Goal: Transaction & Acquisition: Purchase product/service

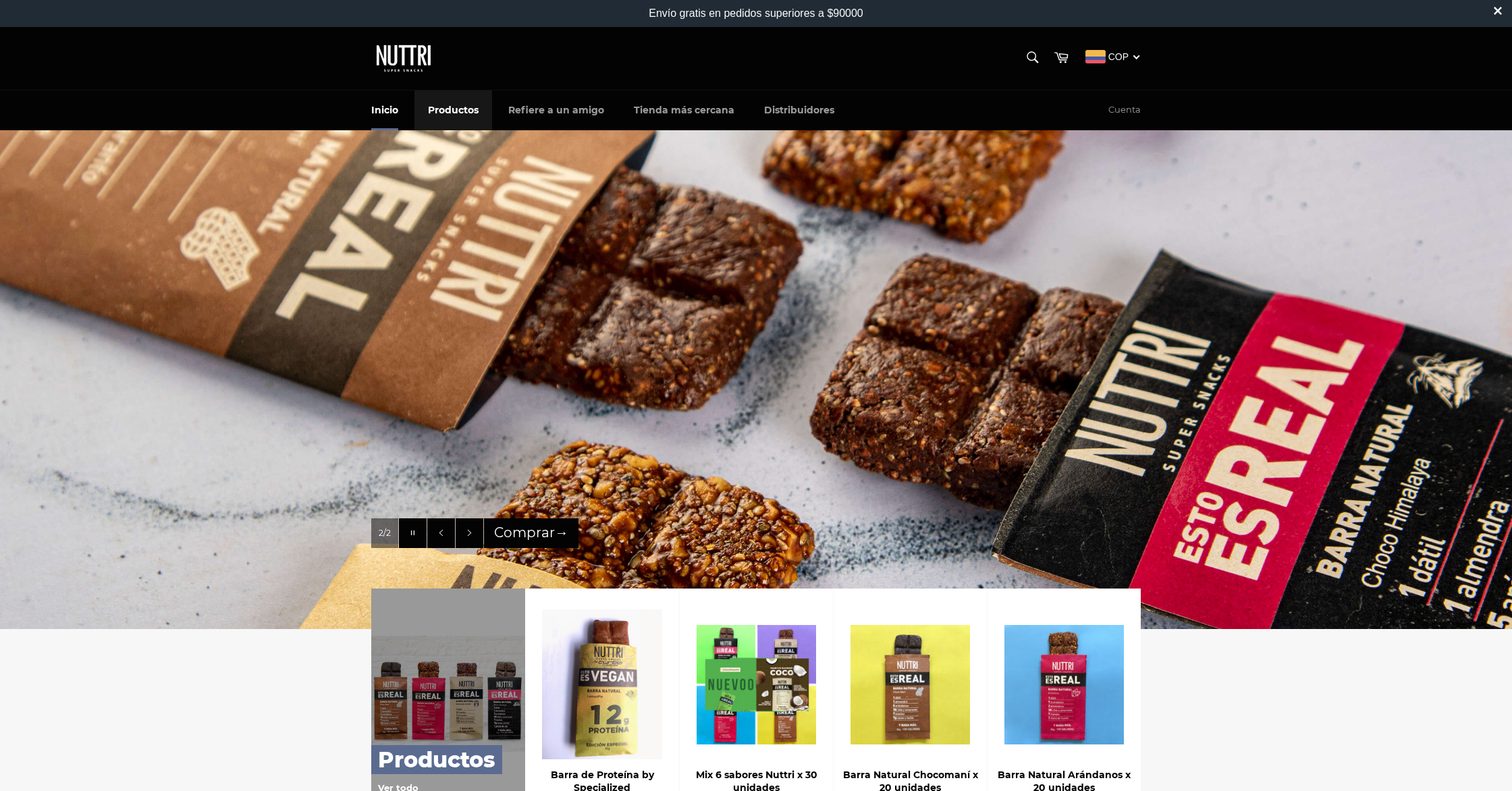
click at [438, 109] on link "Productos" at bounding box center [453, 110] width 78 height 40
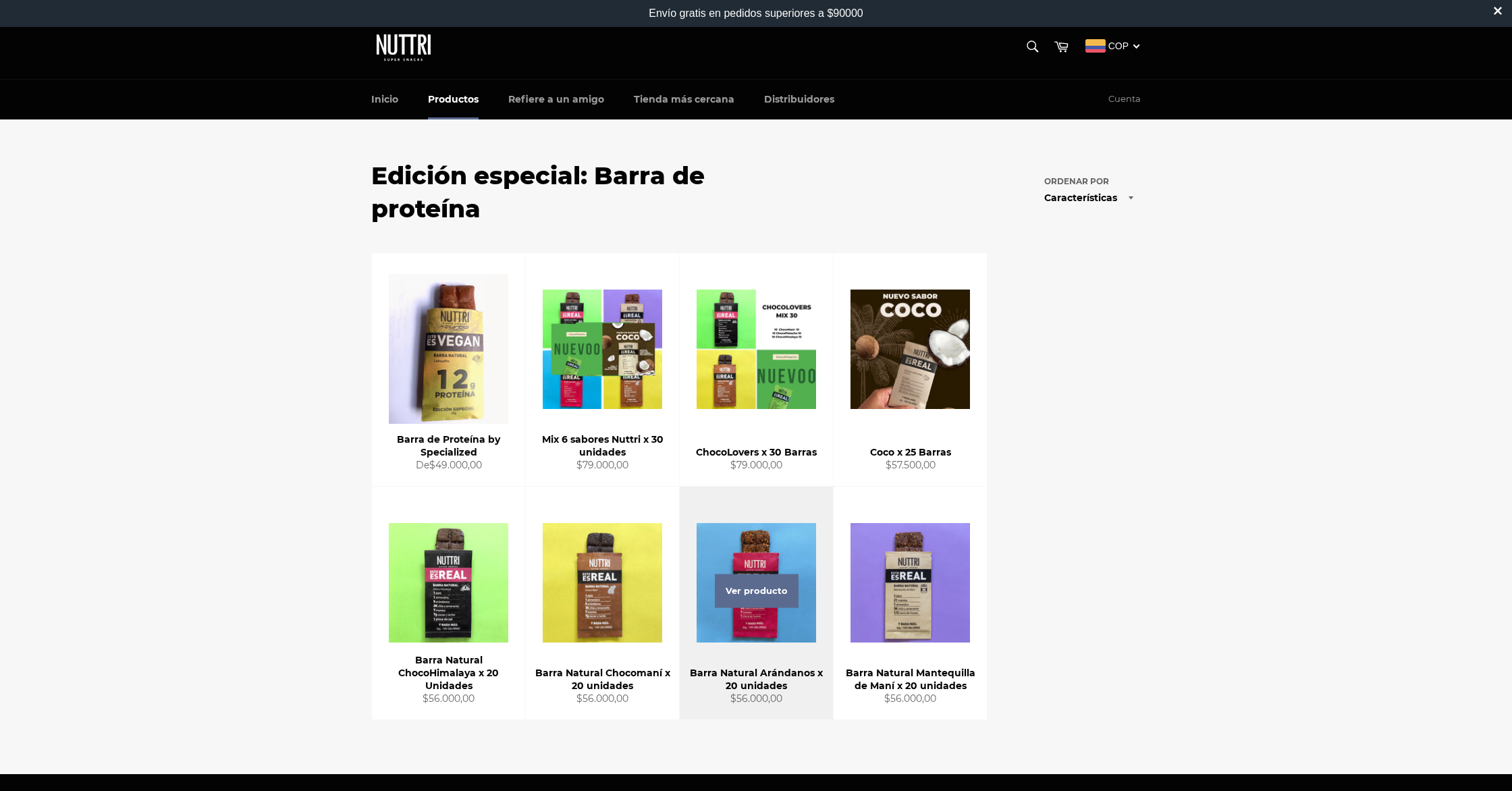
scroll to position [12, 0]
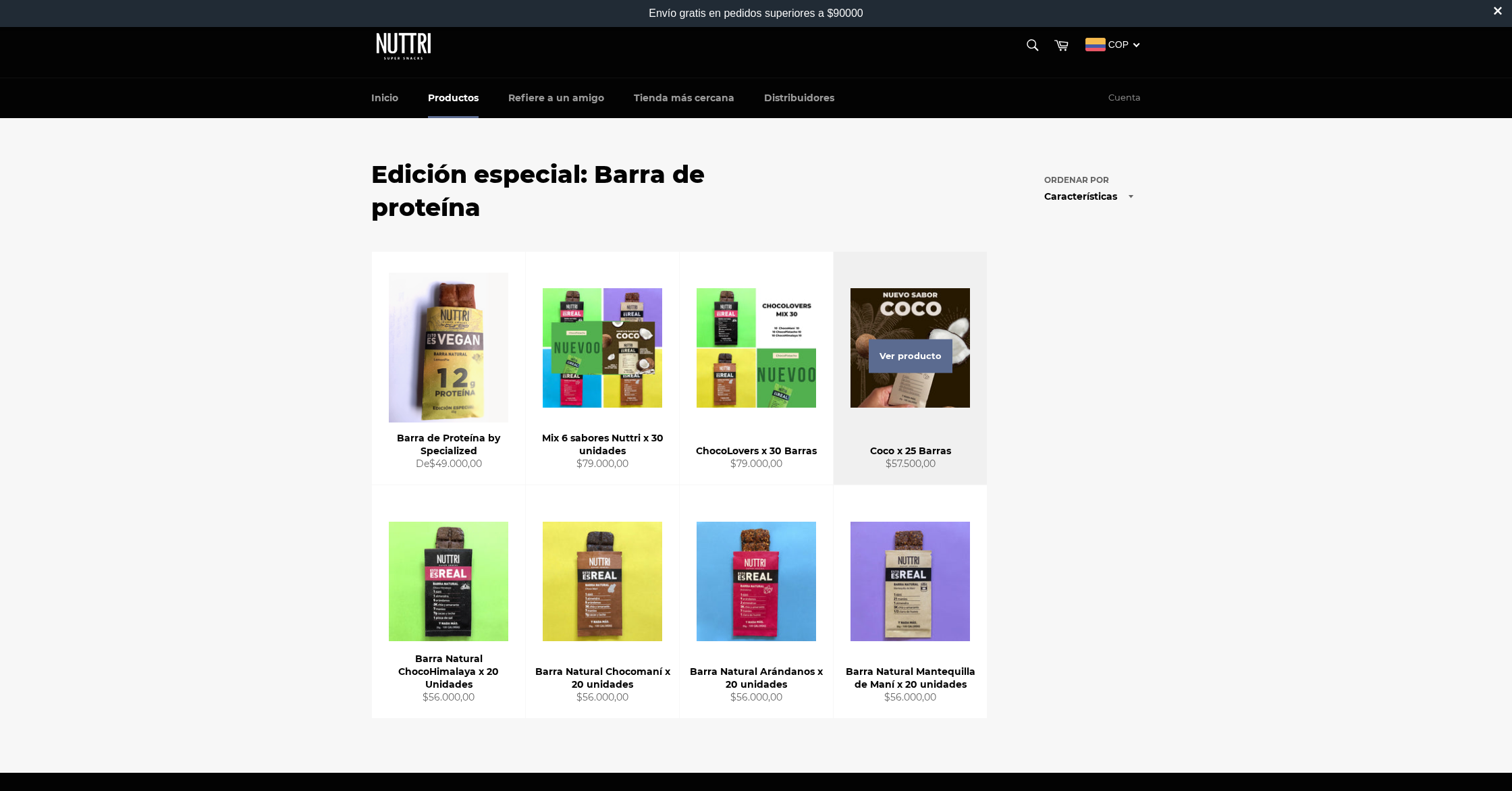
click at [943, 296] on div "Ver producto" at bounding box center [910, 368] width 153 height 233
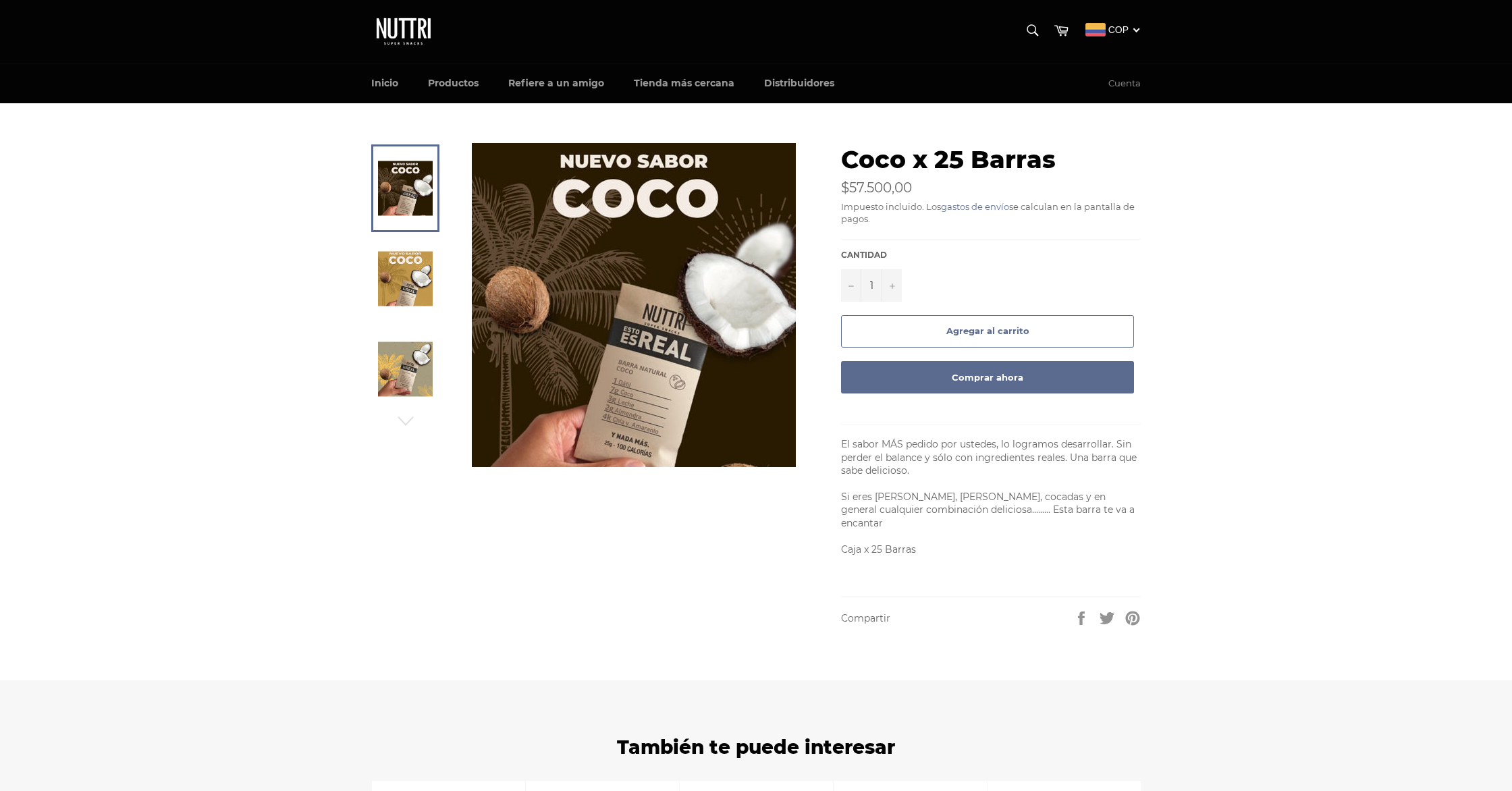
click at [401, 273] on img at bounding box center [405, 279] width 55 height 55
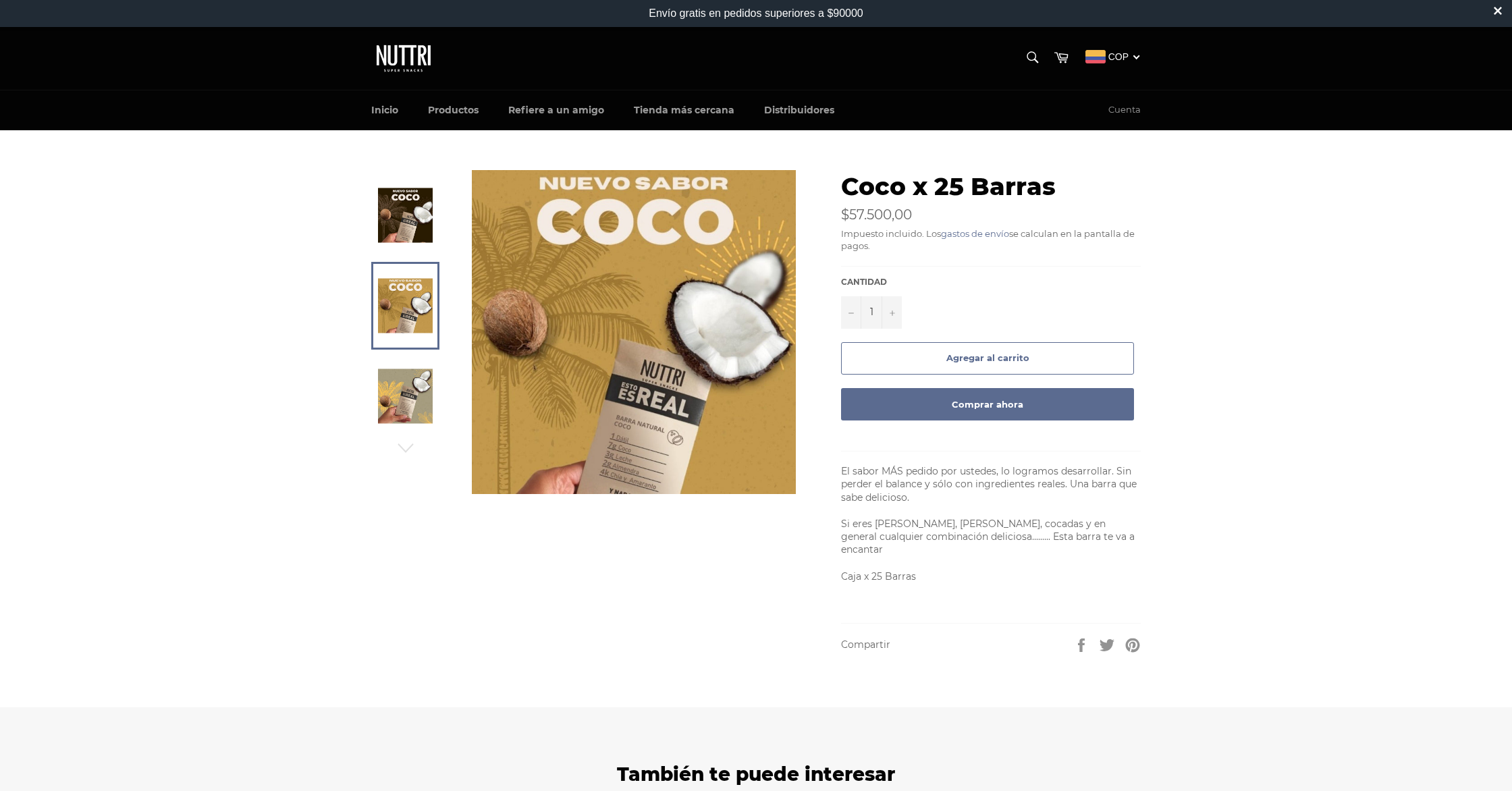
click at [411, 391] on img at bounding box center [405, 396] width 55 height 55
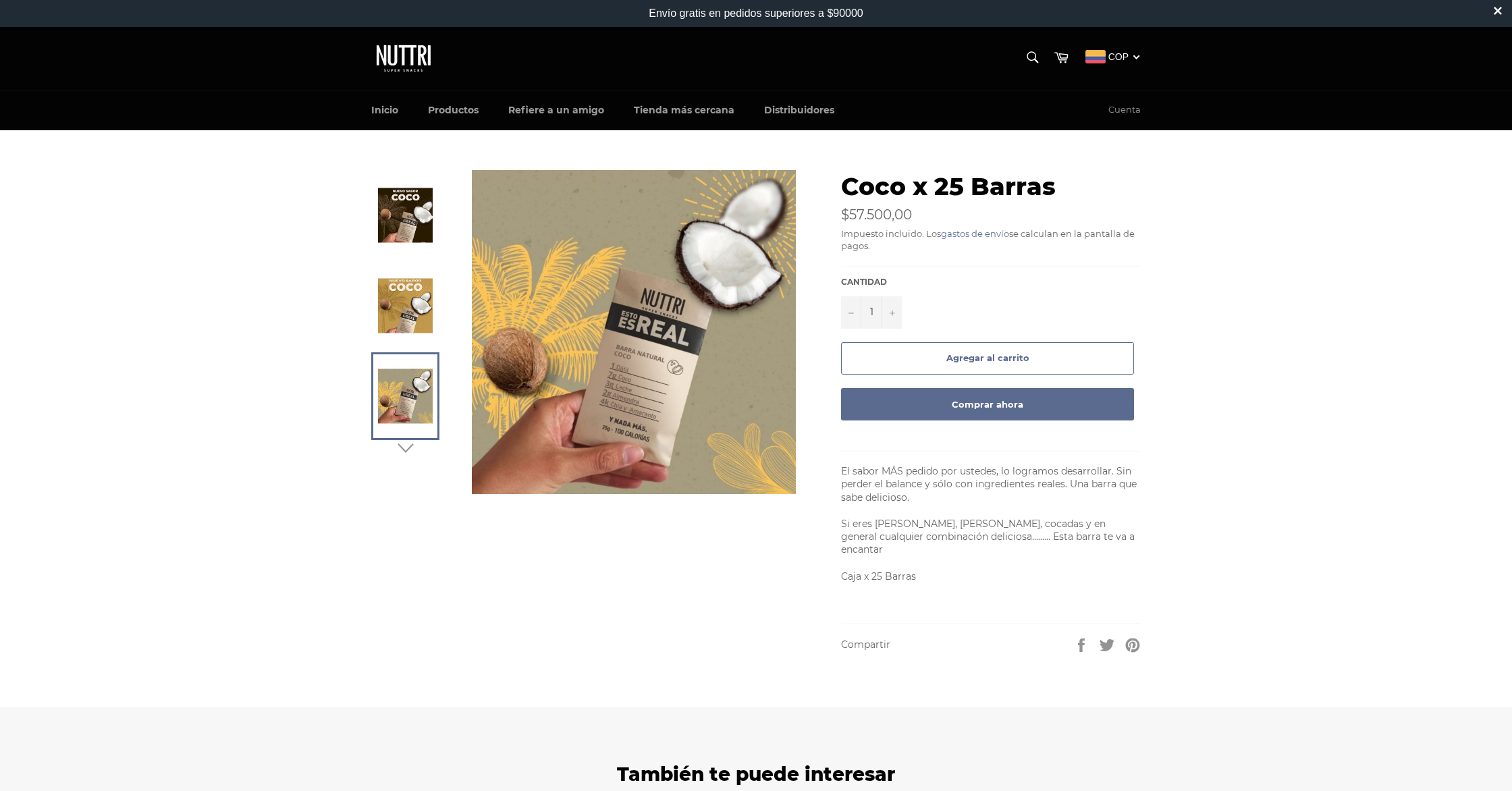
click at [409, 449] on icon "button" at bounding box center [405, 448] width 20 height 20
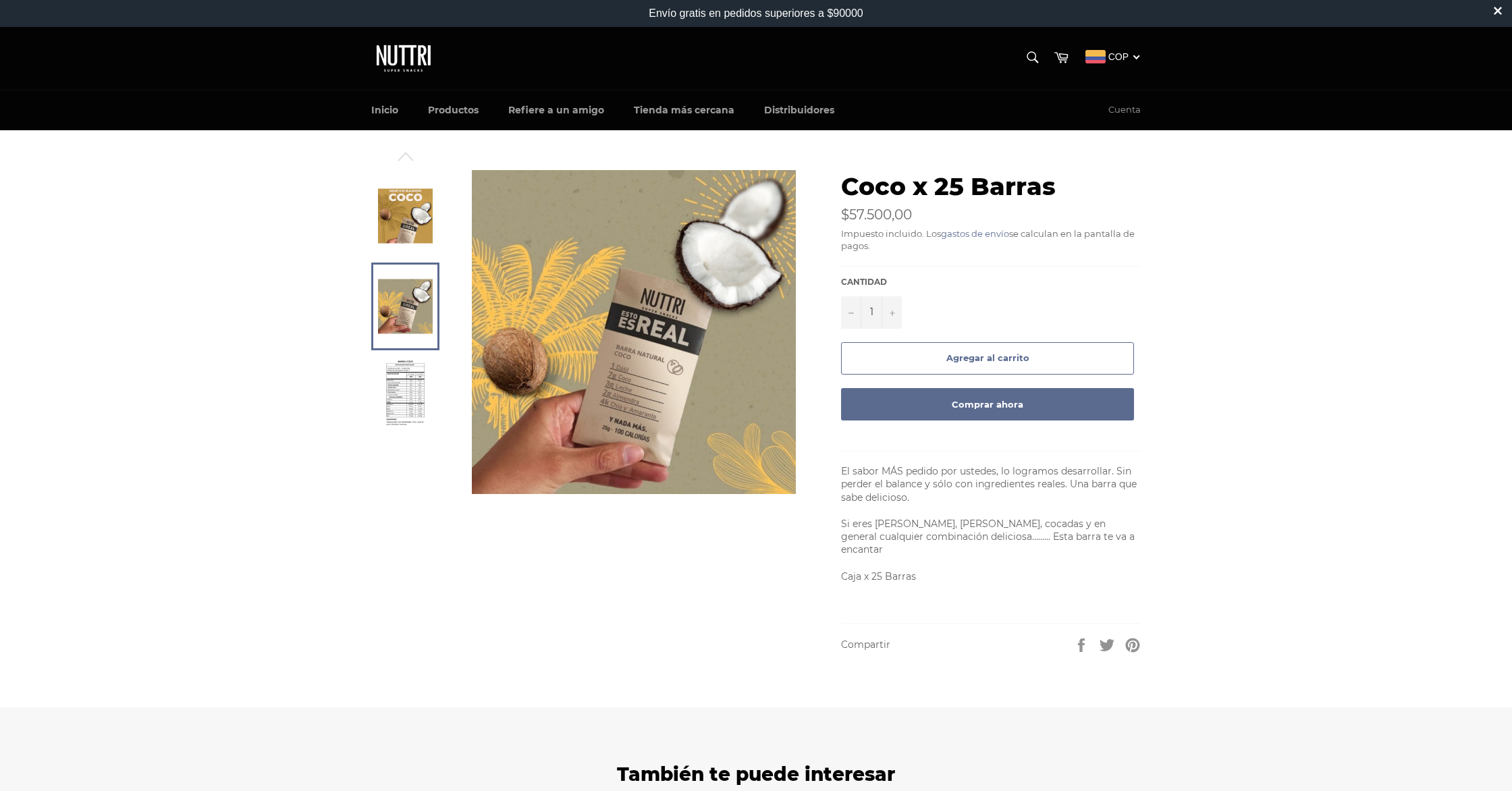
click at [412, 384] on img at bounding box center [405, 397] width 41 height 75
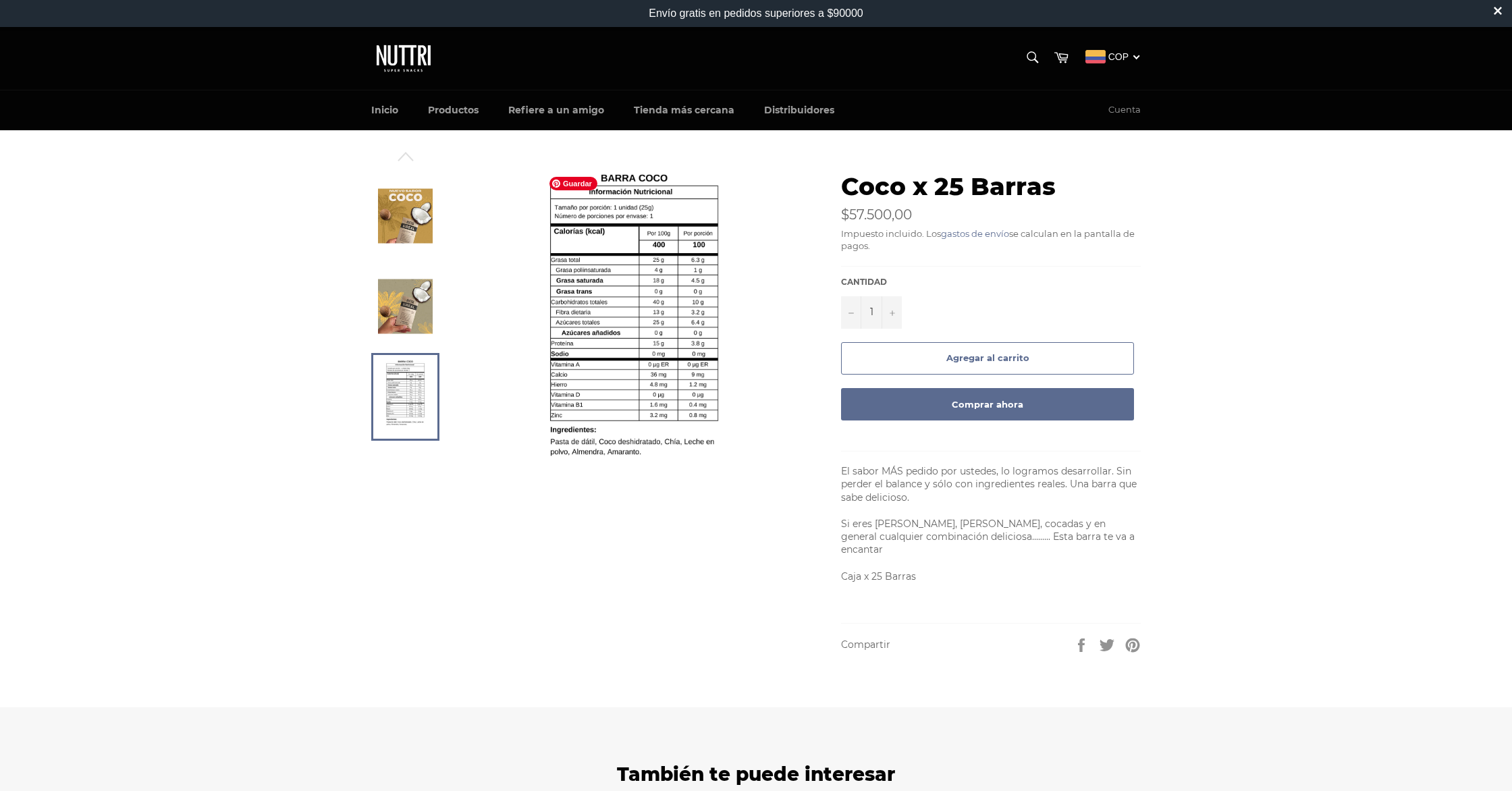
click at [625, 269] on img at bounding box center [634, 332] width 182 height 324
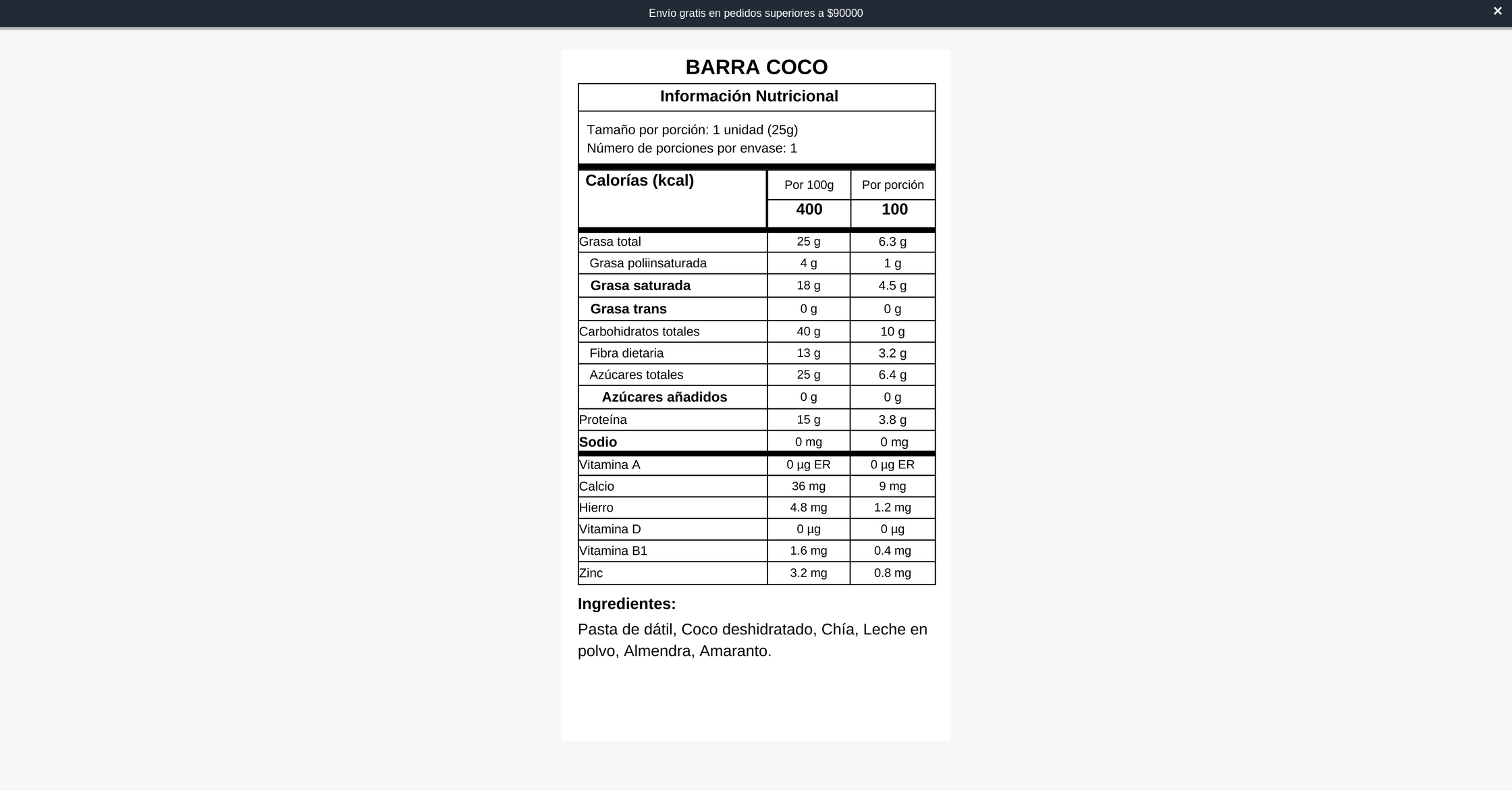
click at [1497, 15] on icon at bounding box center [1498, 11] width 8 height 8
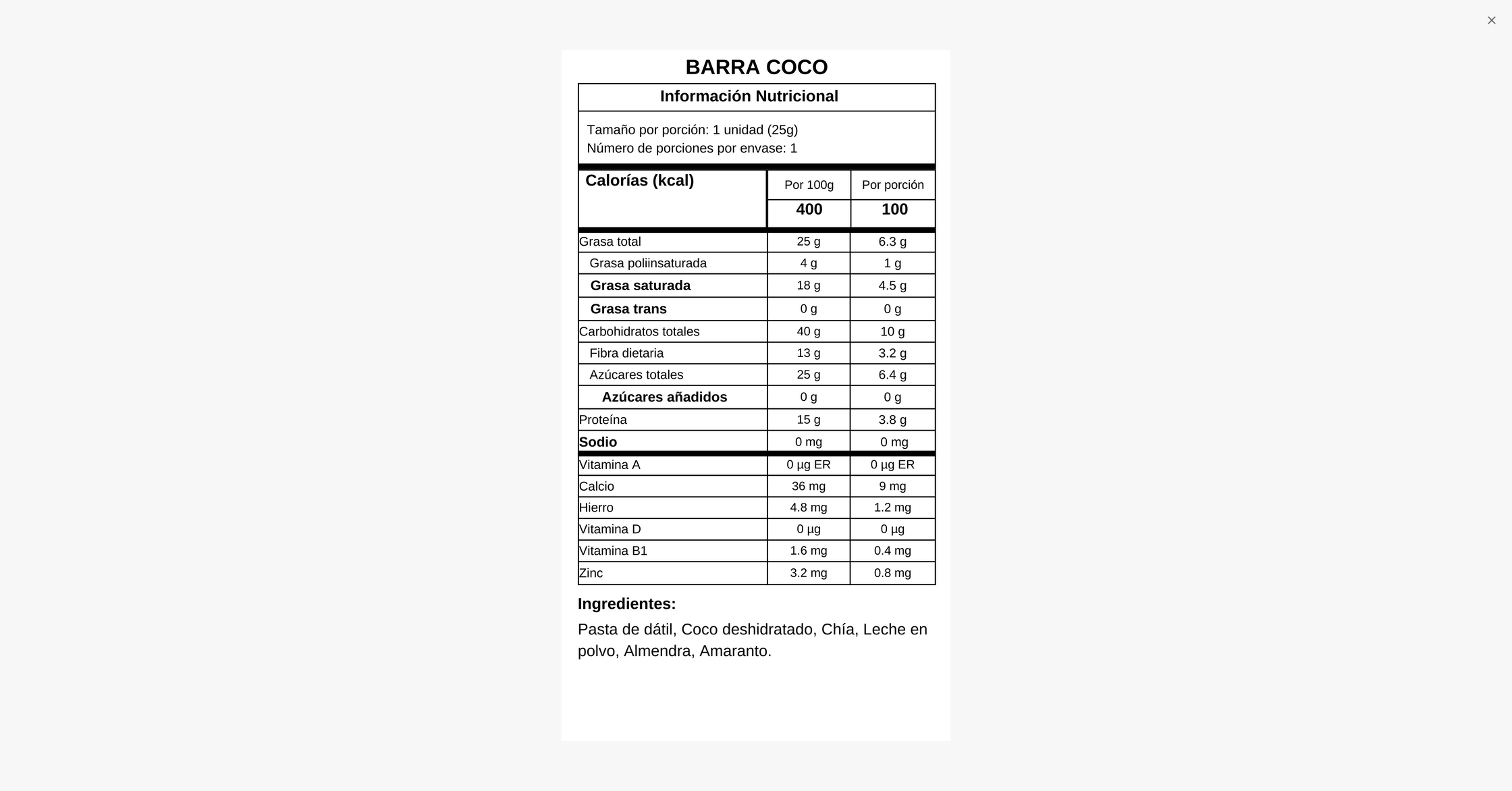
click at [1498, 14] on icon "button" at bounding box center [1491, 20] width 13 height 13
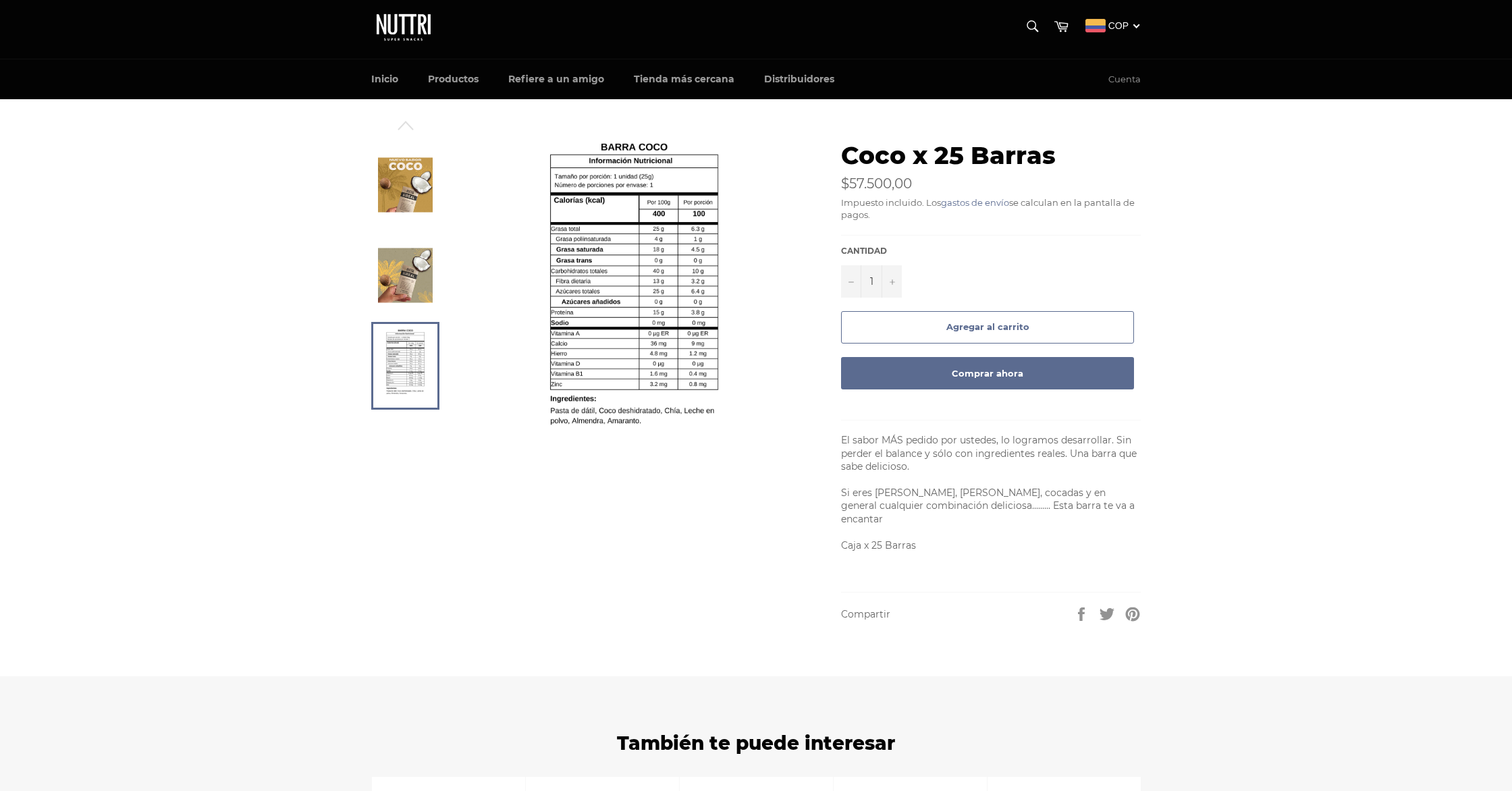
scroll to position [7, 0]
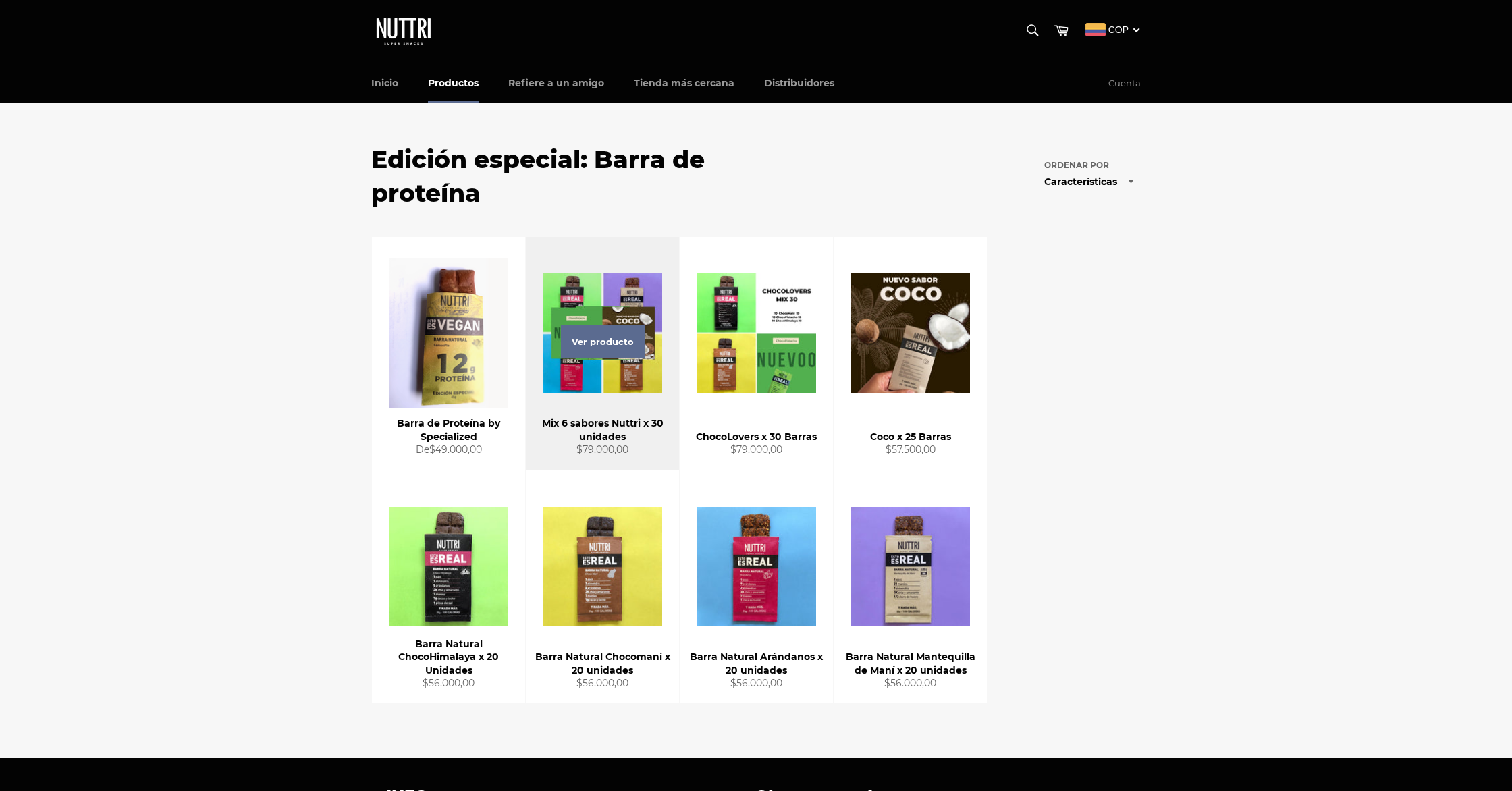
click at [648, 383] on div "Ver producto" at bounding box center [602, 353] width 153 height 233
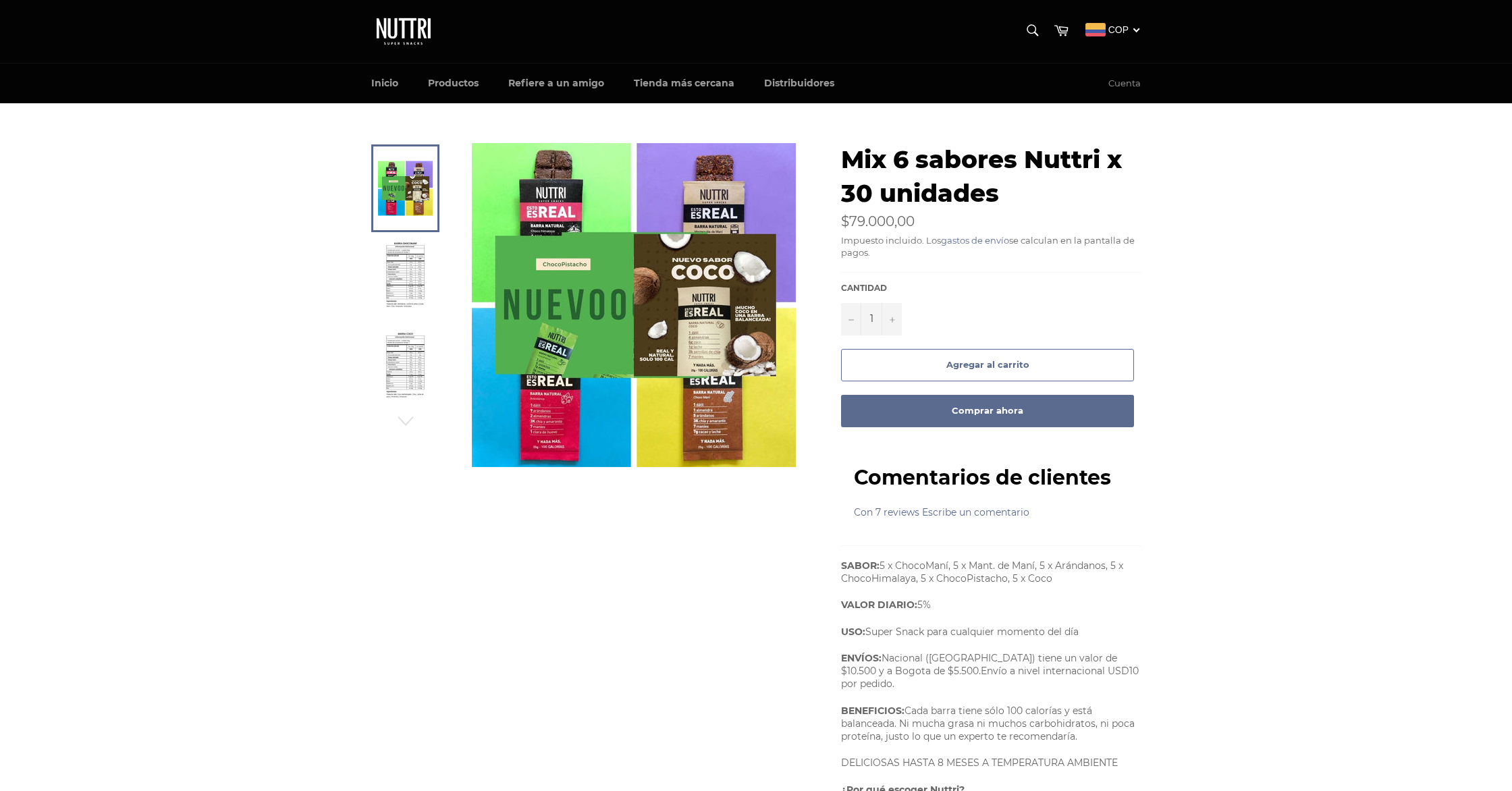
click at [1049, 362] on button "Agregar al carrito" at bounding box center [986, 365] width 293 height 32
click at [398, 284] on img at bounding box center [405, 279] width 41 height 75
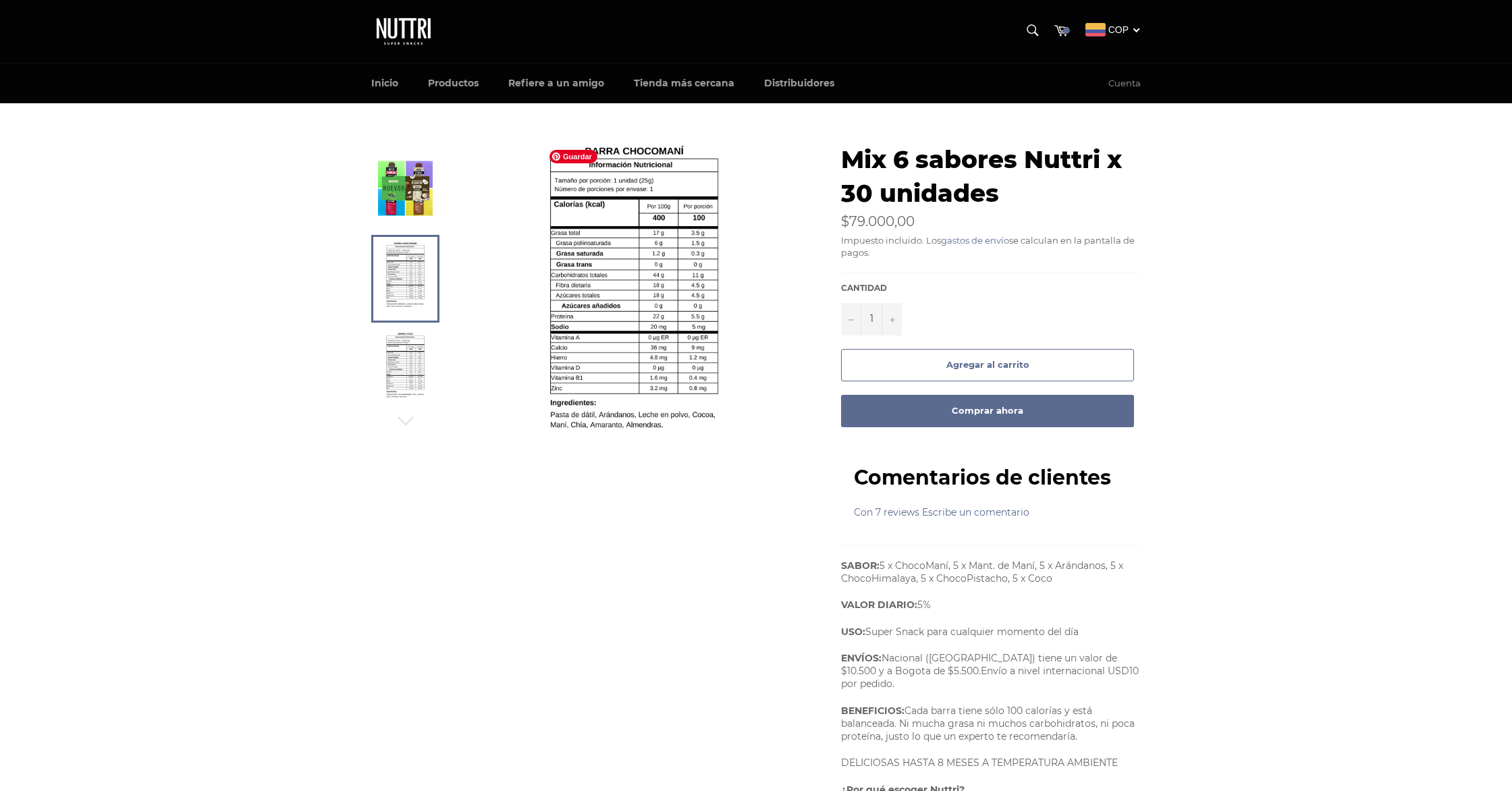
click at [627, 196] on img at bounding box center [634, 305] width 182 height 324
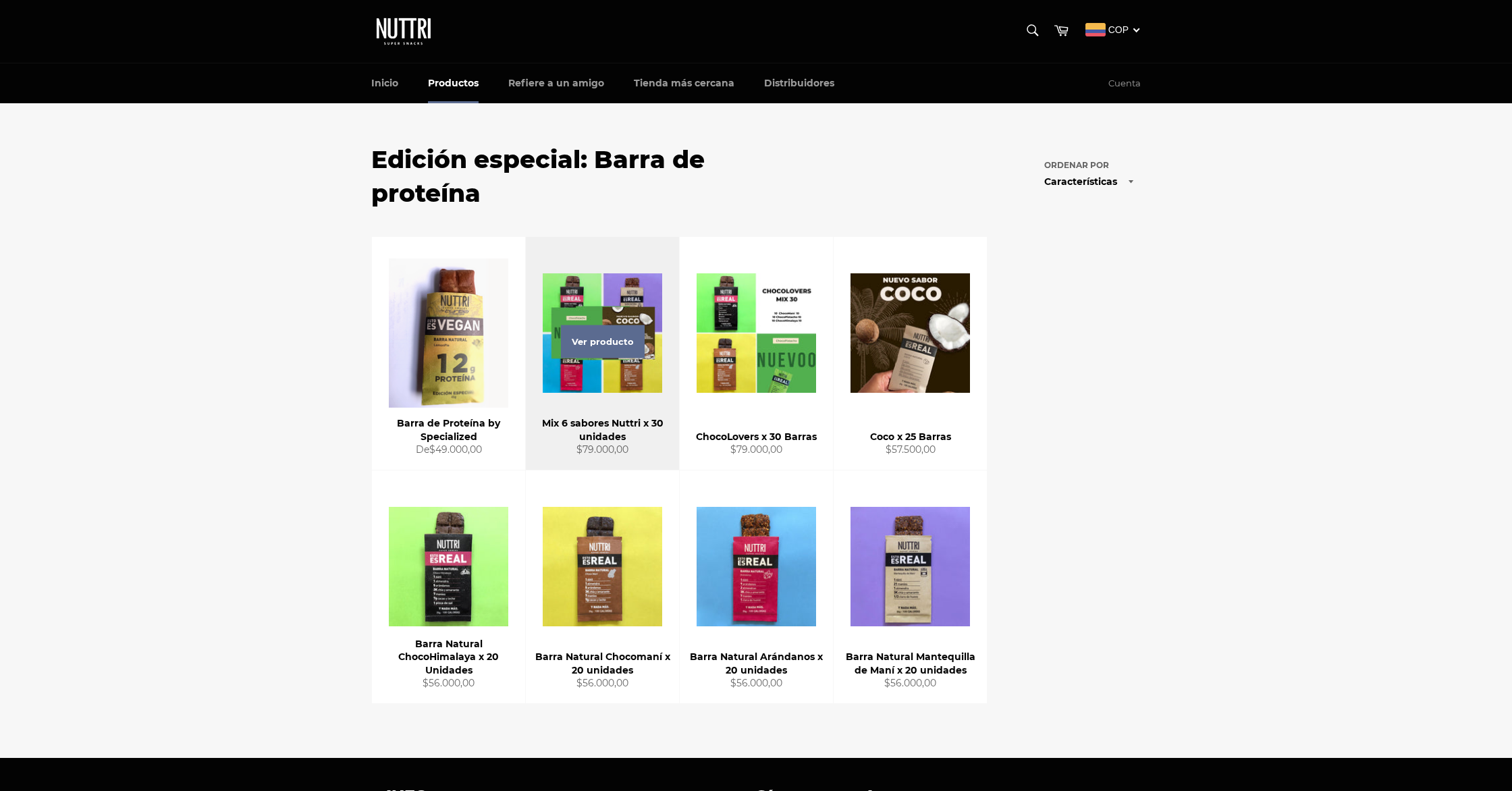
click at [654, 285] on div "Ver producto" at bounding box center [602, 353] width 153 height 233
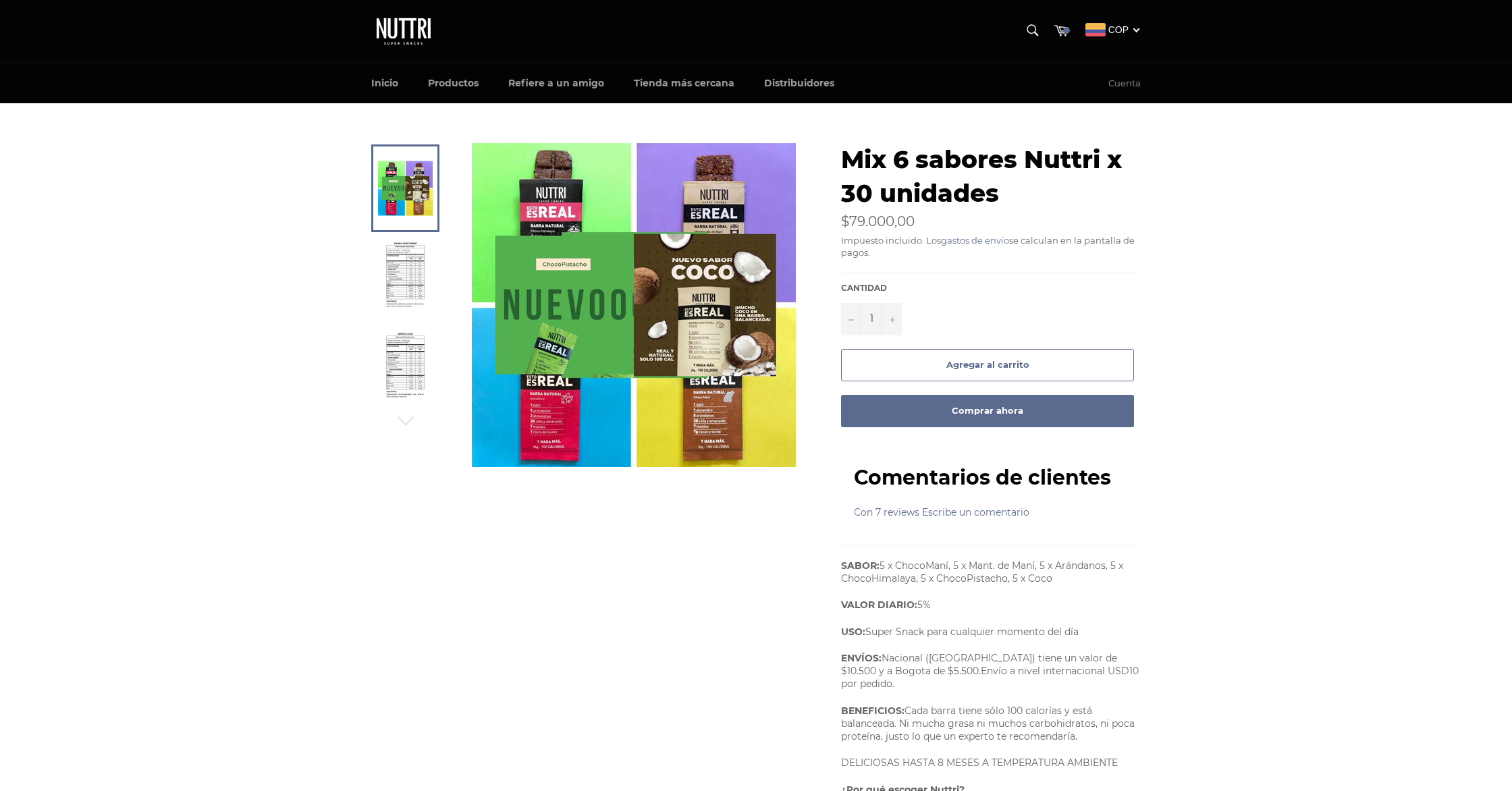
click at [395, 279] on img at bounding box center [405, 279] width 41 height 75
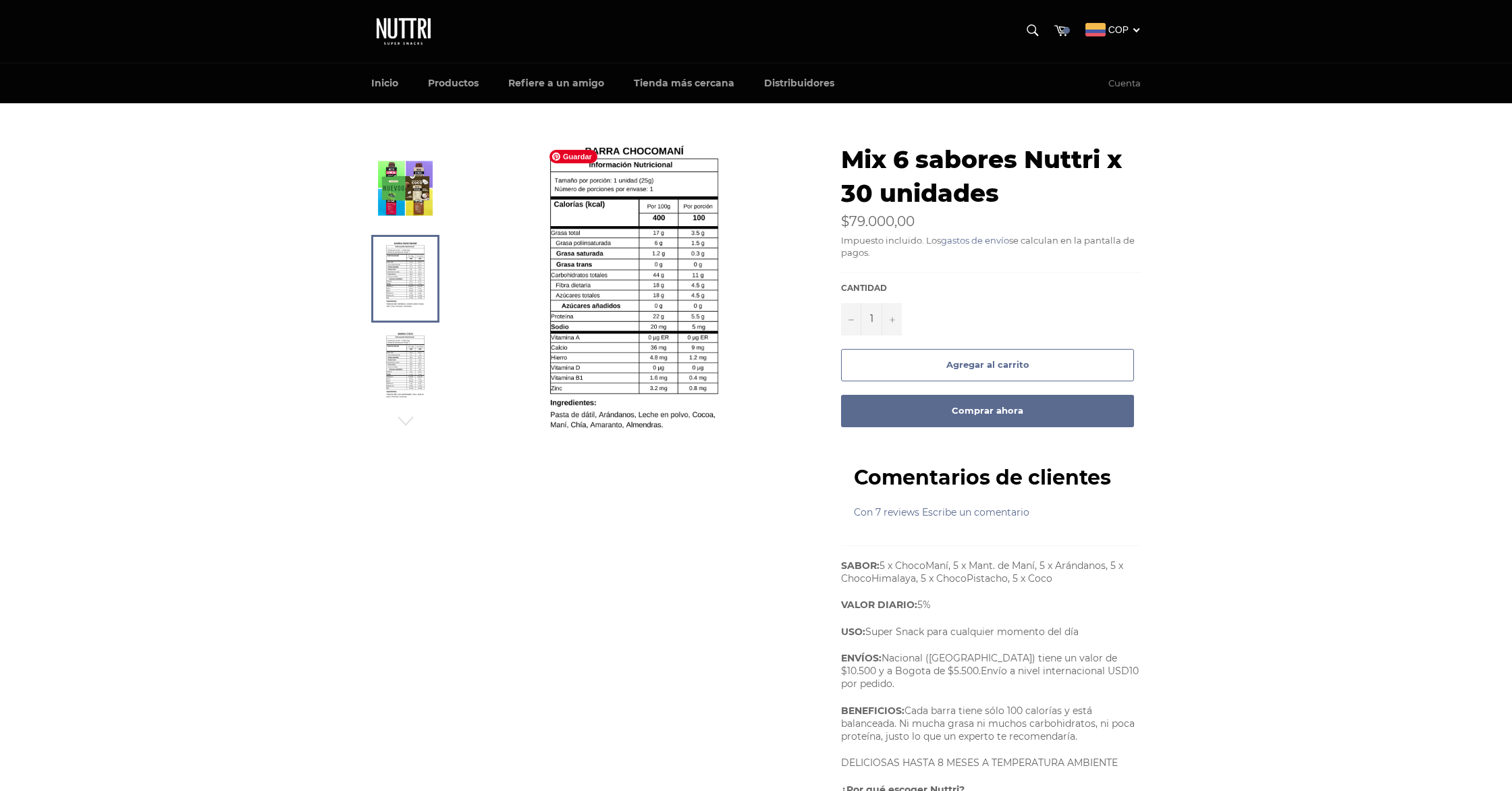
click at [626, 275] on img at bounding box center [634, 305] width 182 height 324
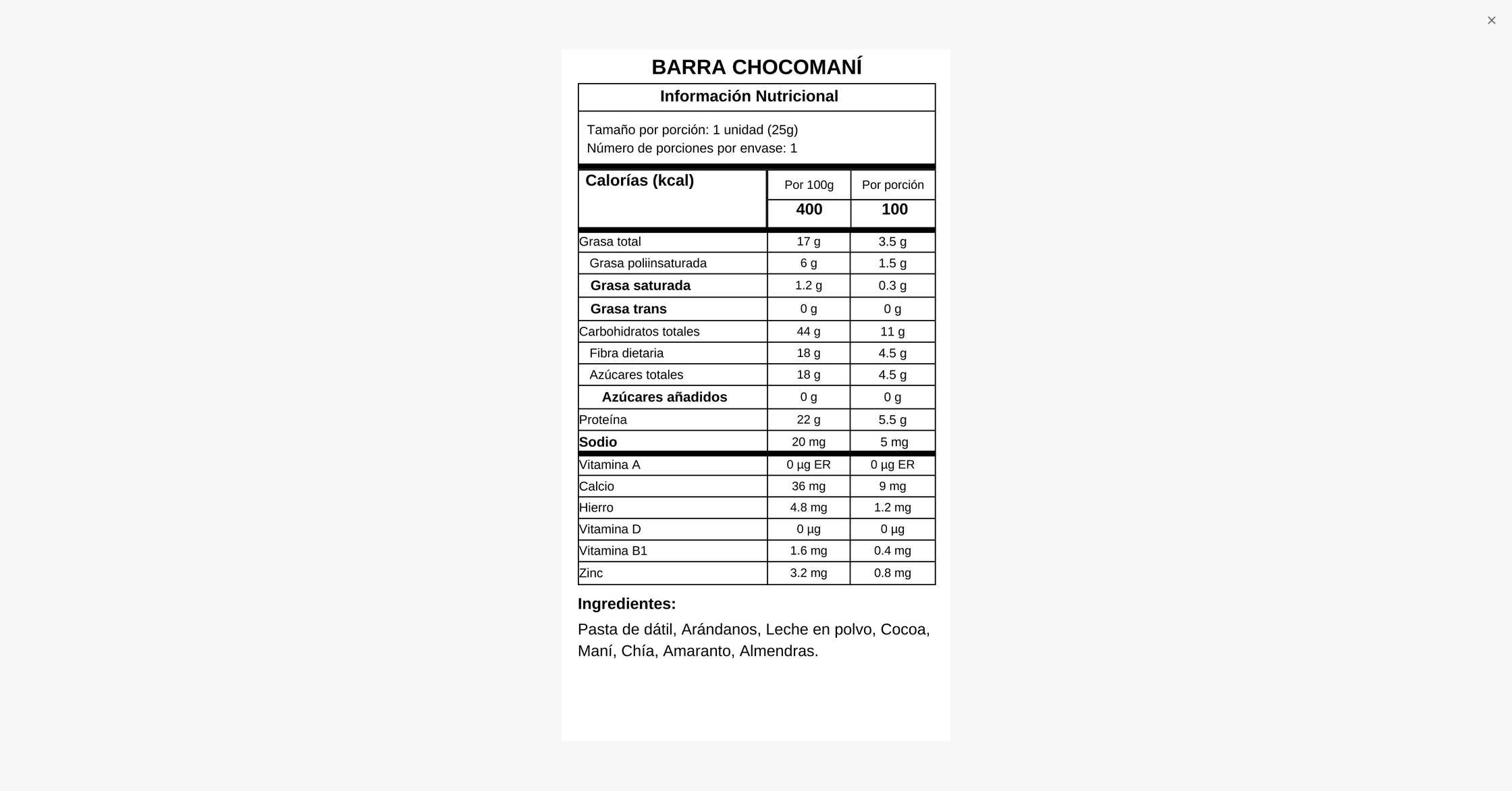
click at [539, 338] on div at bounding box center [756, 396] width 1512 height 791
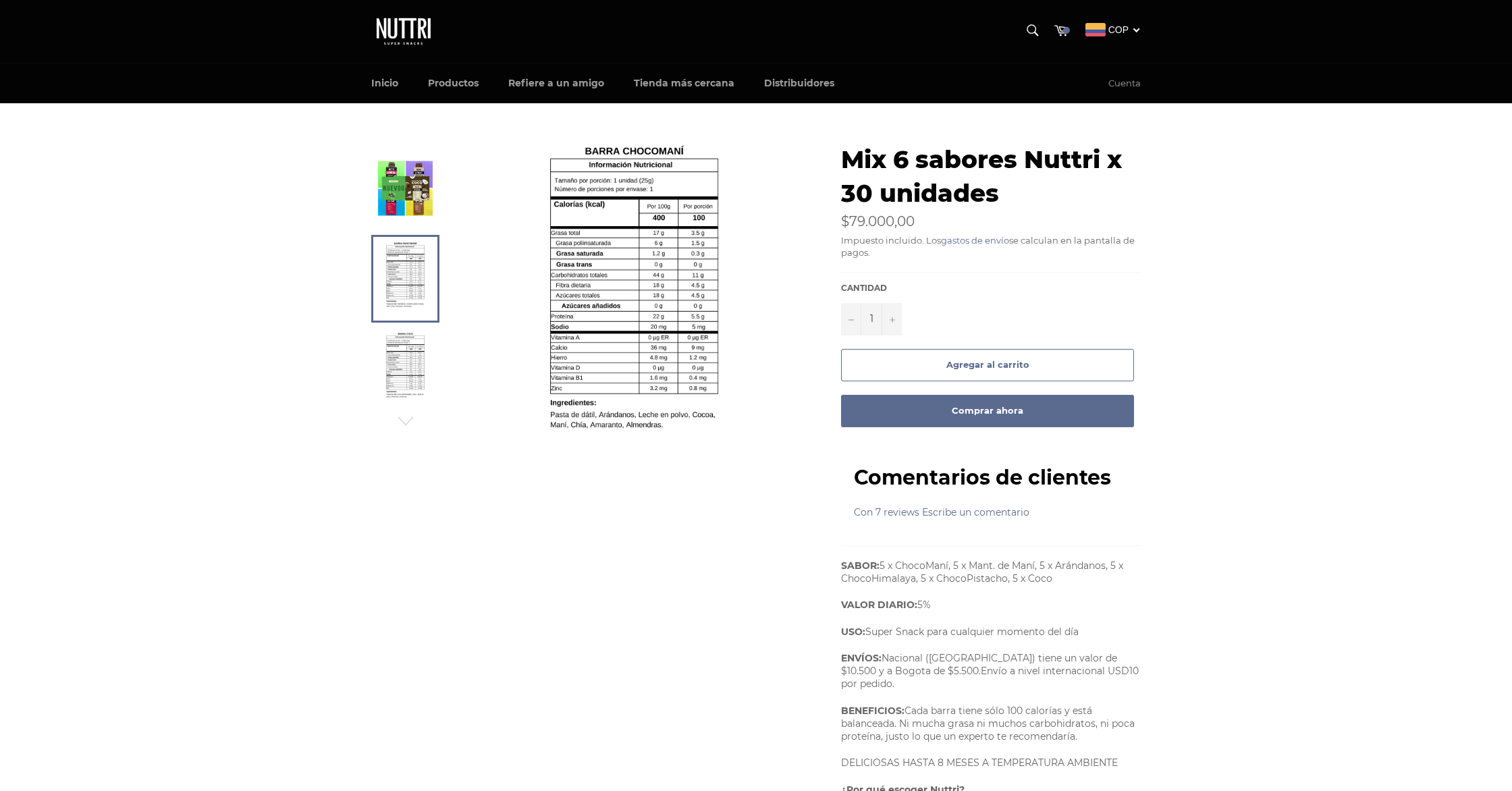
click at [405, 357] on img at bounding box center [405, 370] width 41 height 75
click at [377, 85] on link "Inicio" at bounding box center [385, 84] width 54 height 40
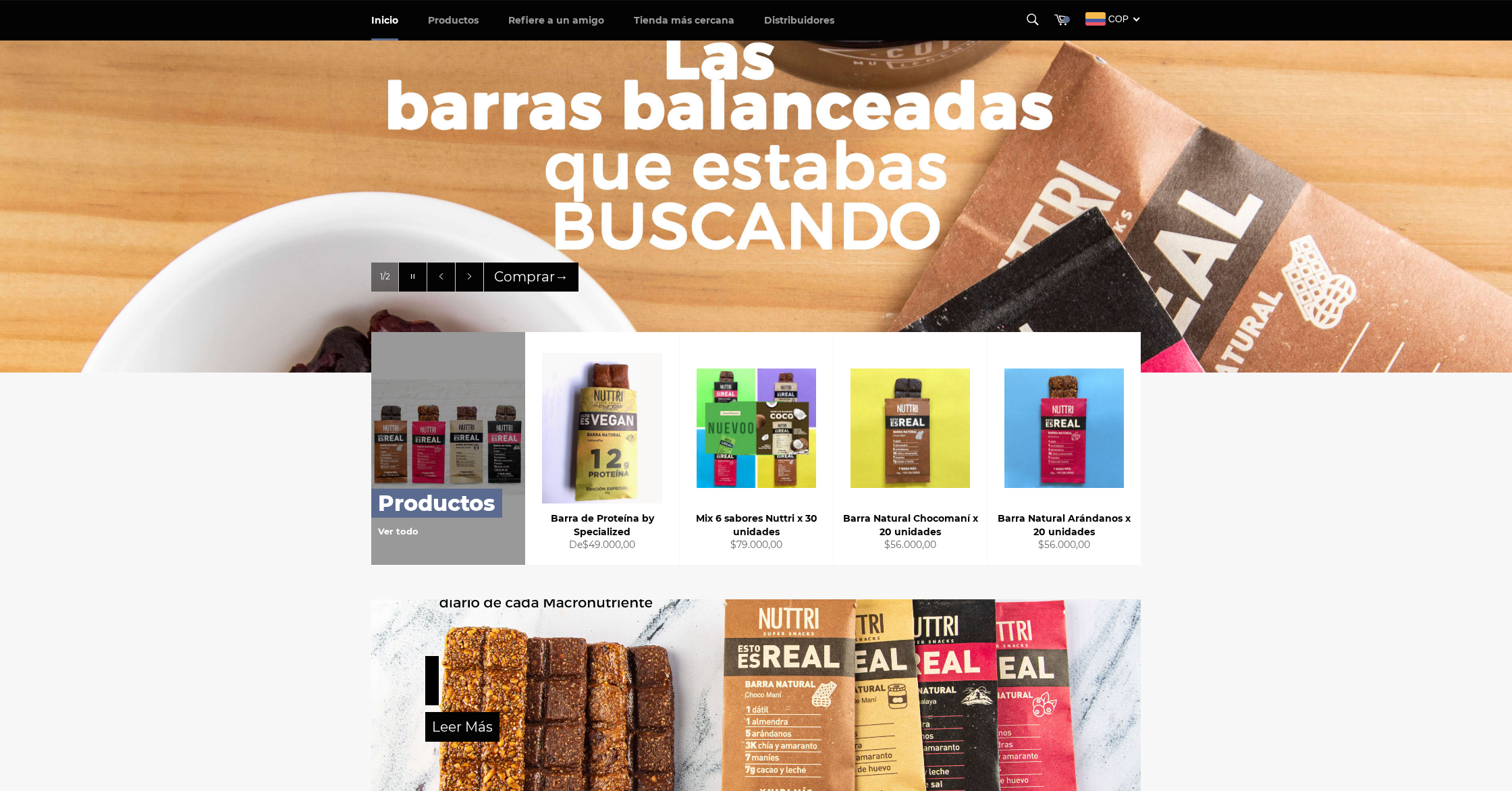
scroll to position [119, 0]
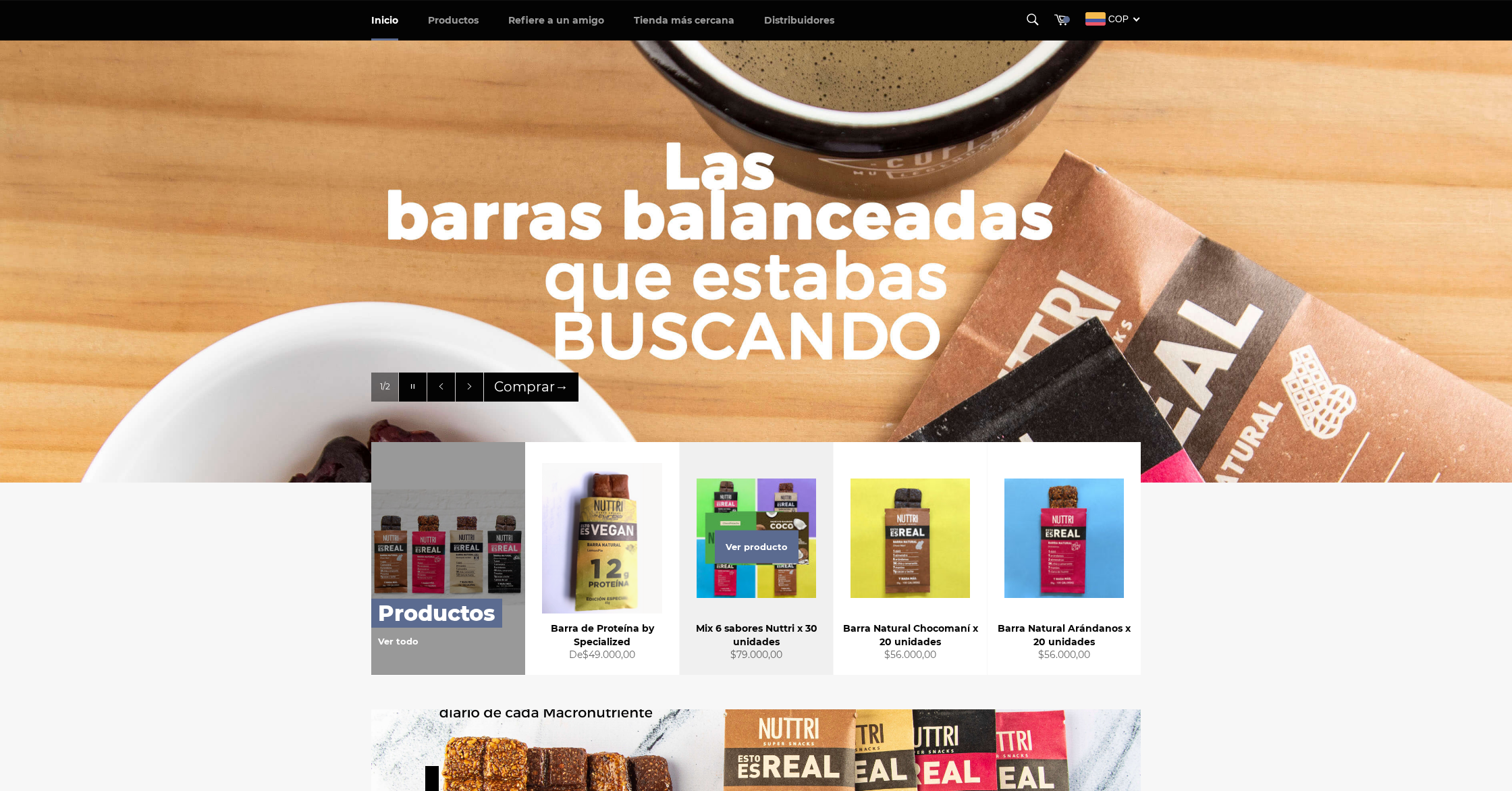
click at [776, 497] on div "Ver producto" at bounding box center [756, 558] width 153 height 233
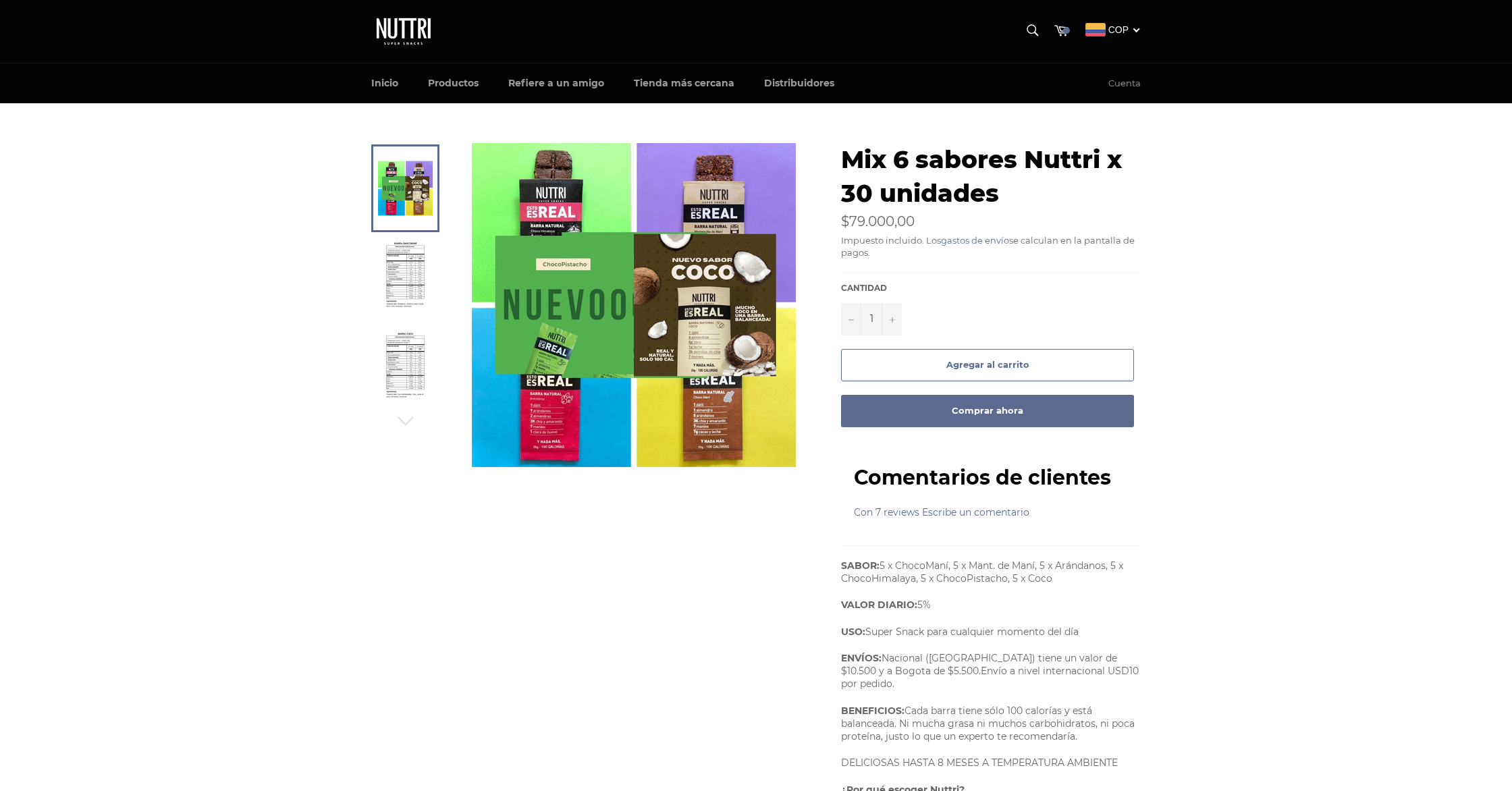
click at [439, 382] on link at bounding box center [405, 369] width 68 height 88
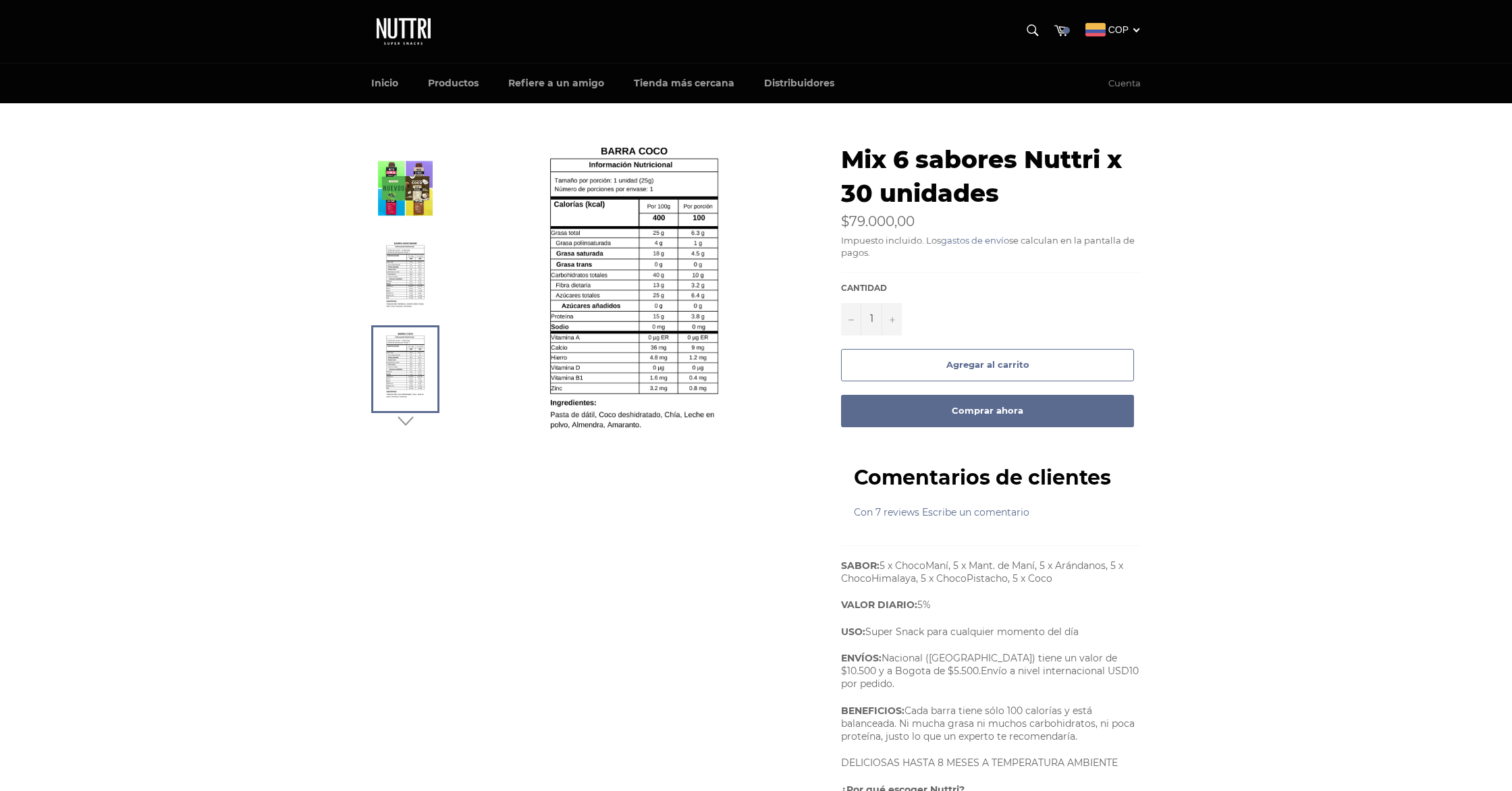
click at [409, 419] on icon "button" at bounding box center [405, 421] width 20 height 20
click at [412, 191] on img at bounding box center [405, 188] width 41 height 75
click at [412, 256] on img at bounding box center [405, 279] width 41 height 75
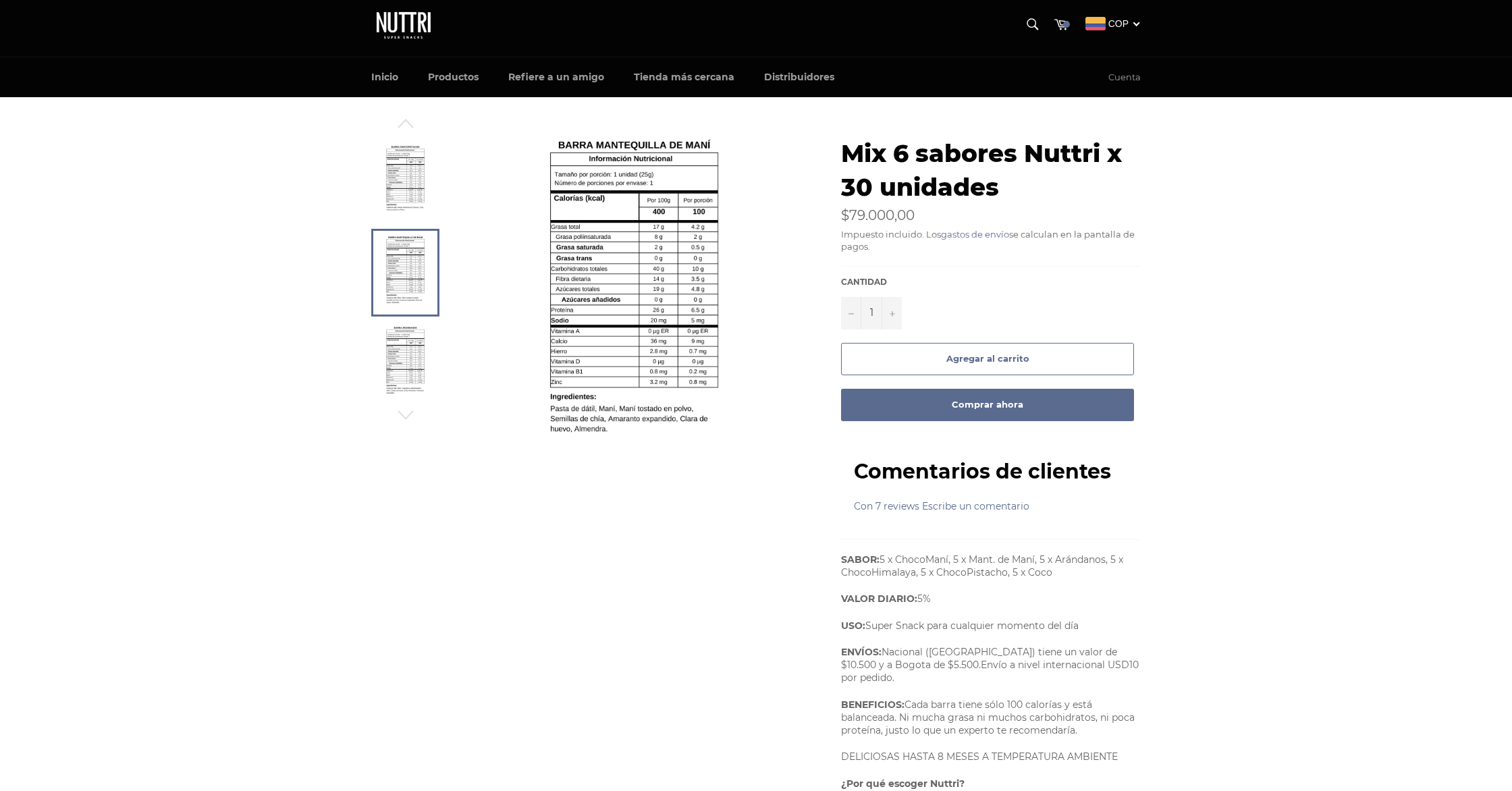
click at [411, 358] on img at bounding box center [405, 363] width 41 height 75
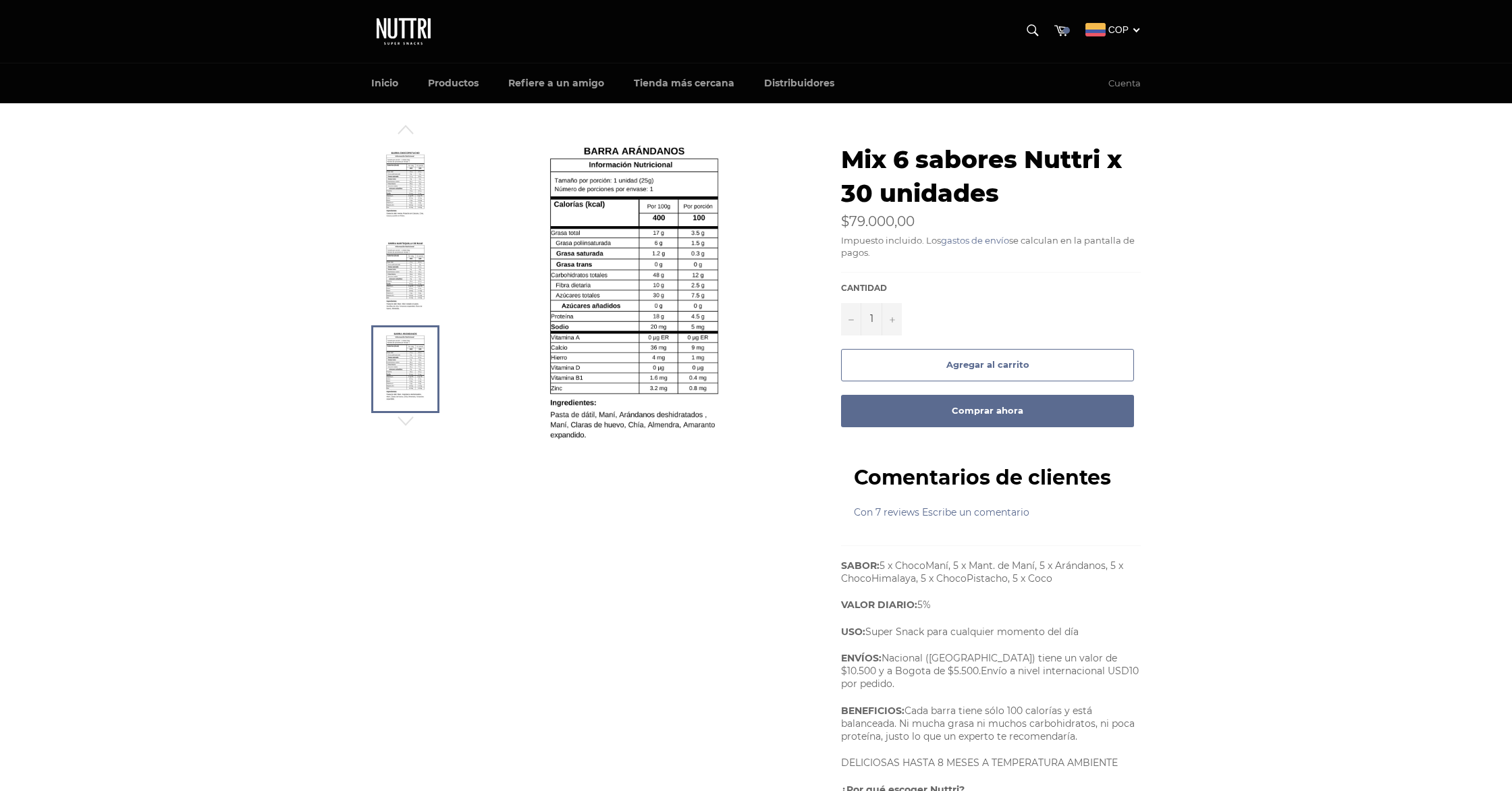
click at [400, 261] on img at bounding box center [405, 279] width 41 height 75
click at [397, 177] on img at bounding box center [405, 188] width 41 height 75
click at [412, 133] on icon "button" at bounding box center [405, 129] width 16 height 9
click at [405, 362] on img at bounding box center [405, 370] width 41 height 75
click at [409, 260] on img at bounding box center [405, 279] width 41 height 75
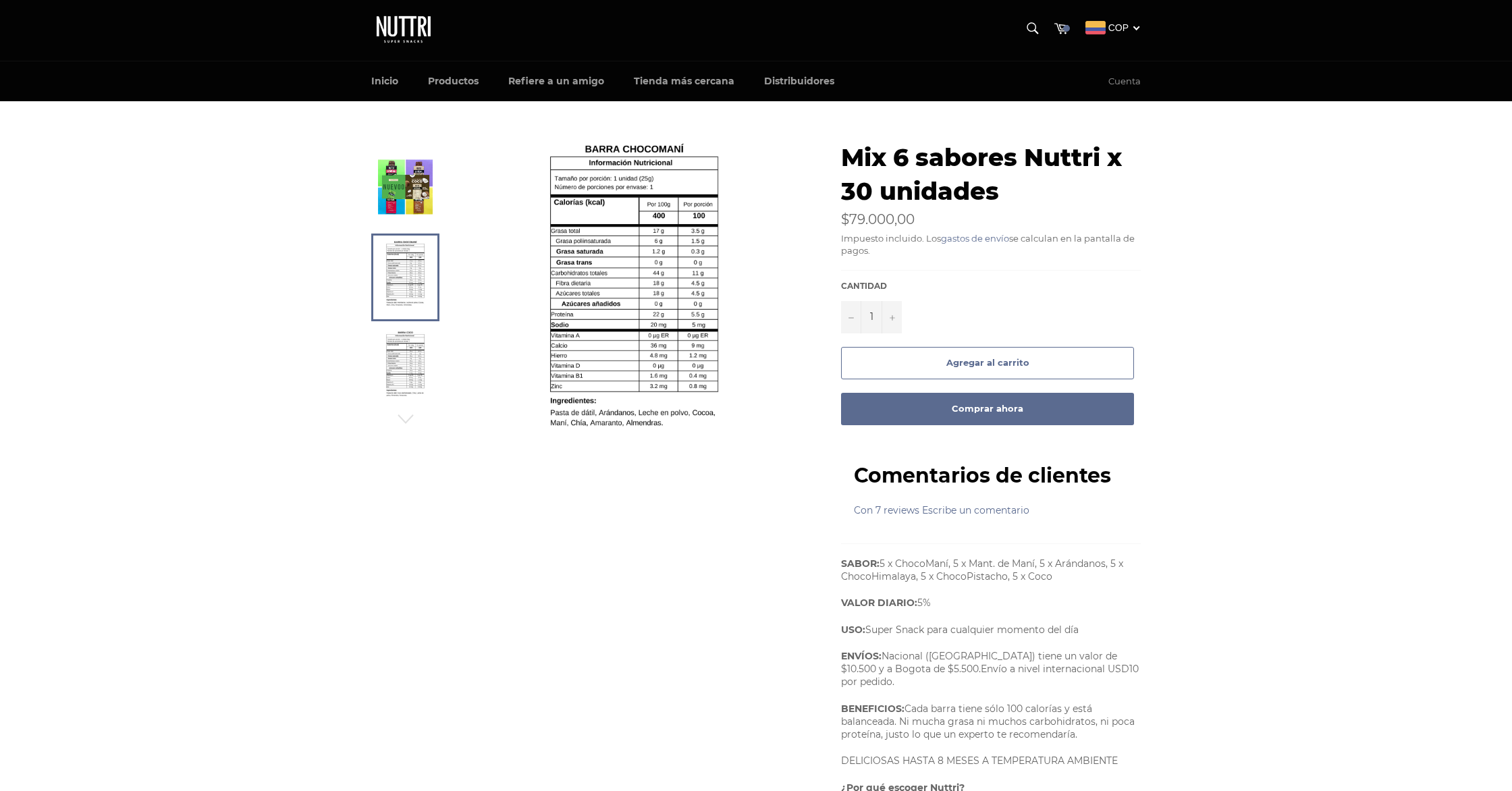
click at [412, 345] on img at bounding box center [405, 368] width 41 height 75
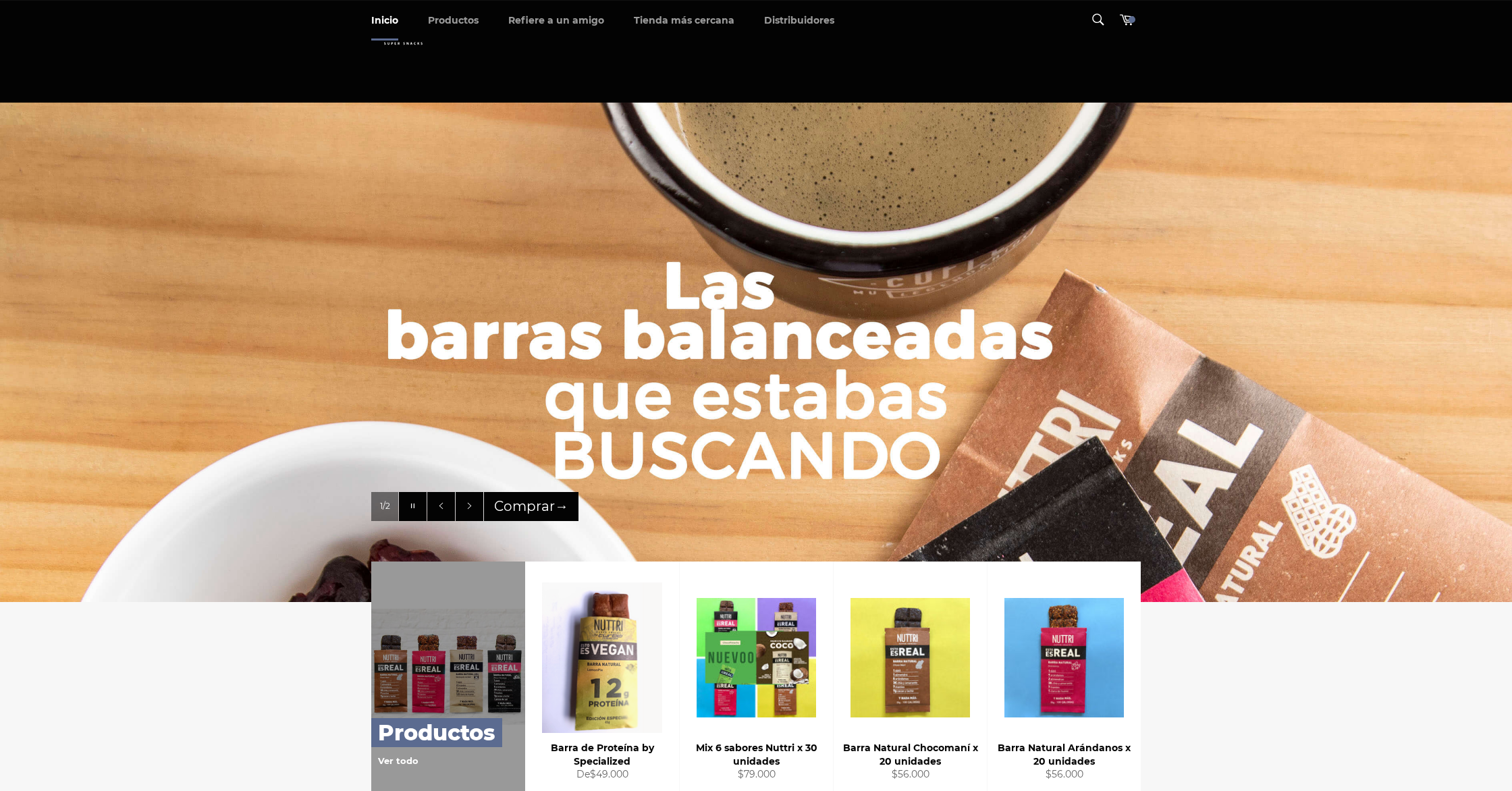
scroll to position [119, 0]
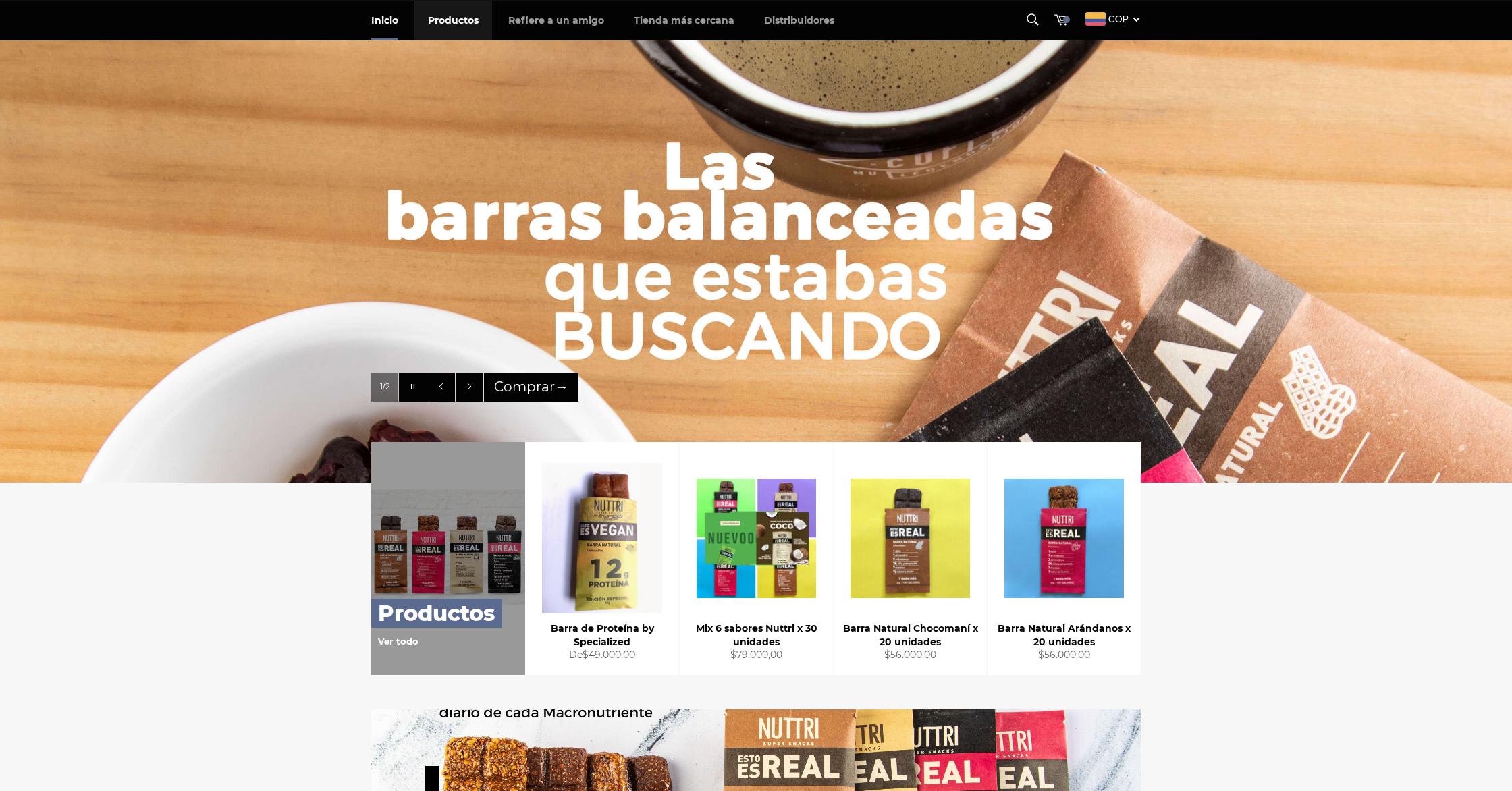
click at [443, 17] on link "Productos" at bounding box center [453, 21] width 78 height 40
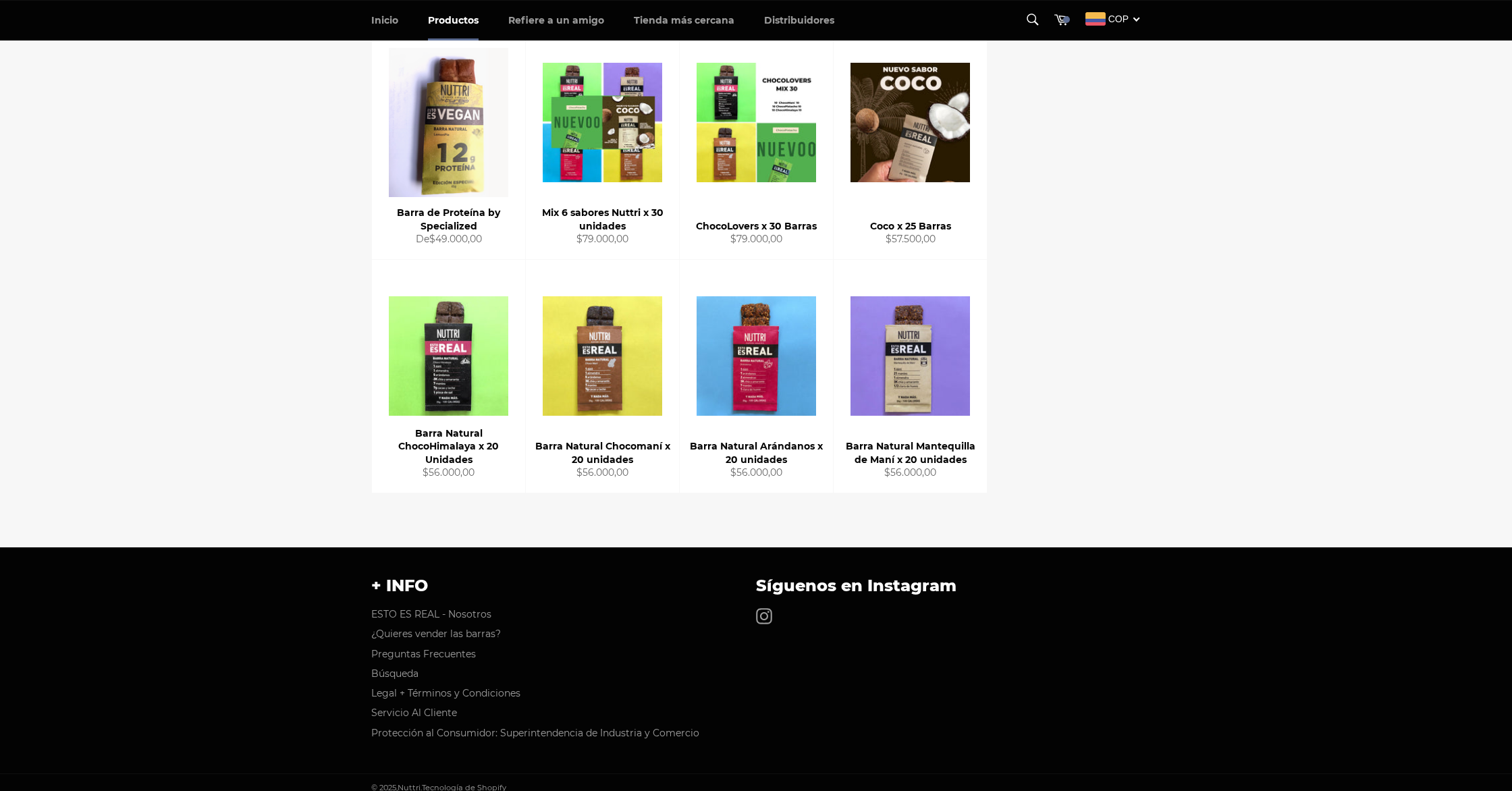
scroll to position [220, 0]
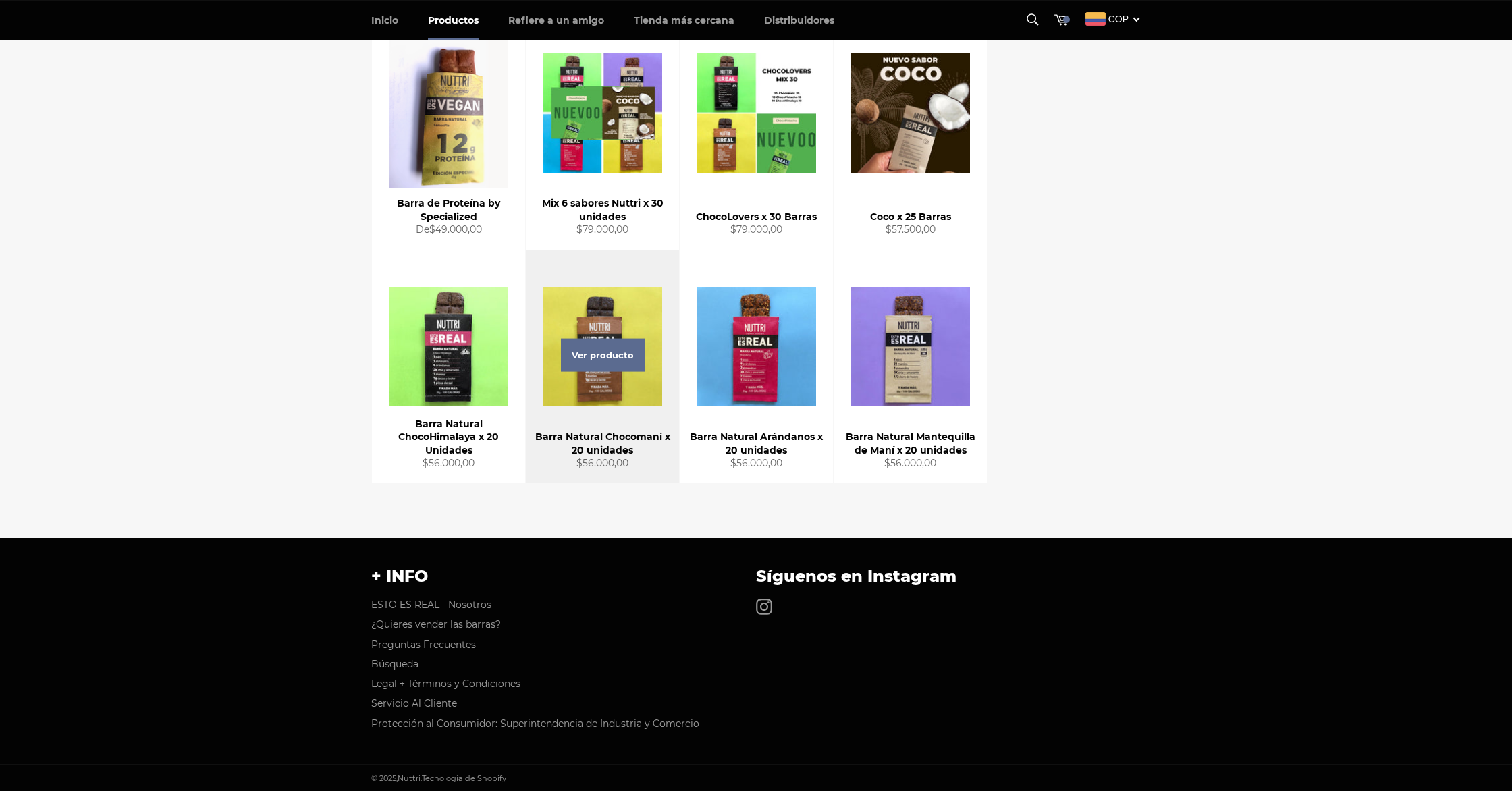
click at [596, 336] on div "Ver producto" at bounding box center [602, 366] width 153 height 233
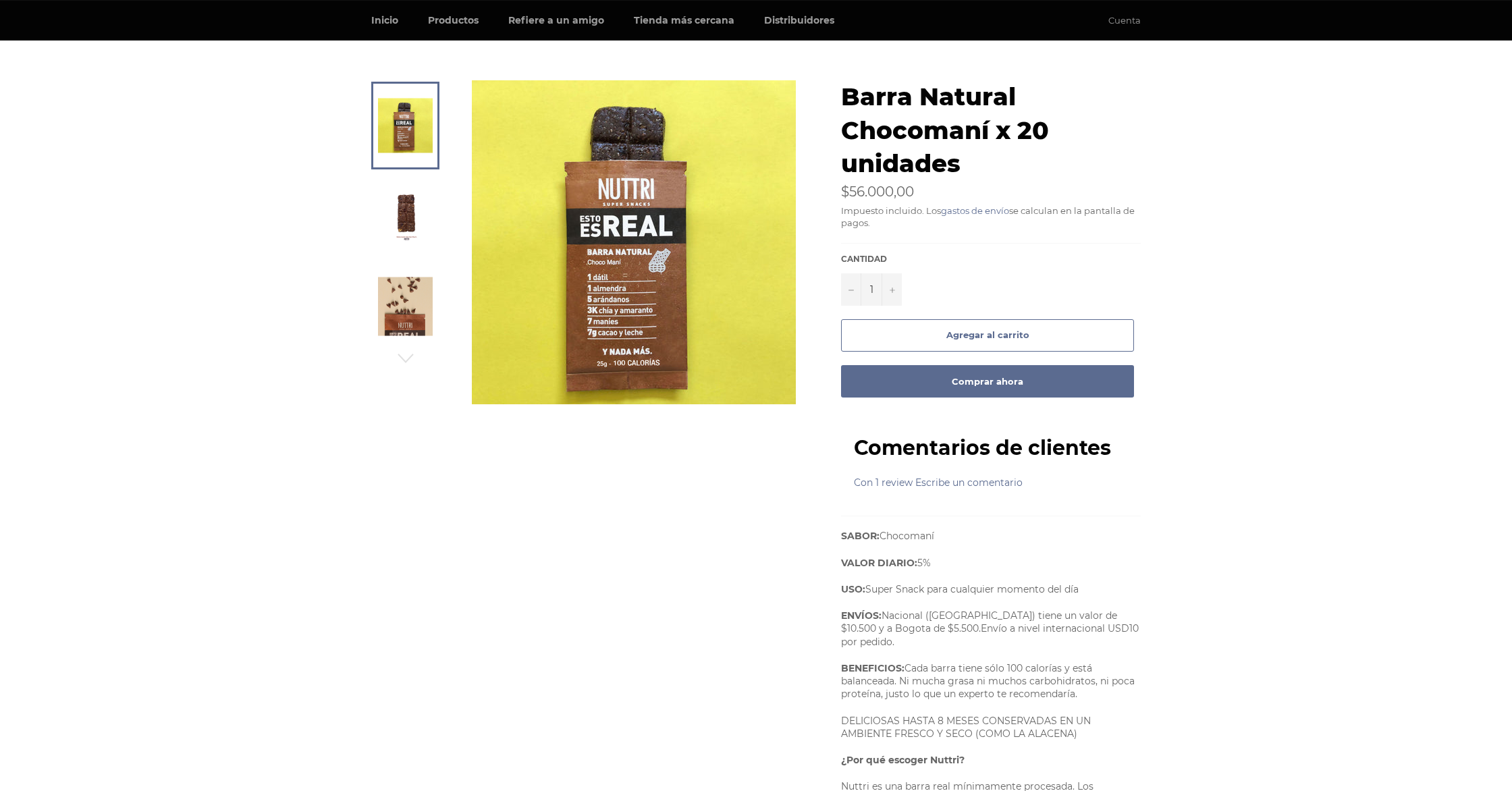
scroll to position [75, 0]
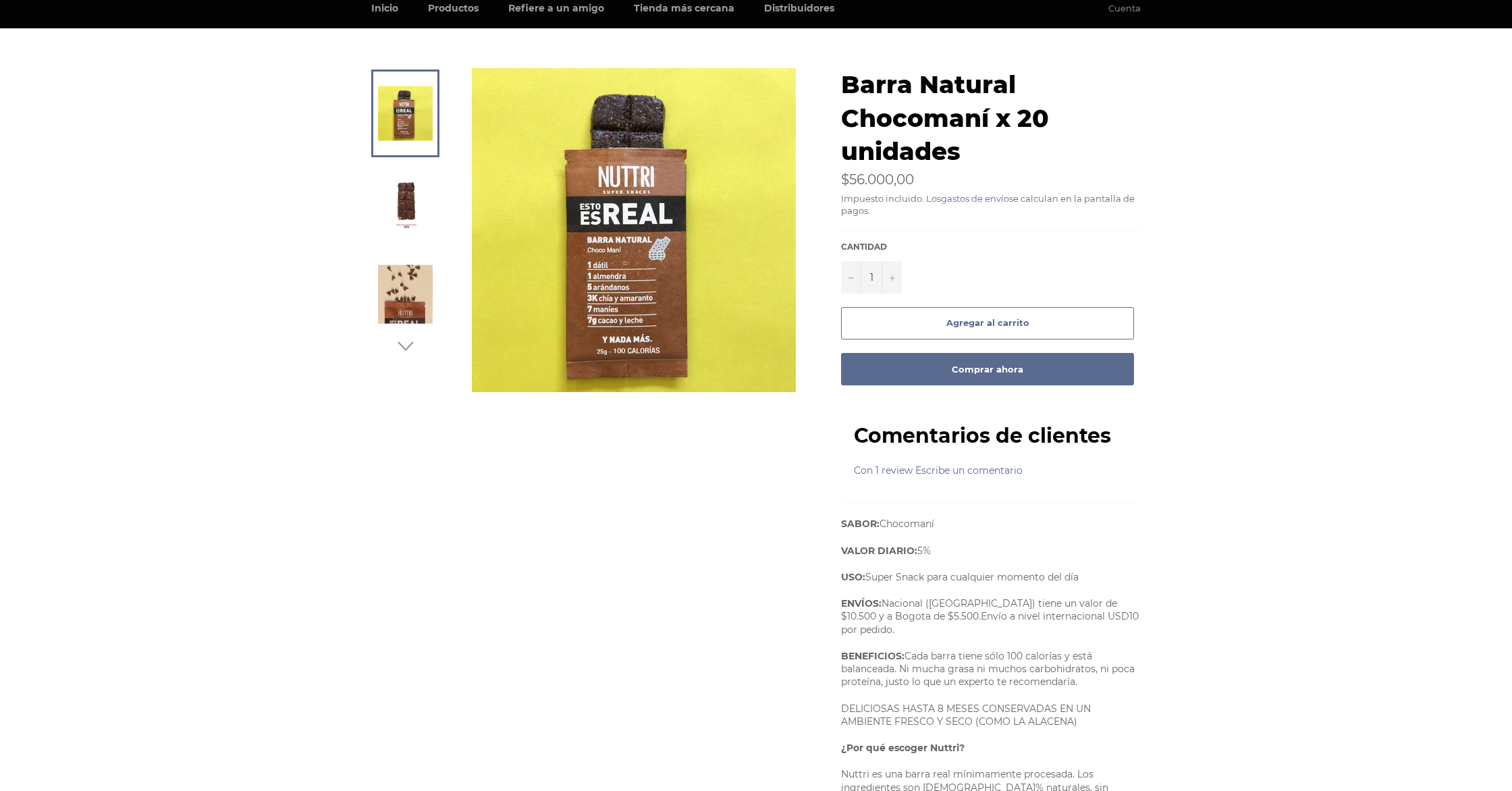
click at [412, 353] on icon "button" at bounding box center [405, 346] width 20 height 20
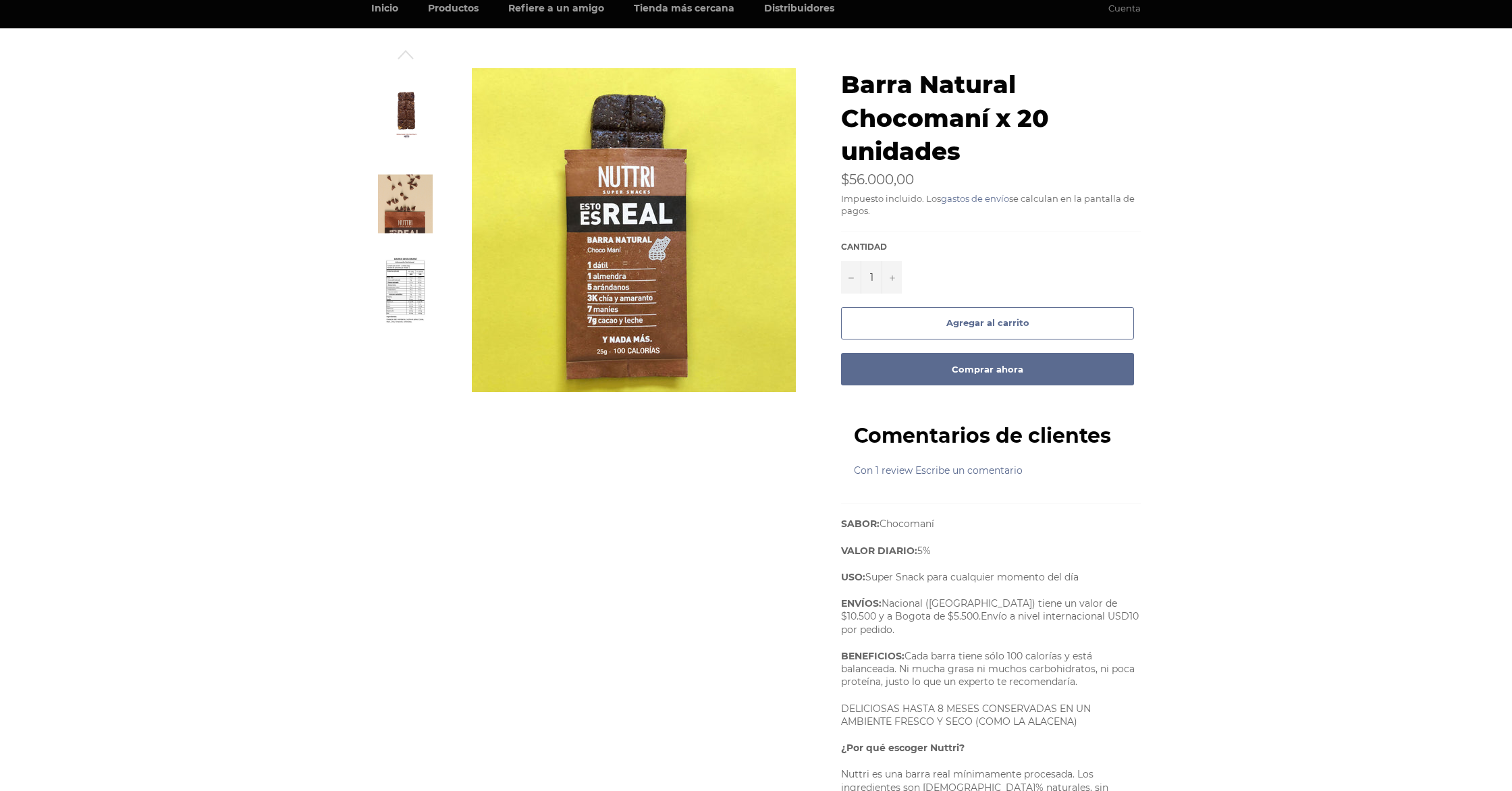
click at [416, 279] on img at bounding box center [405, 294] width 41 height 75
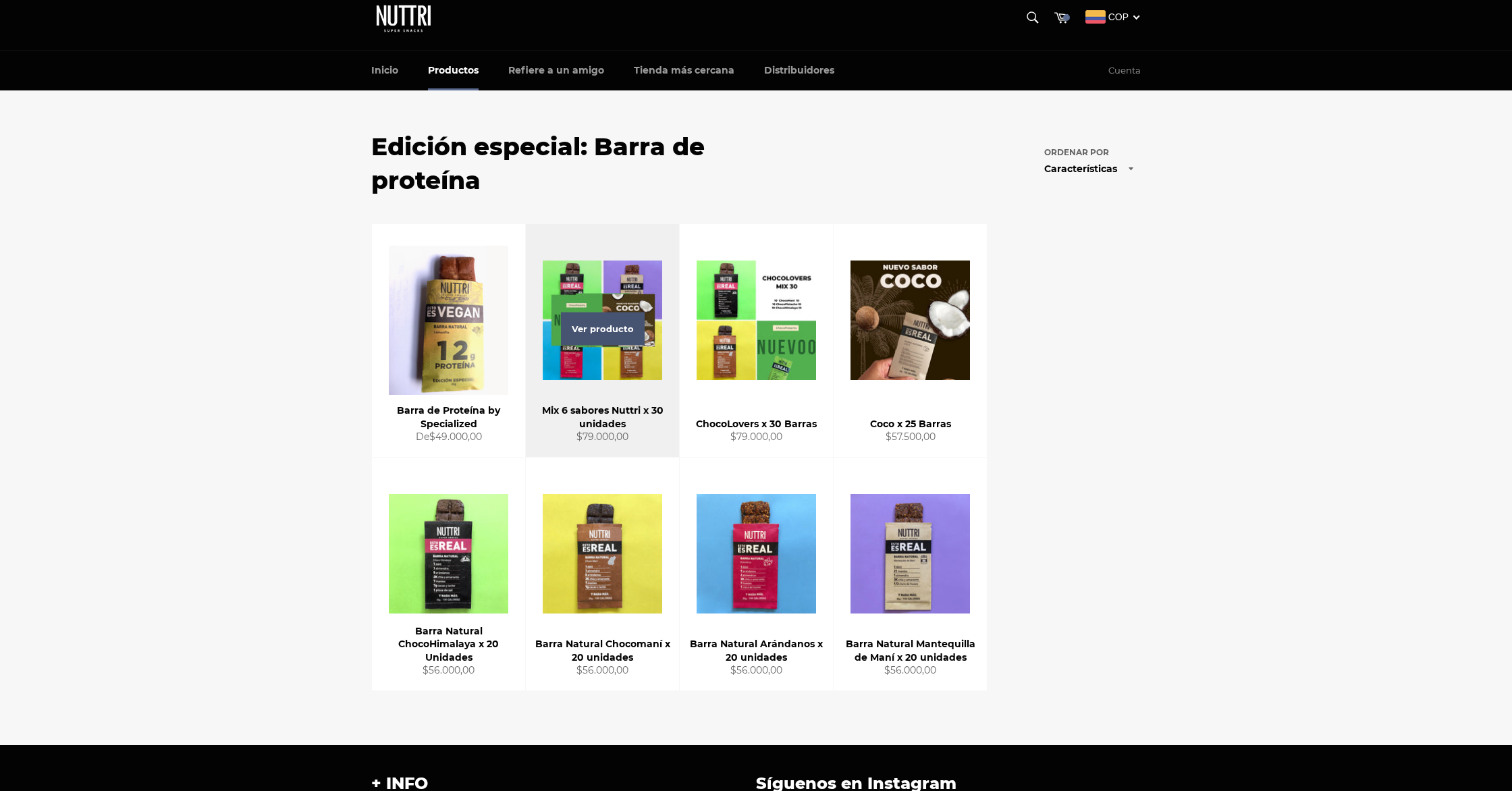
scroll to position [14, 0]
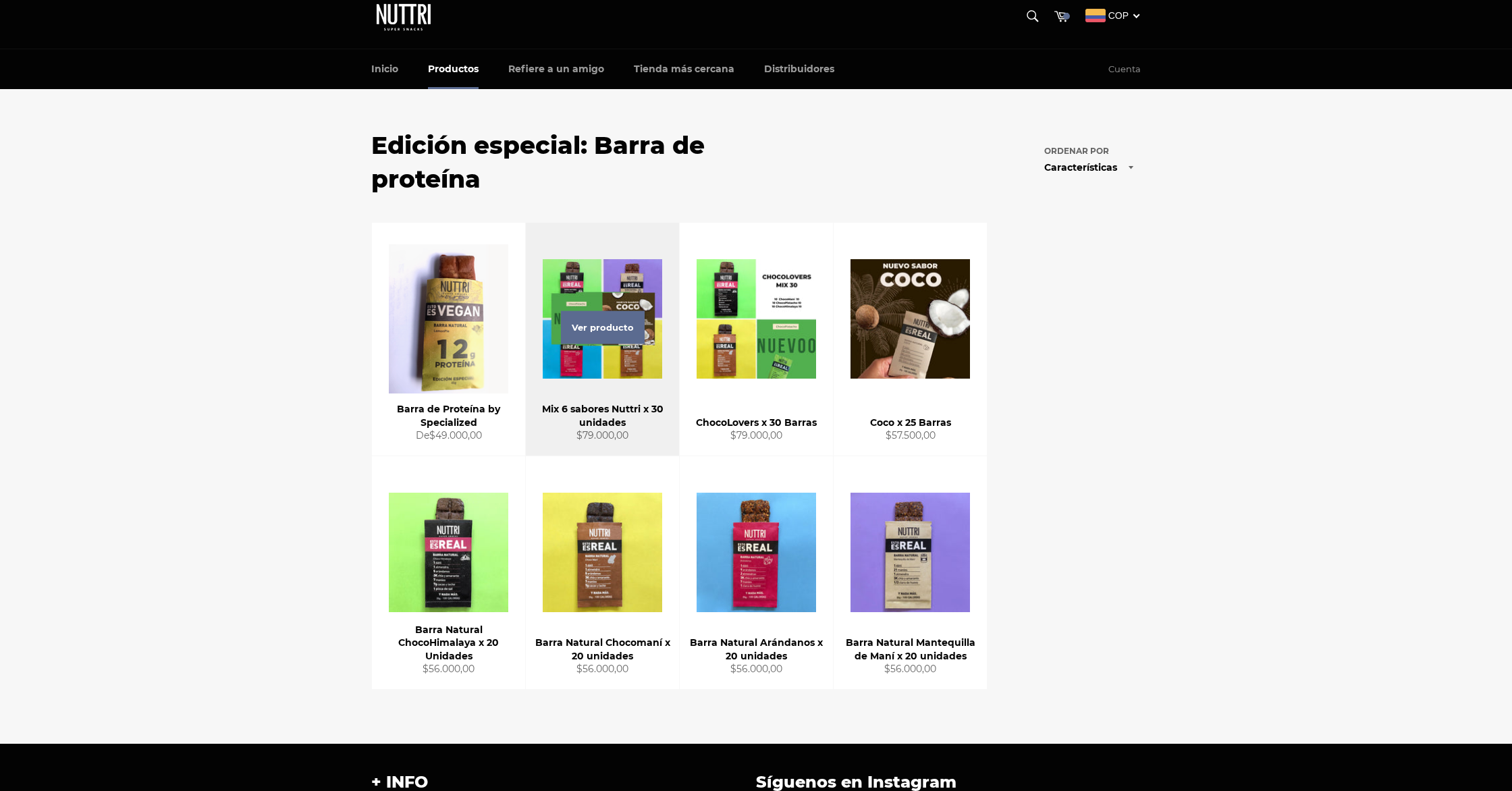
click at [641, 366] on div "Ver producto" at bounding box center [602, 339] width 153 height 233
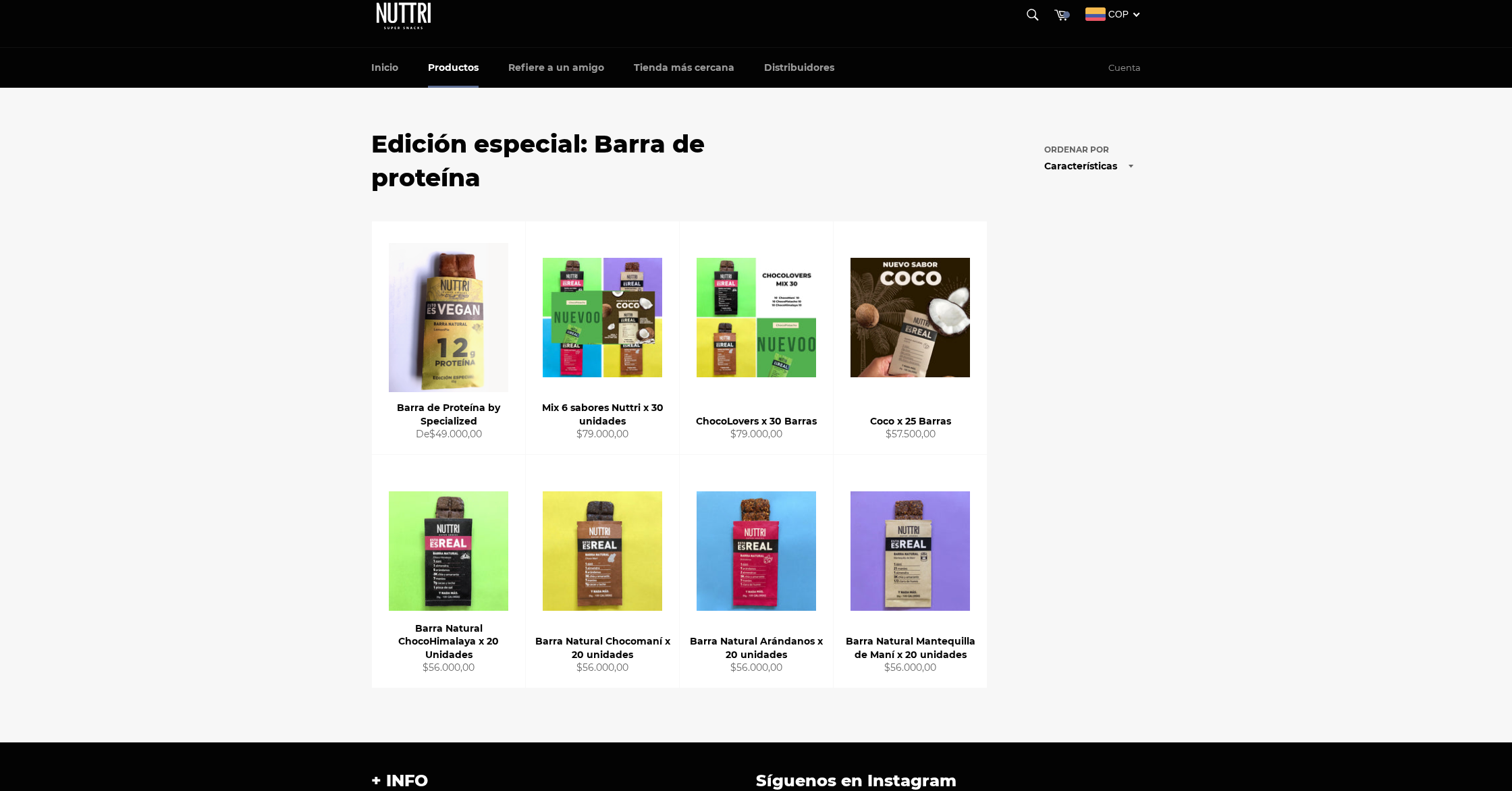
scroll to position [6, 0]
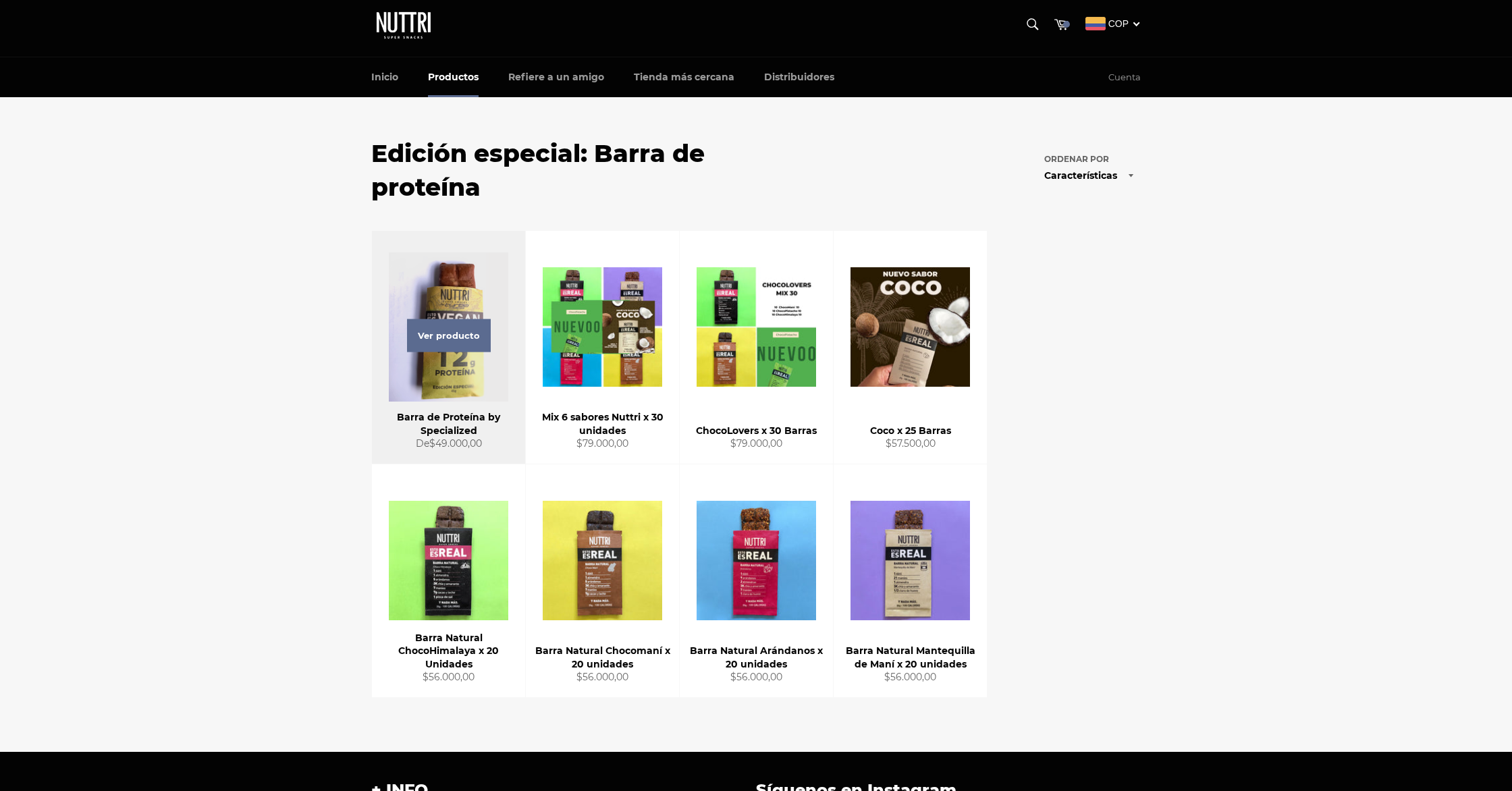
click at [421, 359] on div "Ver producto" at bounding box center [448, 347] width 153 height 233
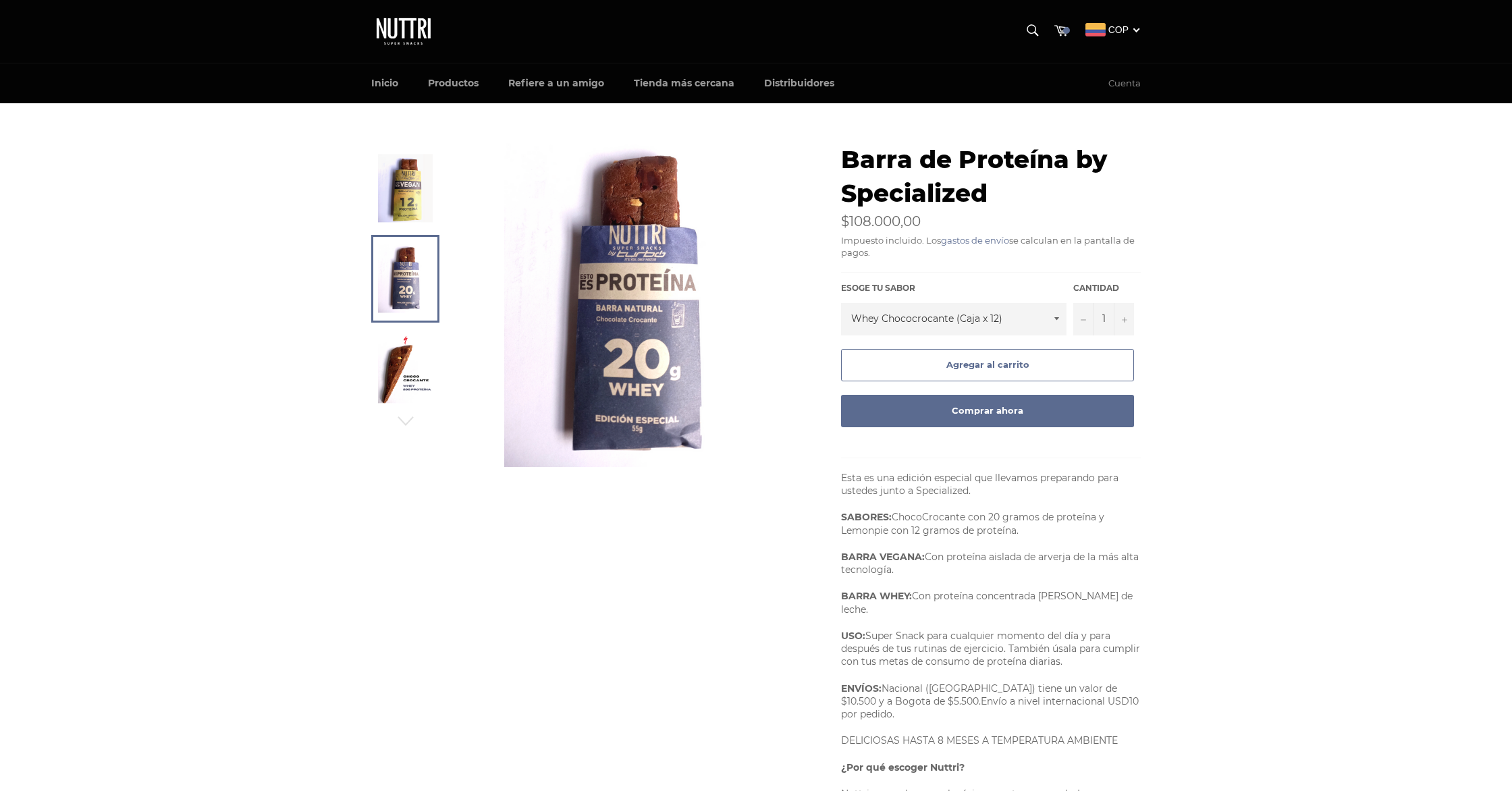
click at [407, 210] on img at bounding box center [405, 188] width 55 height 68
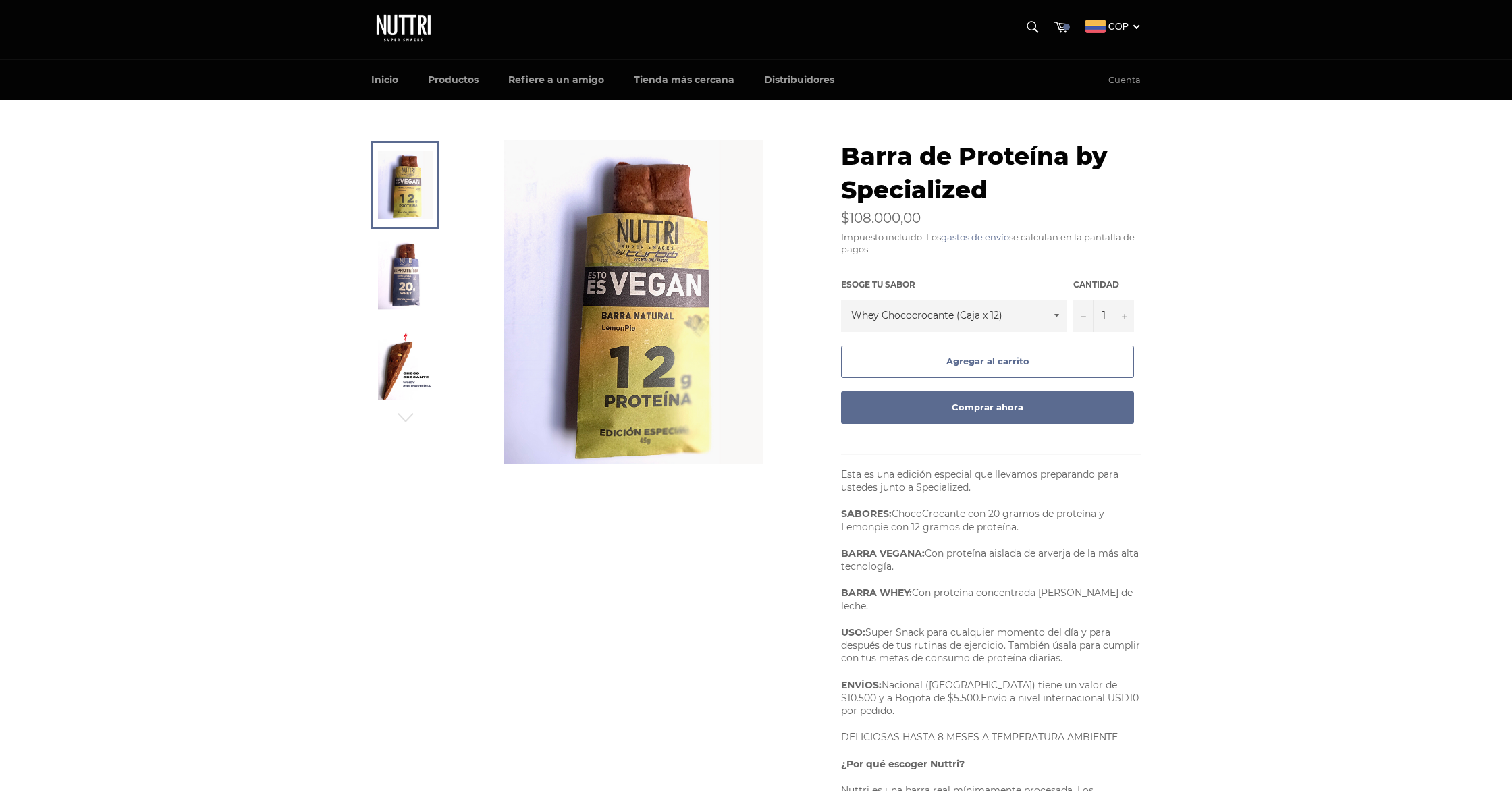
click at [406, 265] on img at bounding box center [405, 275] width 55 height 68
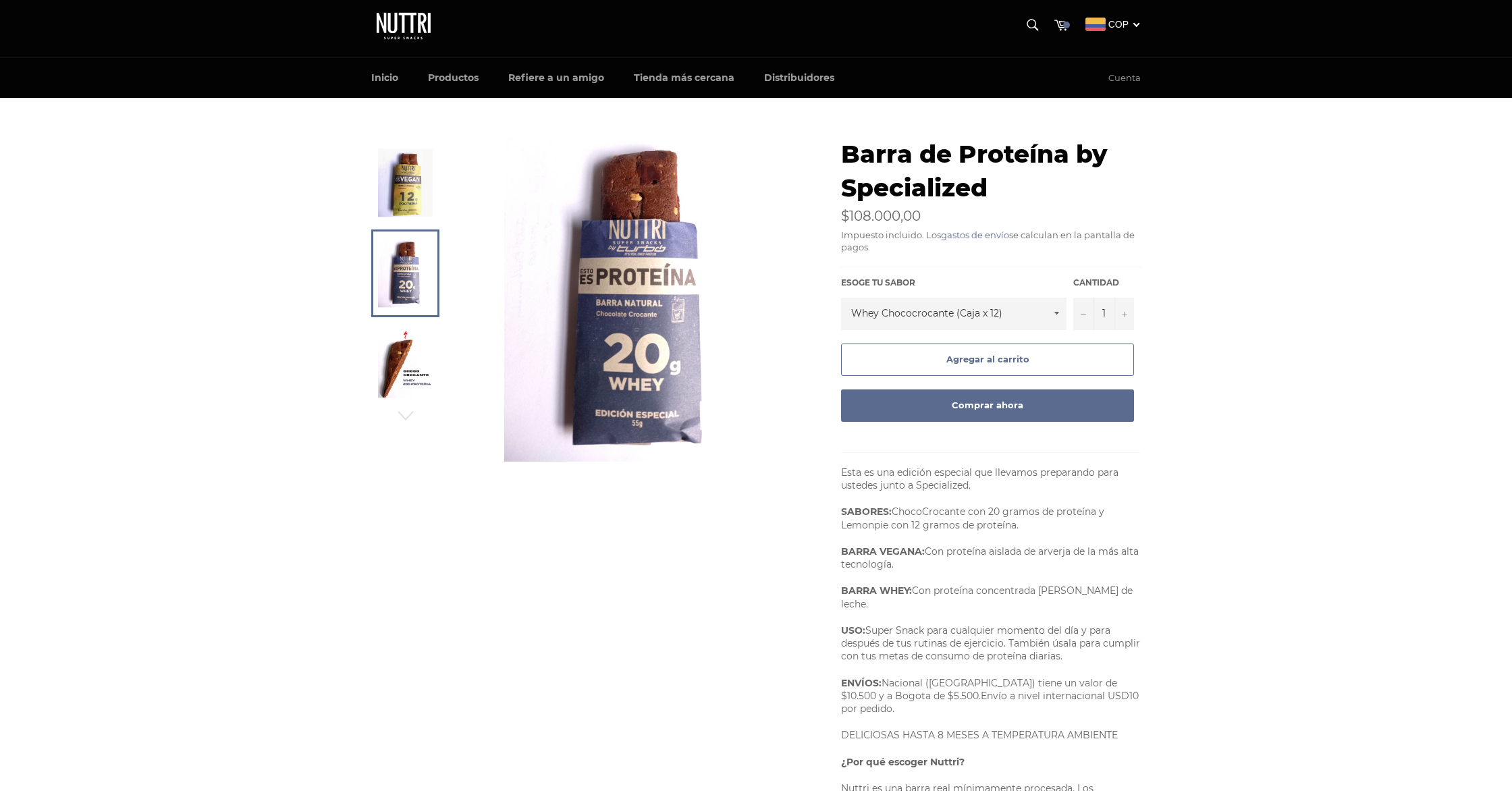
scroll to position [7, 0]
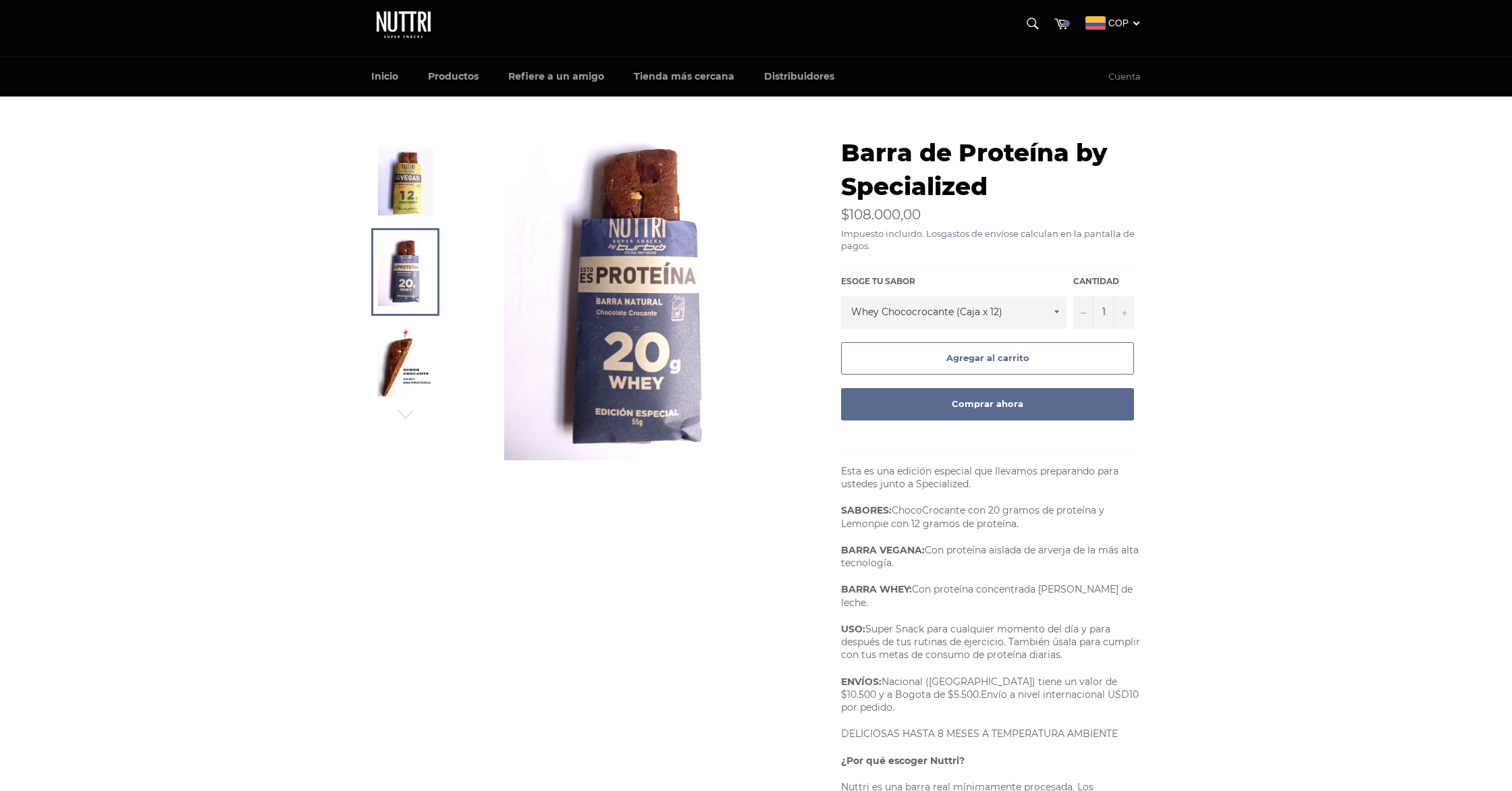
click at [408, 177] on img at bounding box center [405, 181] width 55 height 68
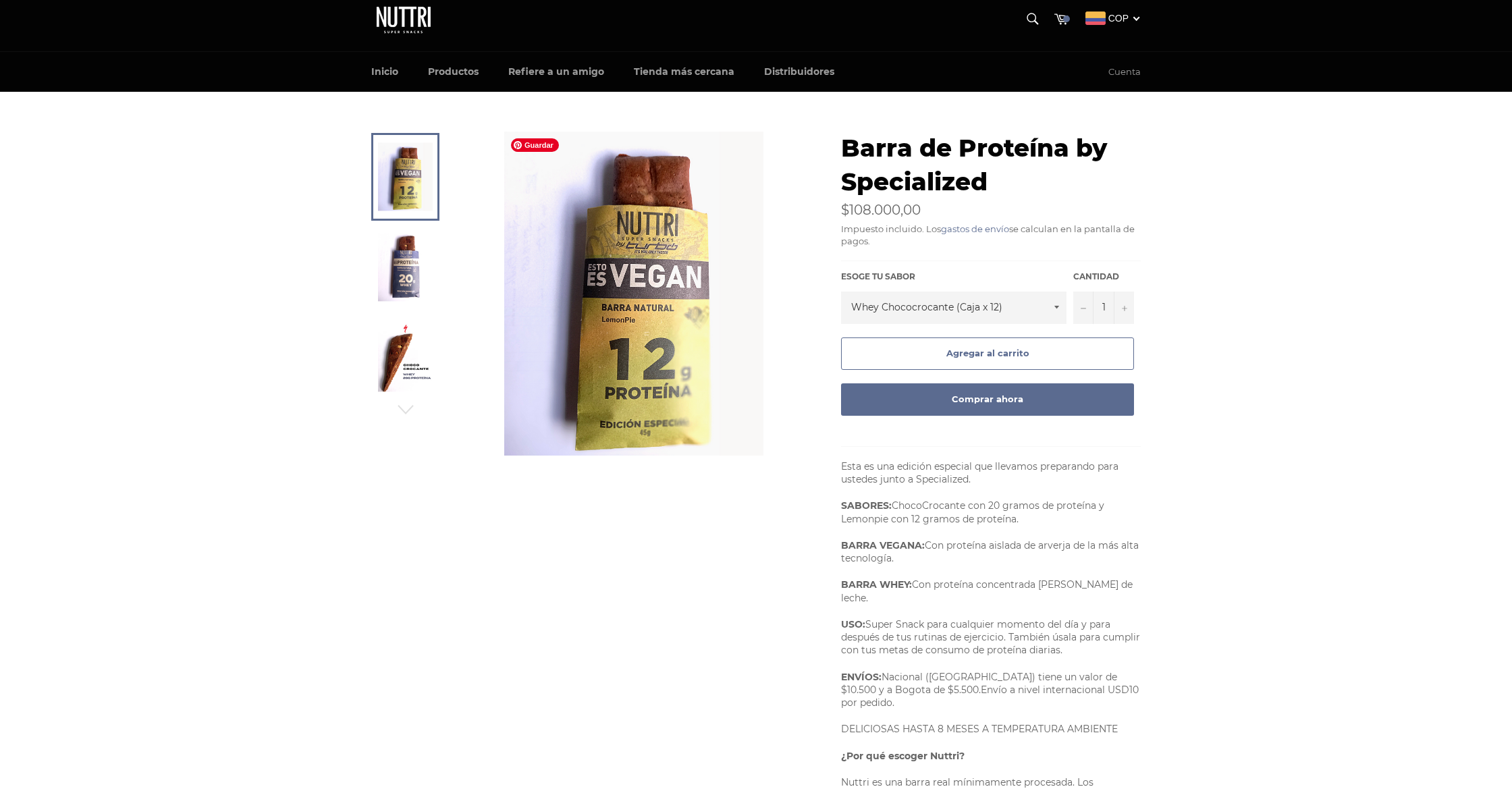
scroll to position [12, 0]
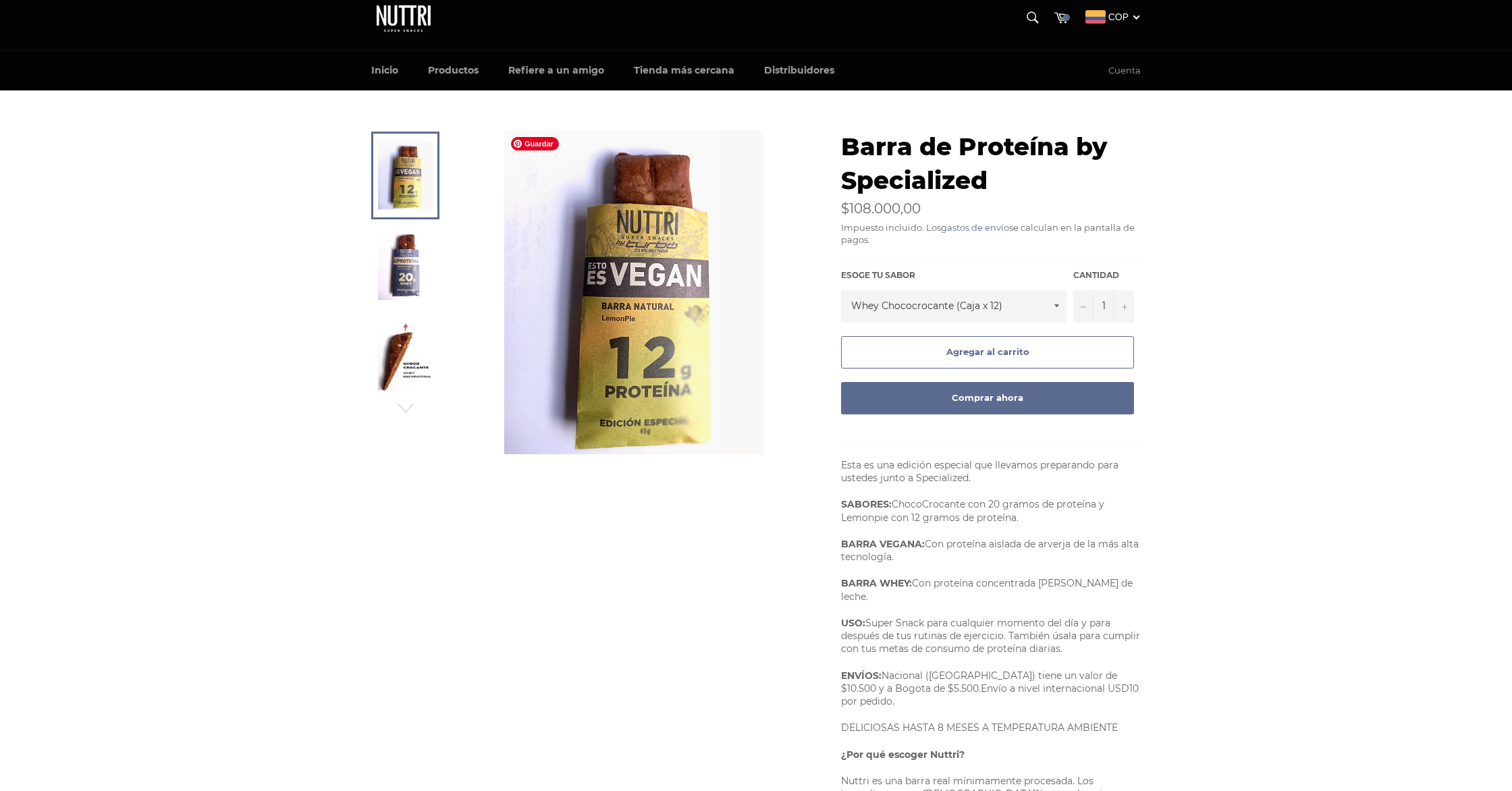
click at [634, 255] on img at bounding box center [633, 292] width 259 height 324
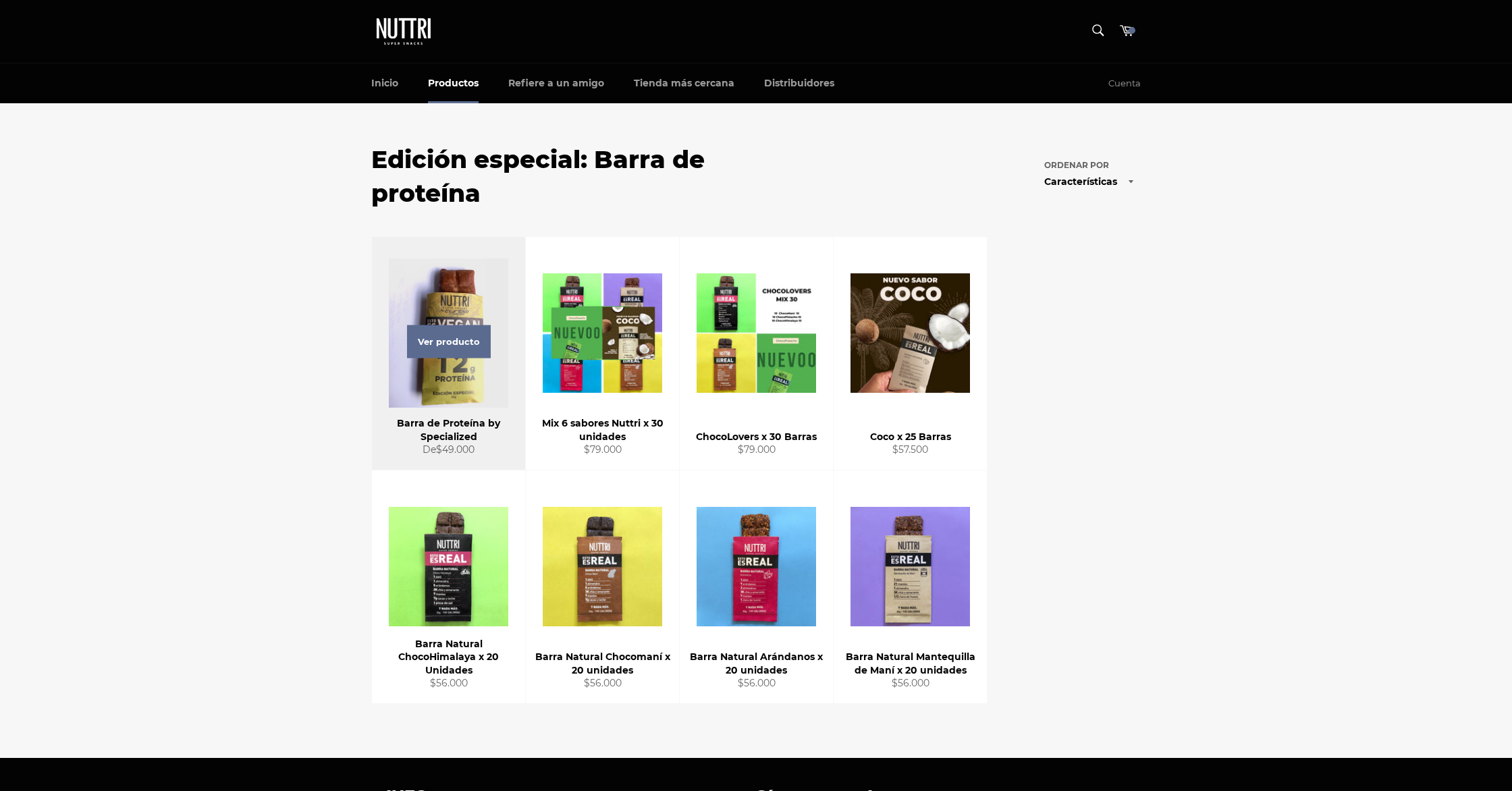
scroll to position [6, 0]
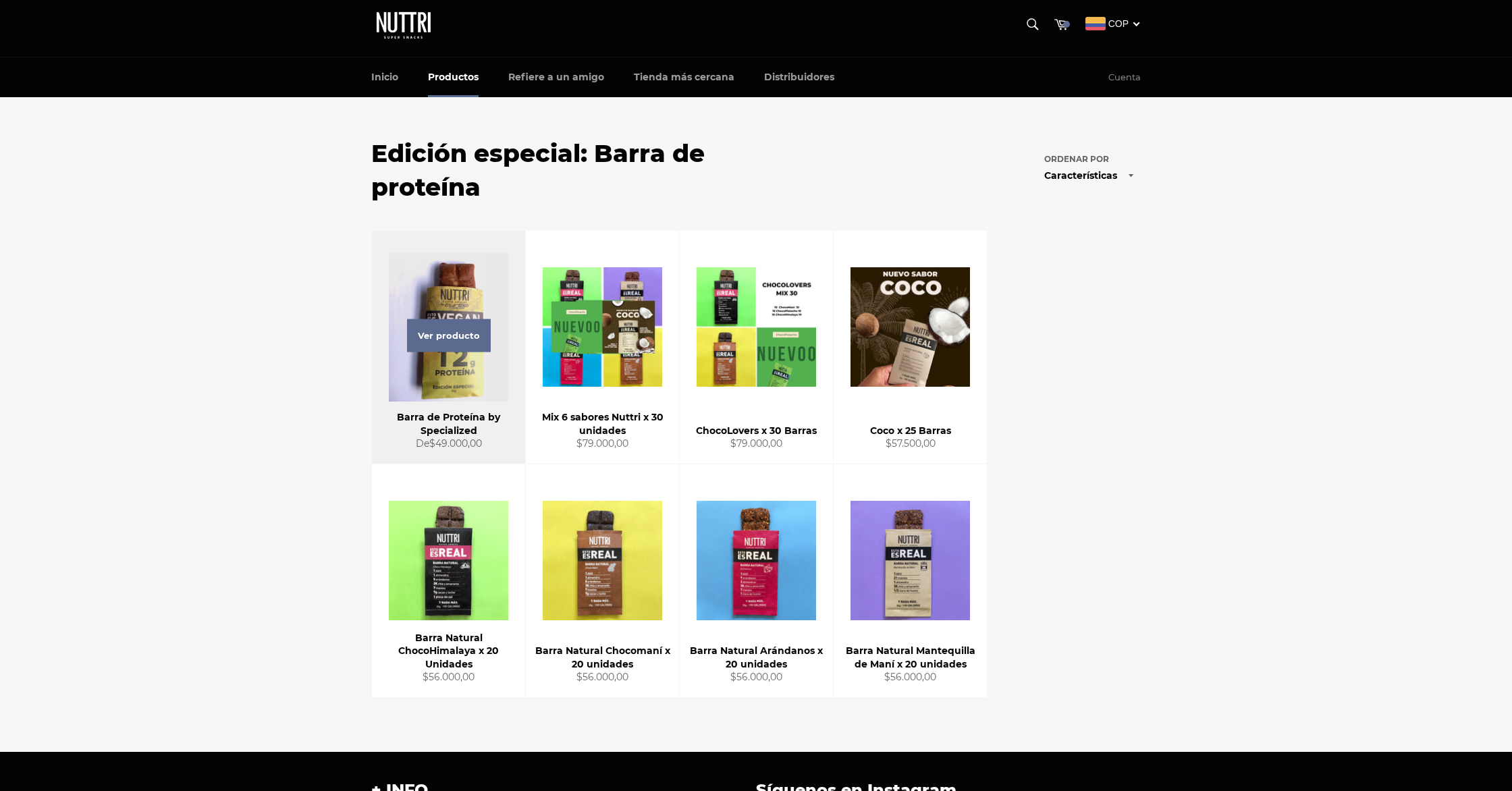
click at [500, 357] on div "Ver producto" at bounding box center [448, 347] width 153 height 233
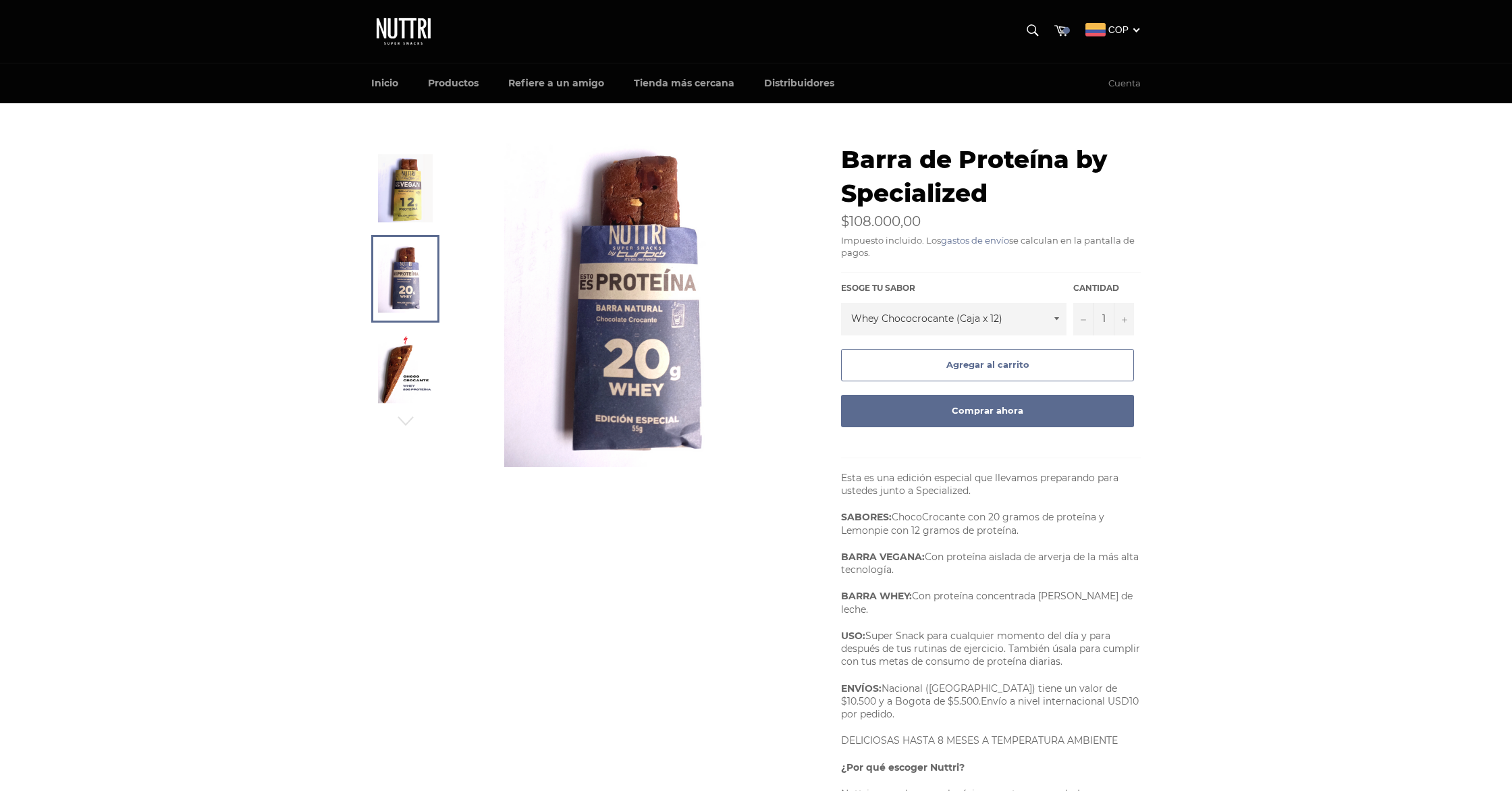
click at [420, 376] on img at bounding box center [405, 369] width 55 height 68
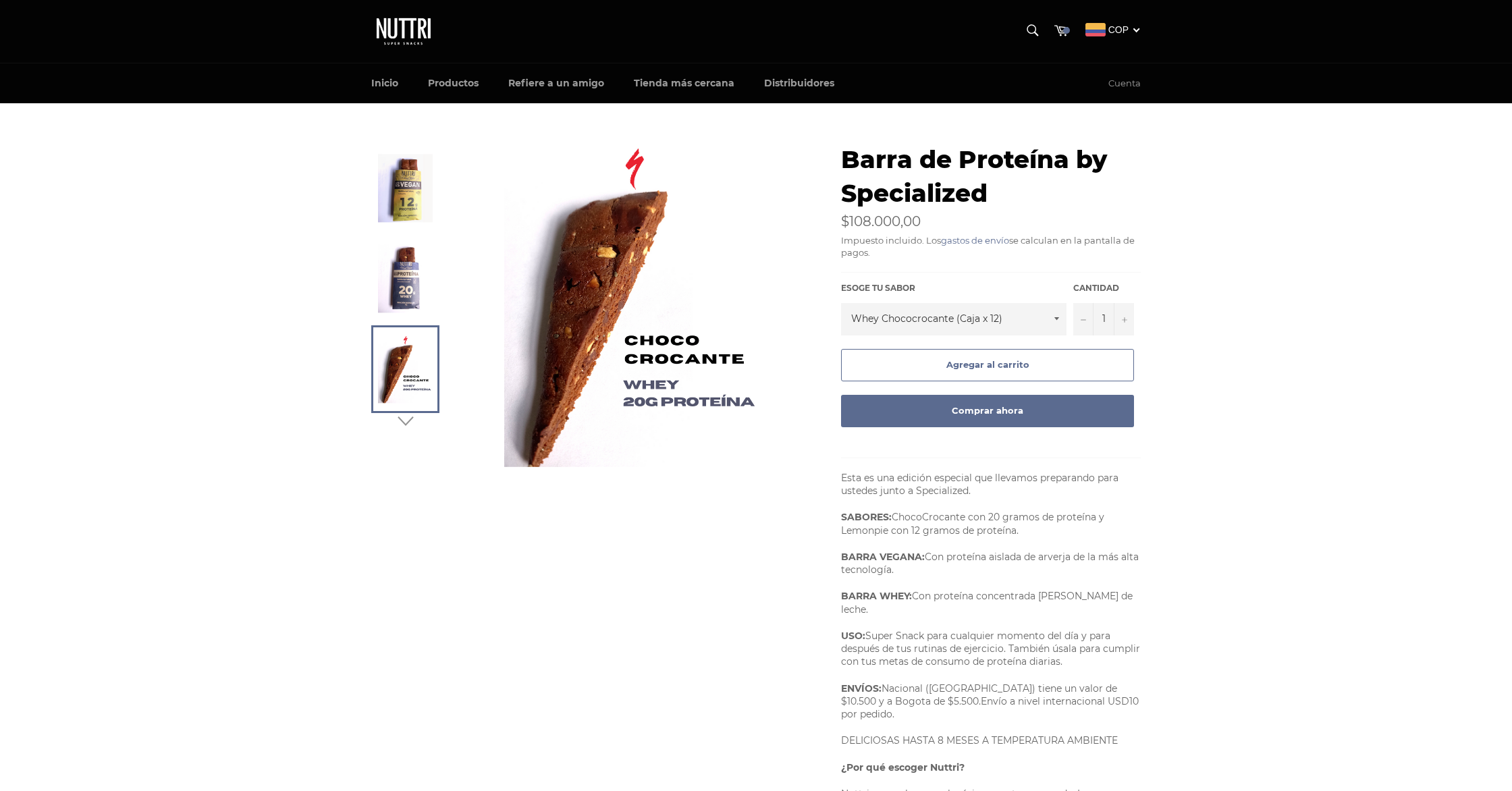
click at [404, 427] on icon "button" at bounding box center [405, 421] width 20 height 20
click at [398, 417] on icon "button" at bounding box center [405, 420] width 16 height 9
click at [400, 337] on img at bounding box center [405, 370] width 41 height 75
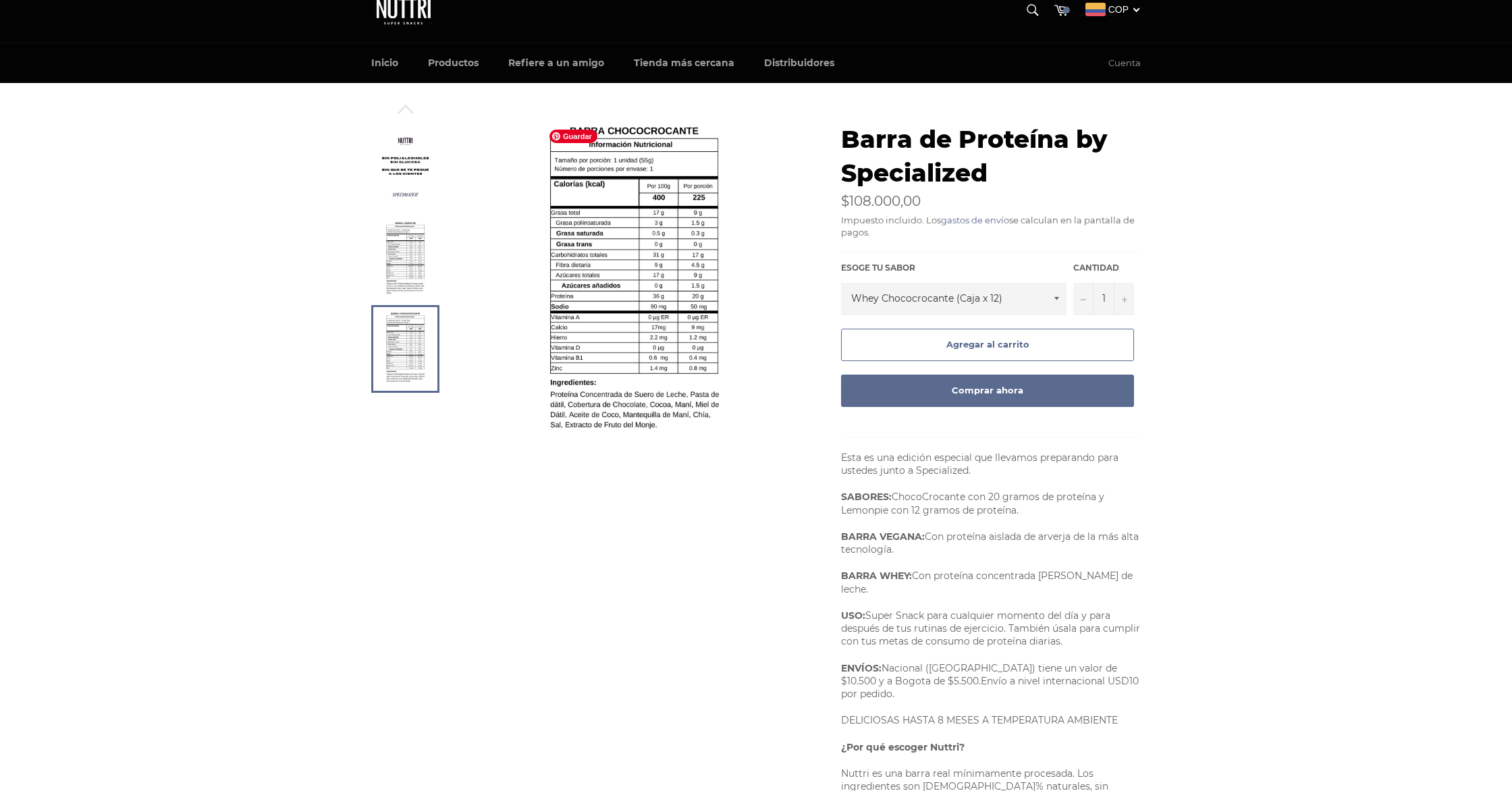
scroll to position [19, 0]
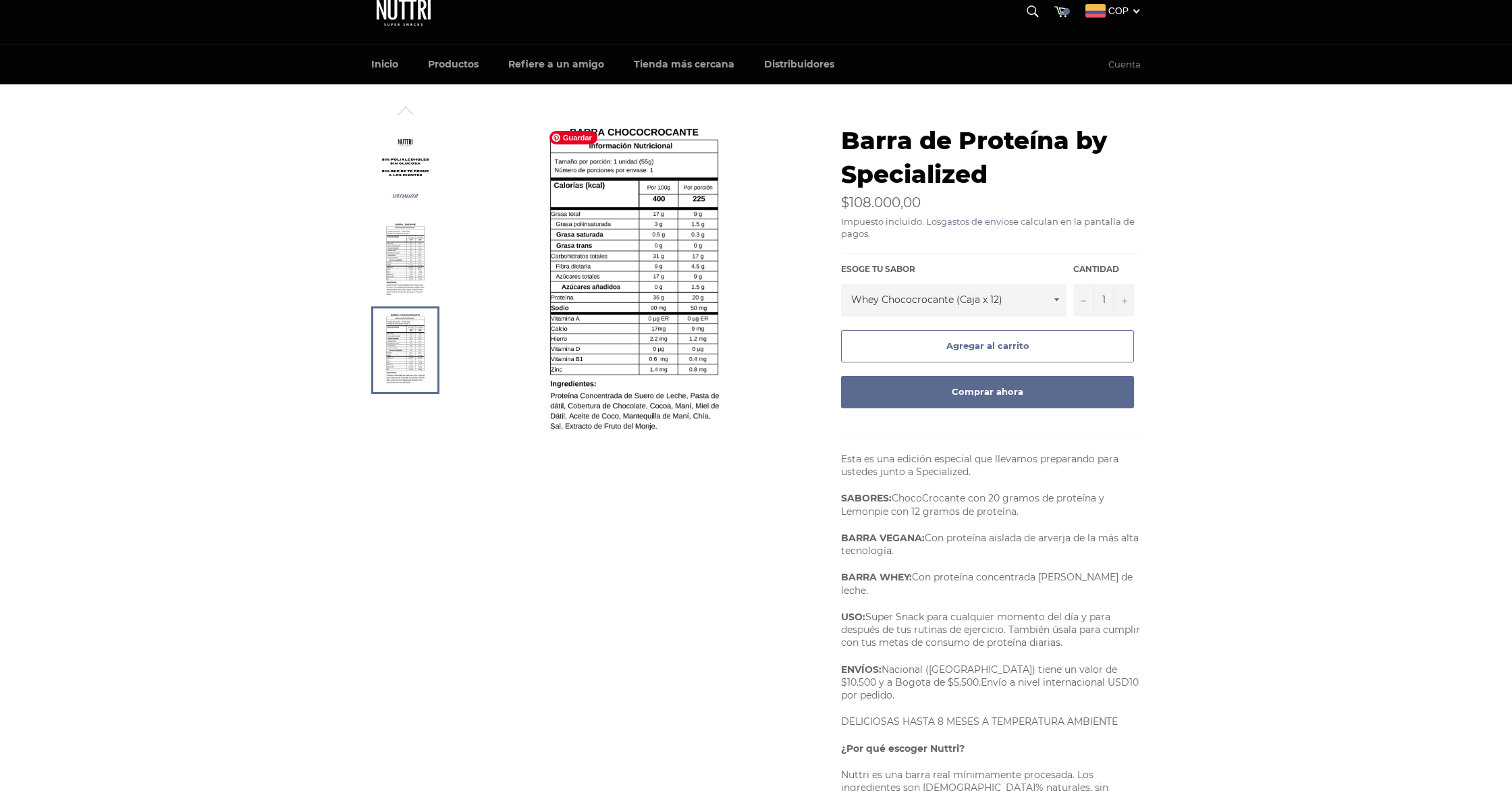
click at [606, 260] on img at bounding box center [634, 286] width 182 height 324
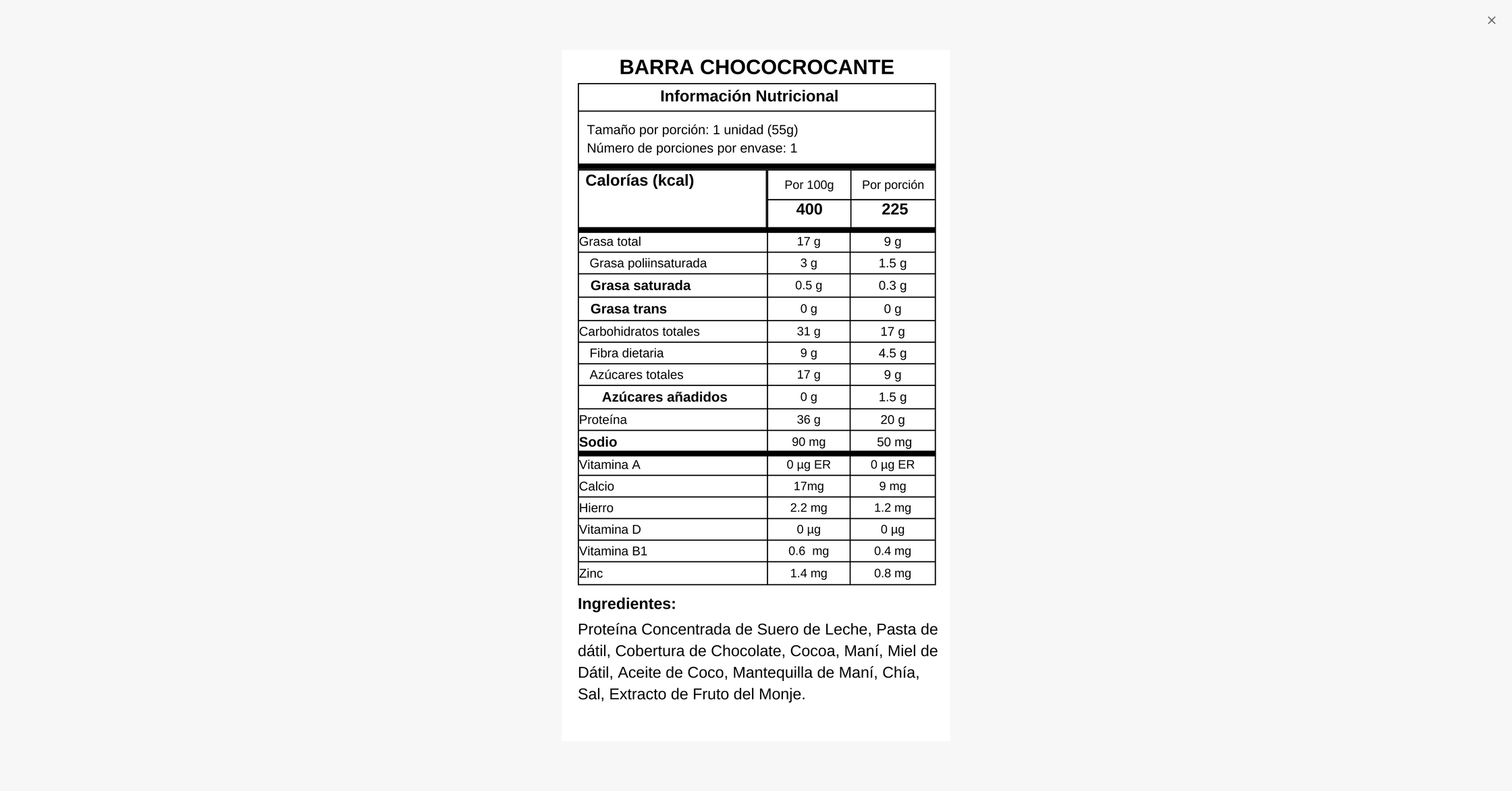
click at [1063, 162] on div at bounding box center [756, 396] width 1512 height 791
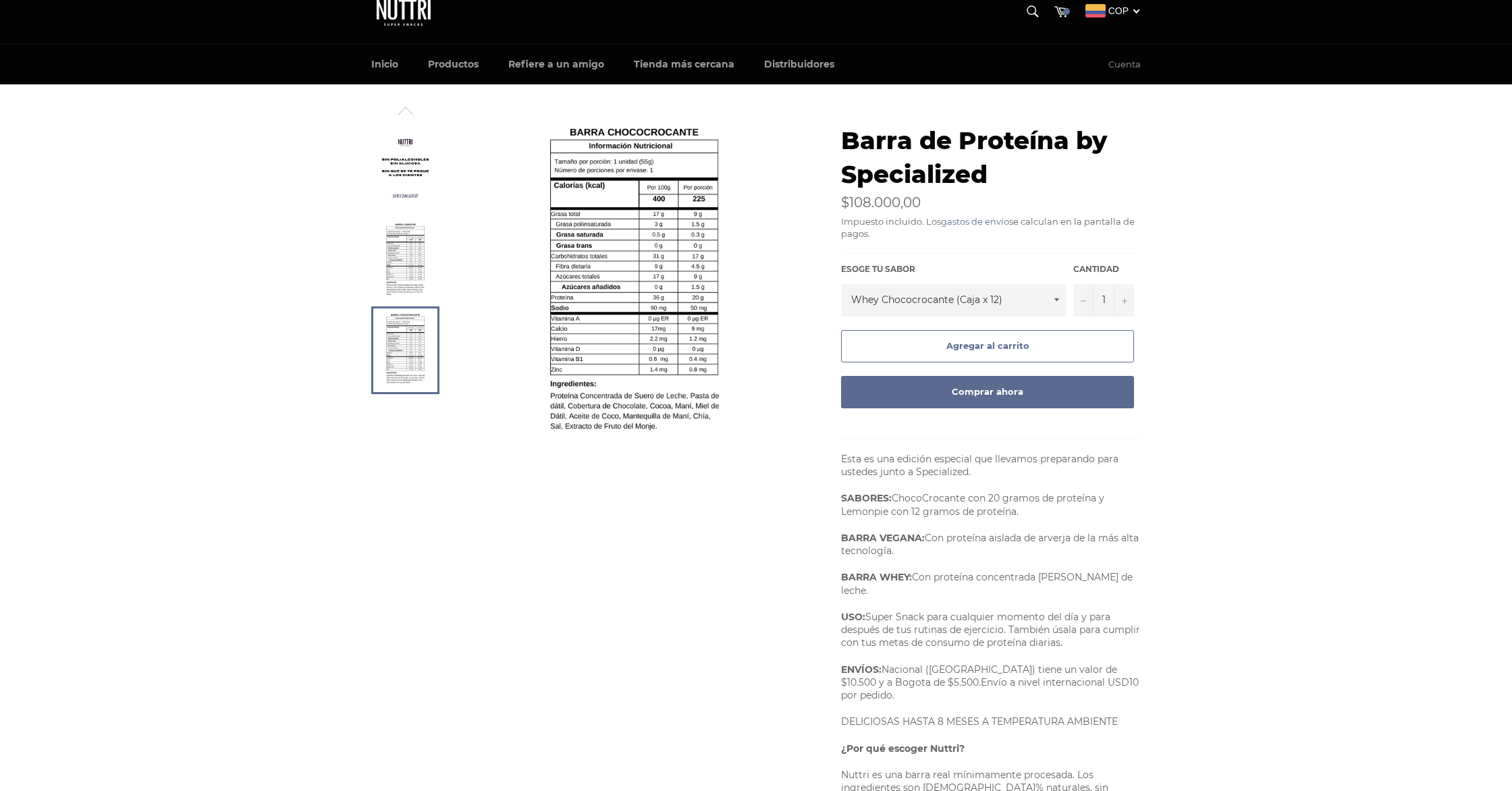
scroll to position [24, 0]
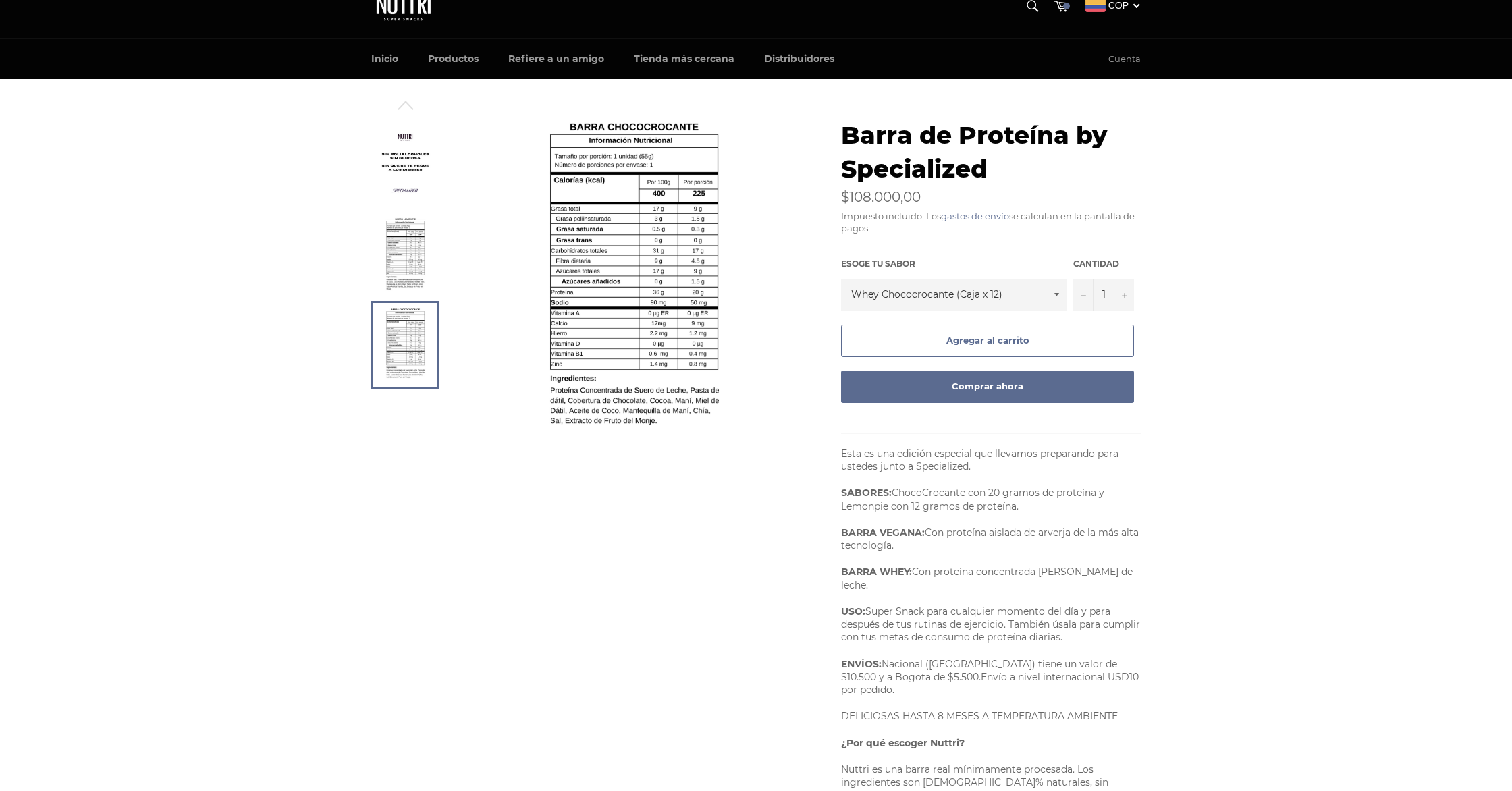
drag, startPoint x: 396, startPoint y: 240, endPoint x: 448, endPoint y: 131, distance: 120.8
click at [396, 240] on img at bounding box center [405, 255] width 41 height 75
click at [412, 165] on img at bounding box center [405, 164] width 55 height 68
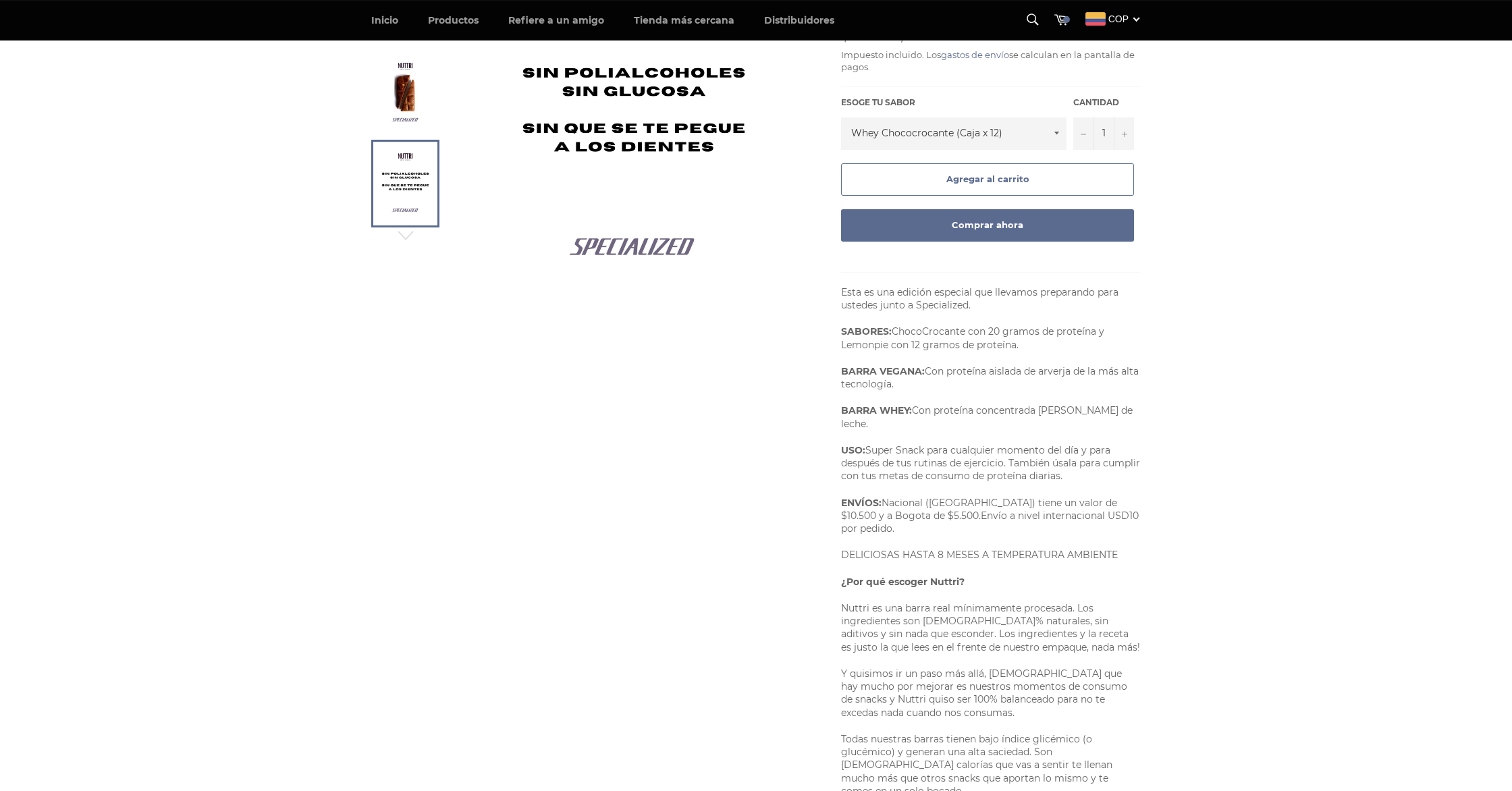
scroll to position [191, 0]
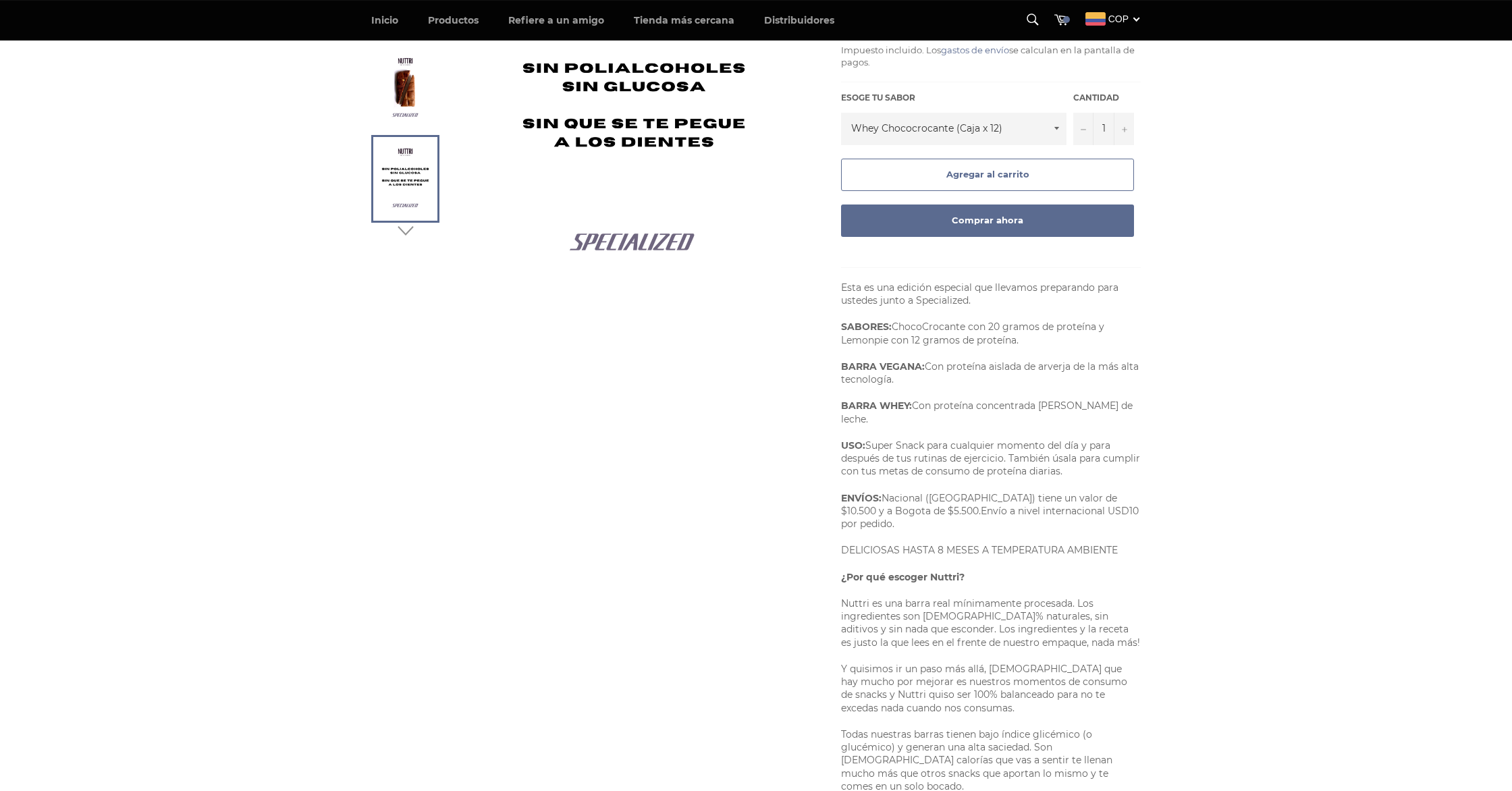
click at [414, 231] on icon "button" at bounding box center [405, 231] width 20 height 20
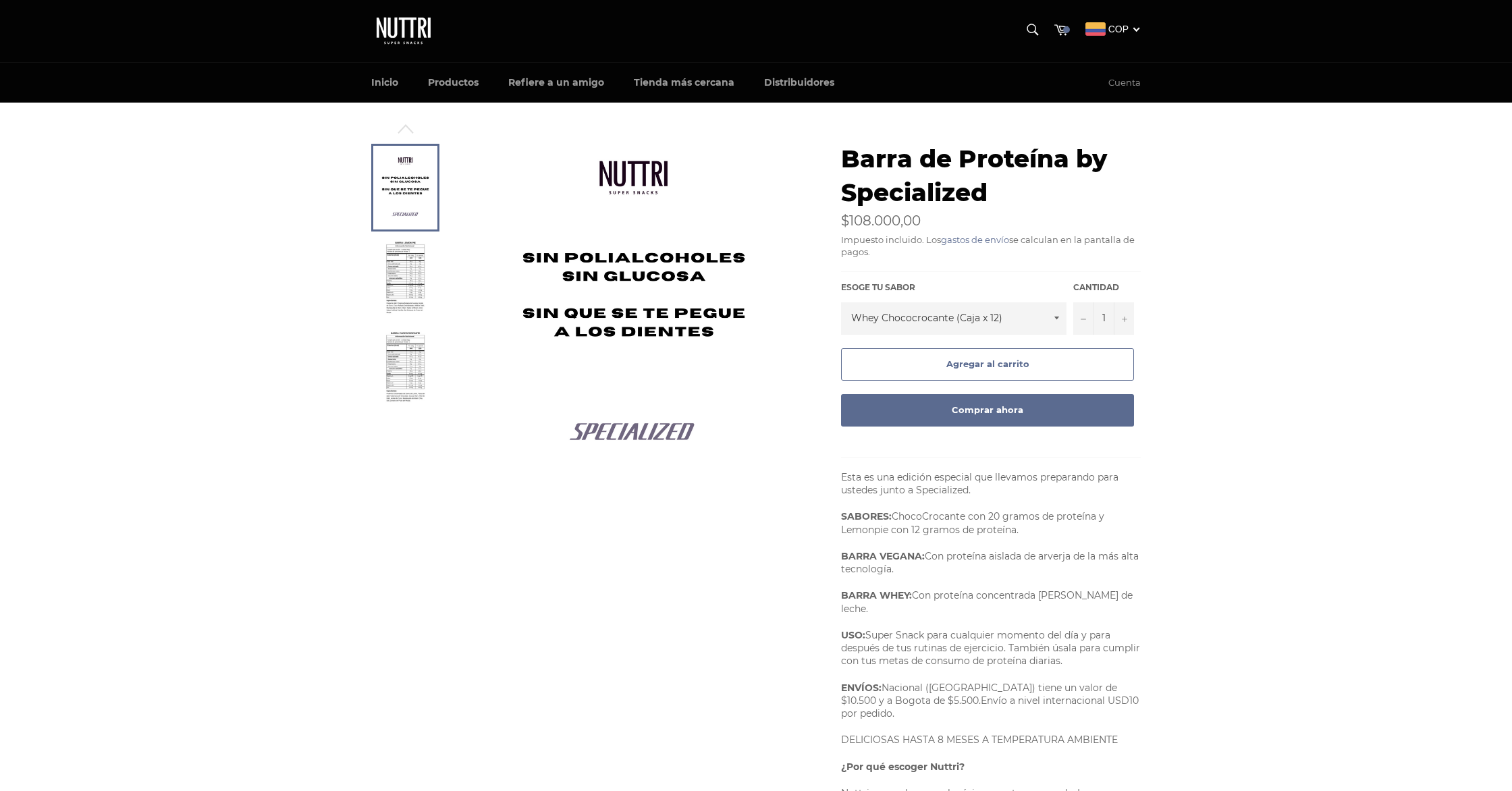
scroll to position [0, 0]
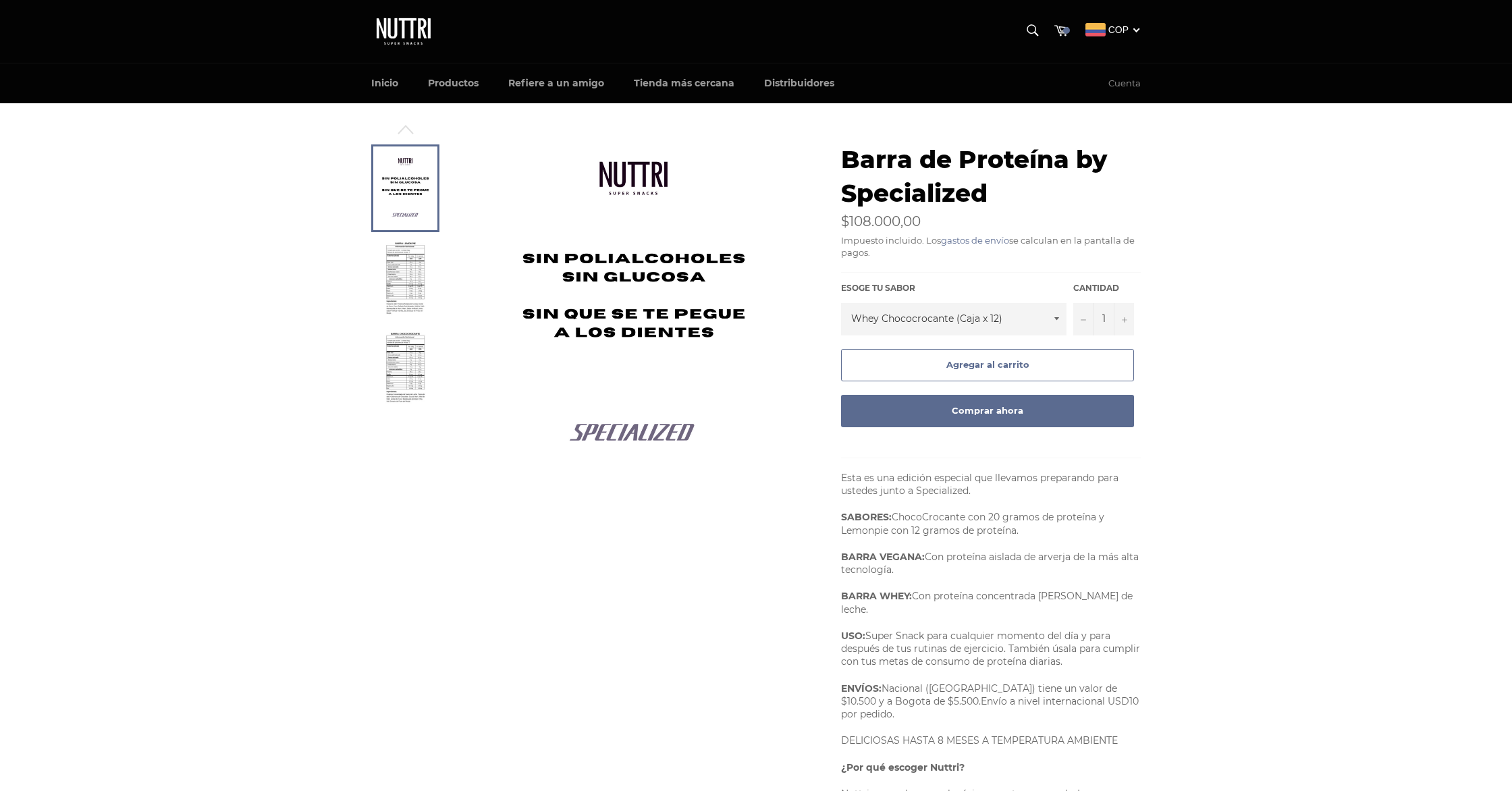
click at [422, 255] on img at bounding box center [405, 279] width 41 height 75
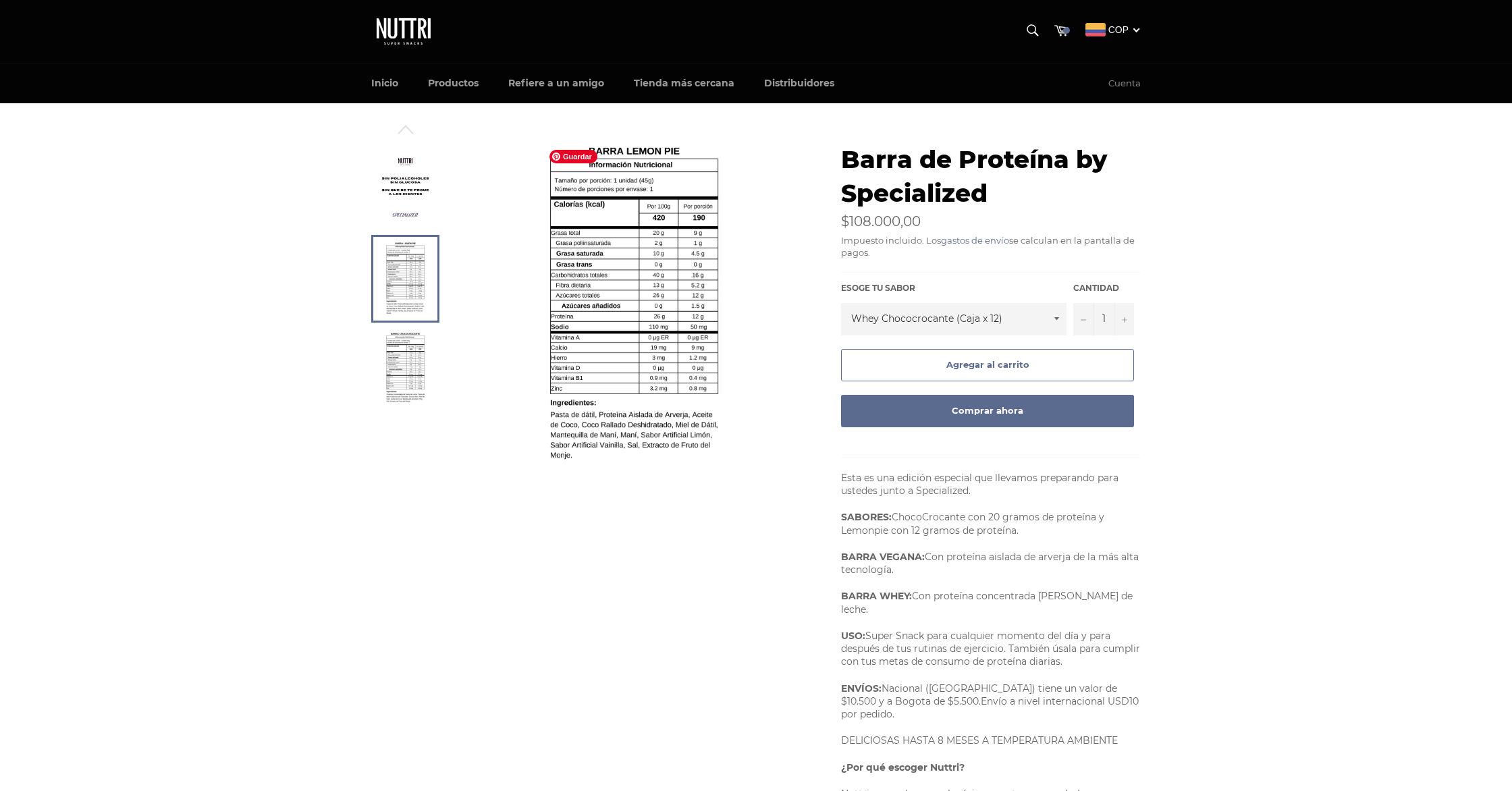
scroll to position [1, 0]
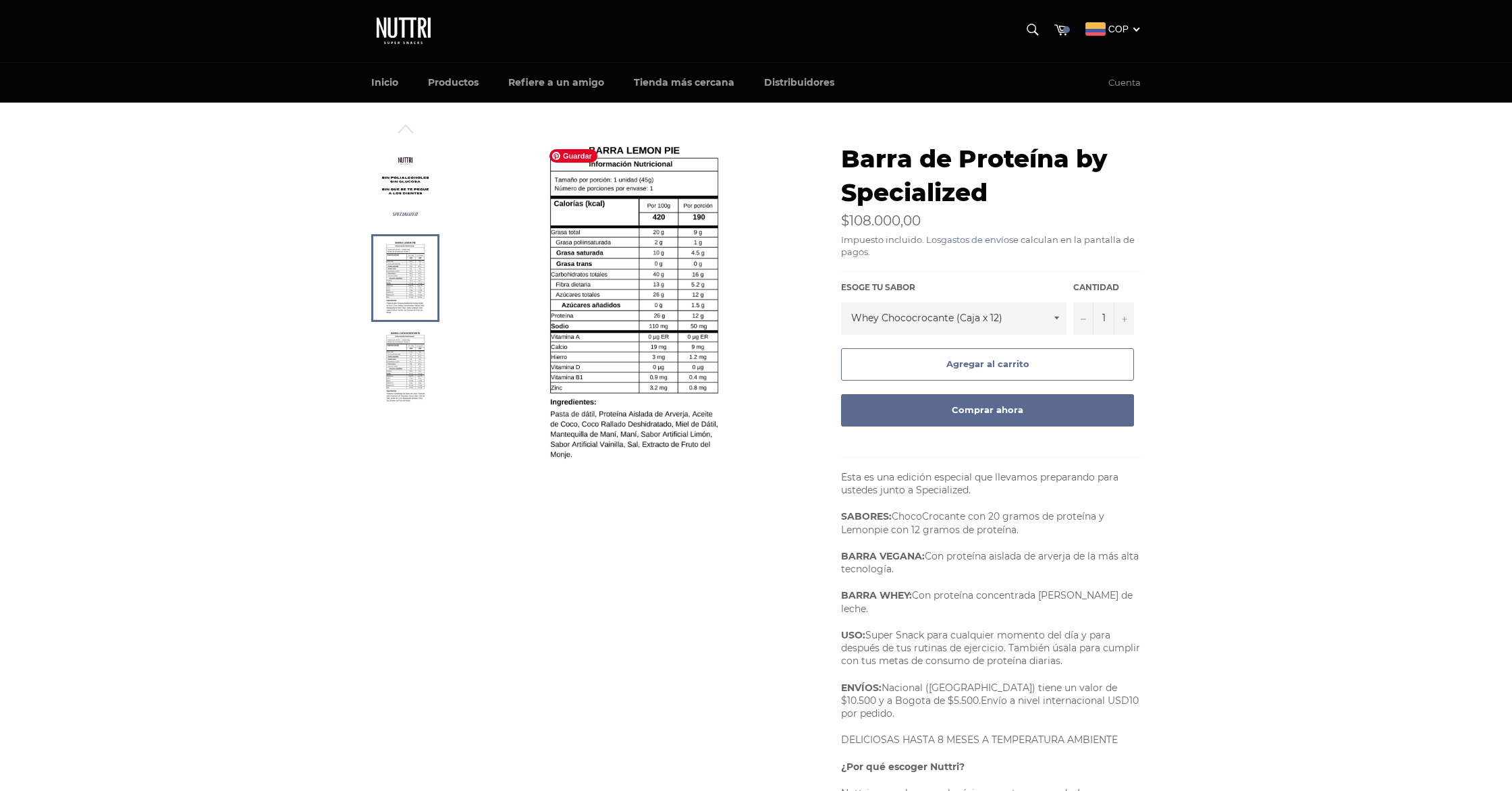
click at [708, 231] on img at bounding box center [634, 304] width 182 height 324
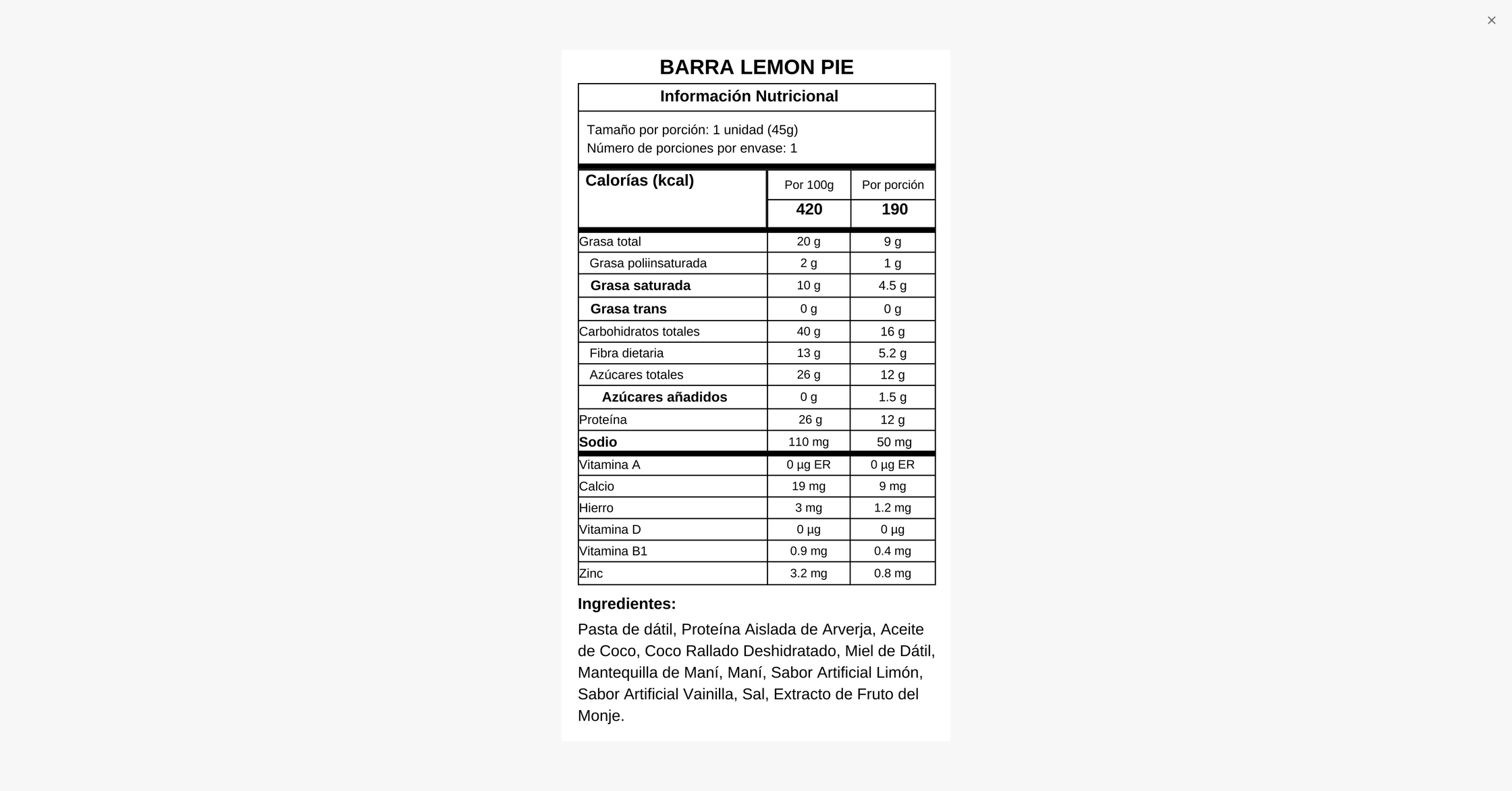
click at [1122, 343] on div at bounding box center [756, 396] width 1512 height 791
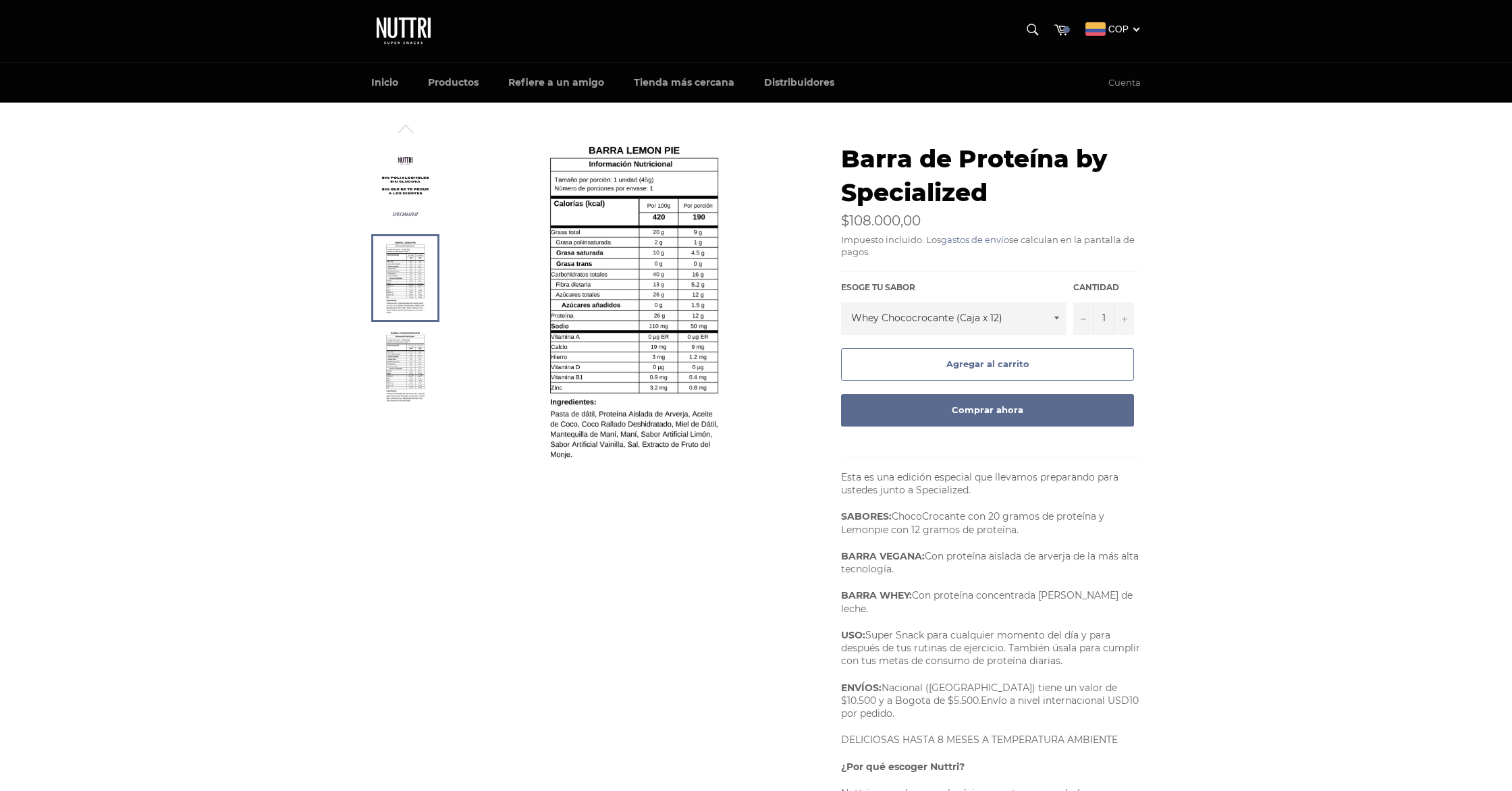
click at [401, 372] on img at bounding box center [405, 369] width 41 height 75
click at [658, 241] on img at bounding box center [634, 304] width 182 height 324
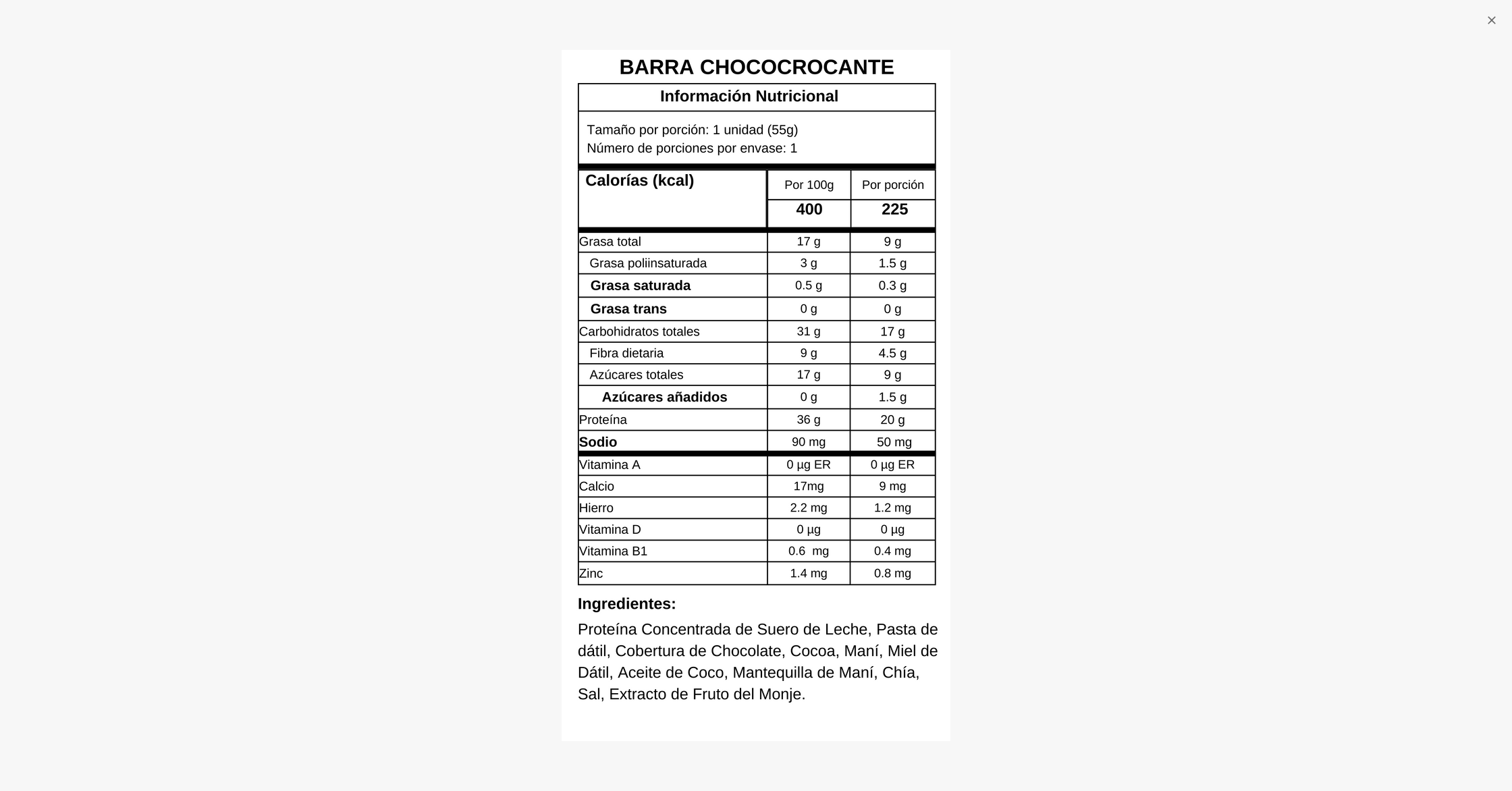
click at [240, 252] on div at bounding box center [756, 396] width 1512 height 791
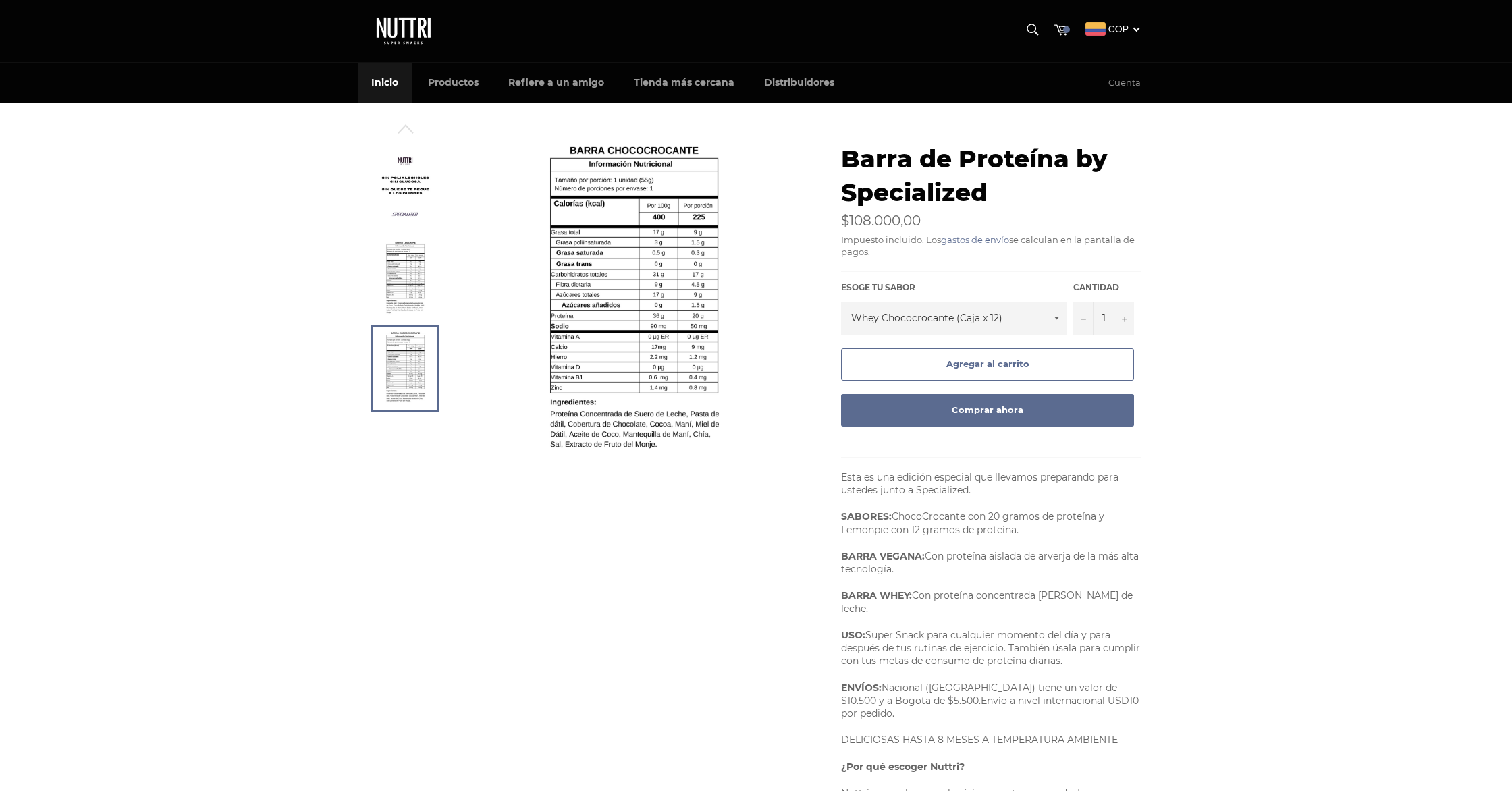
click at [396, 77] on link "Inicio" at bounding box center [385, 83] width 54 height 40
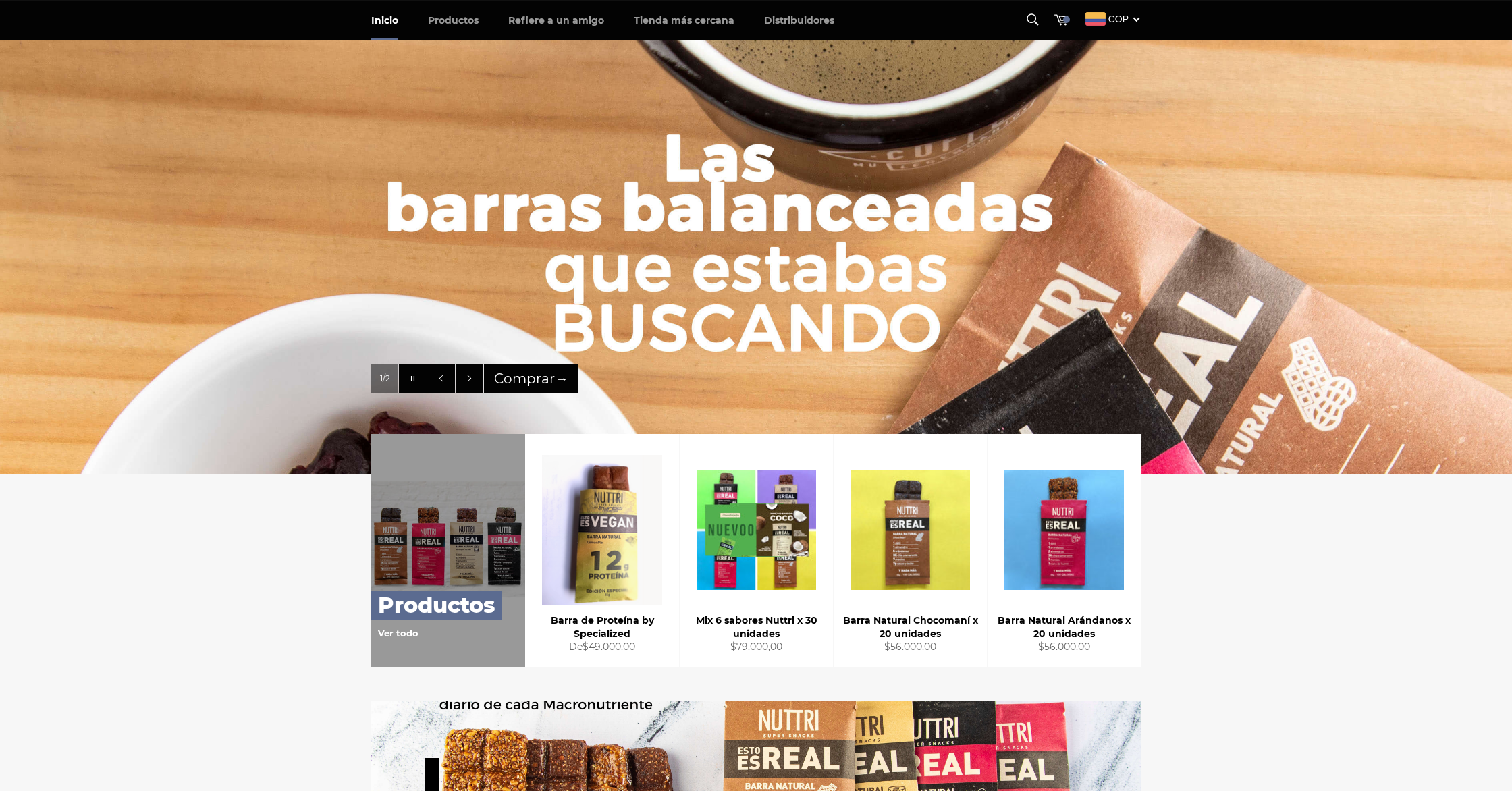
scroll to position [125, 0]
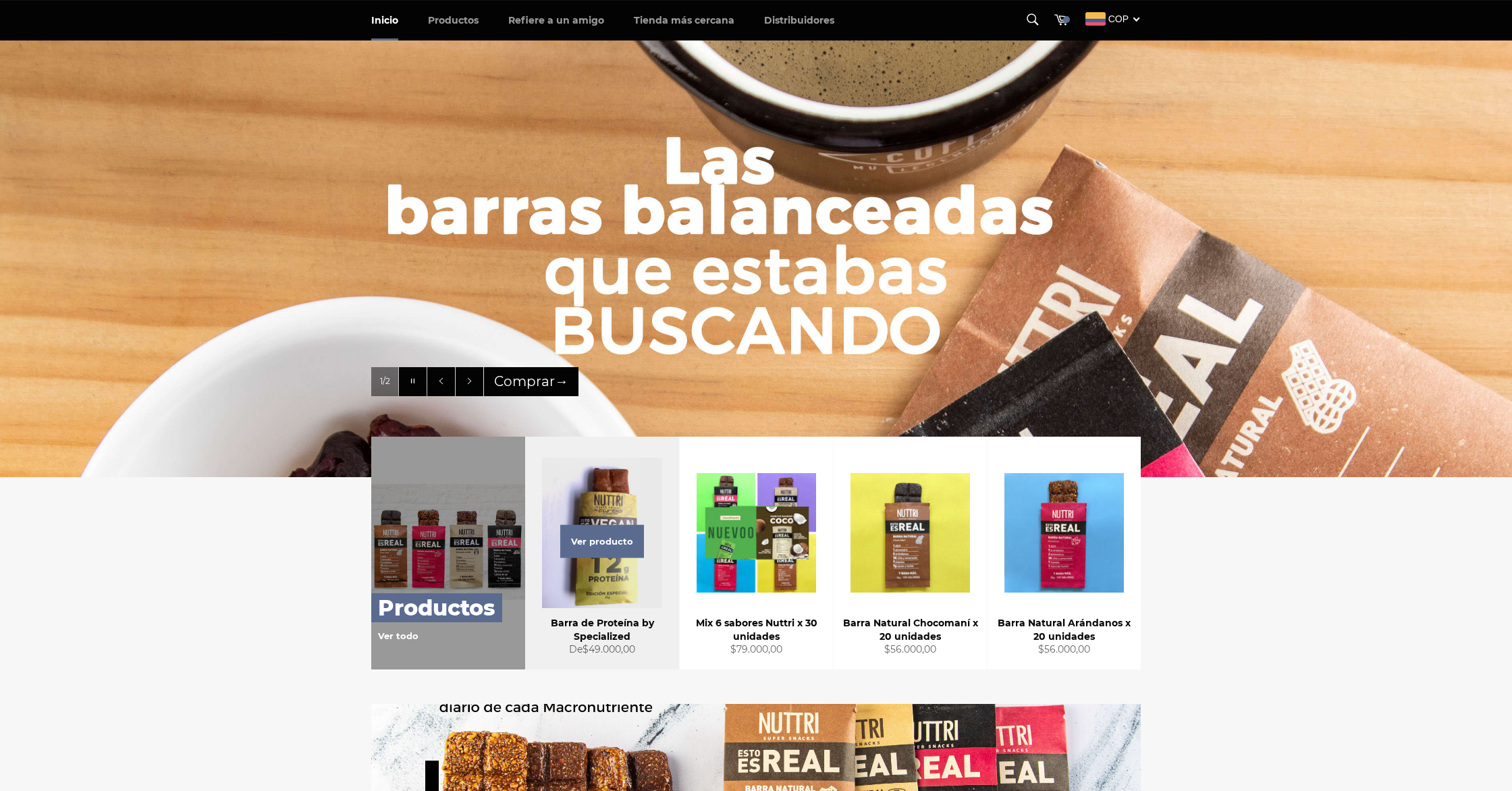
click at [607, 598] on div "Ver producto" at bounding box center [602, 553] width 154 height 233
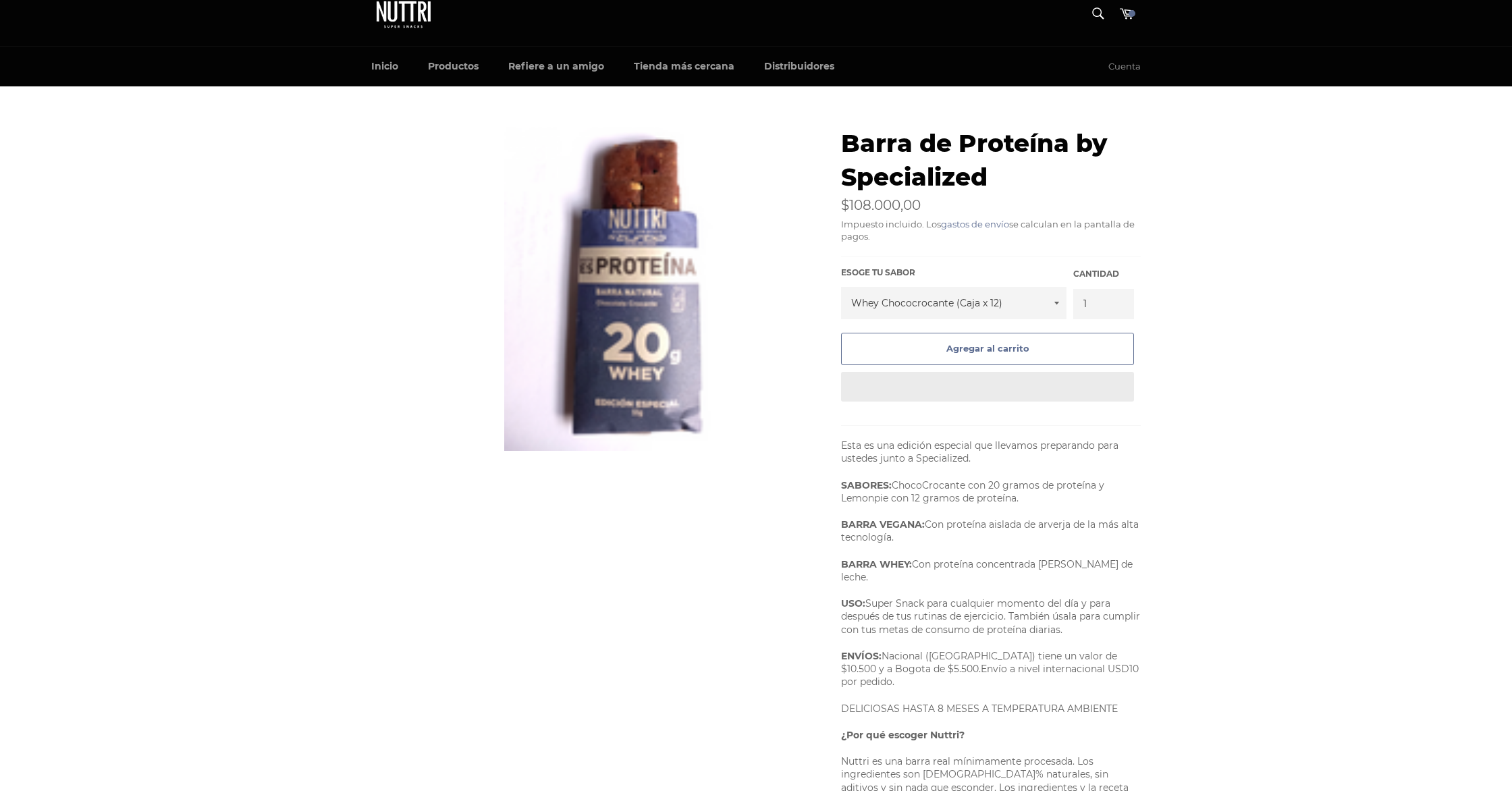
scroll to position [17, 0]
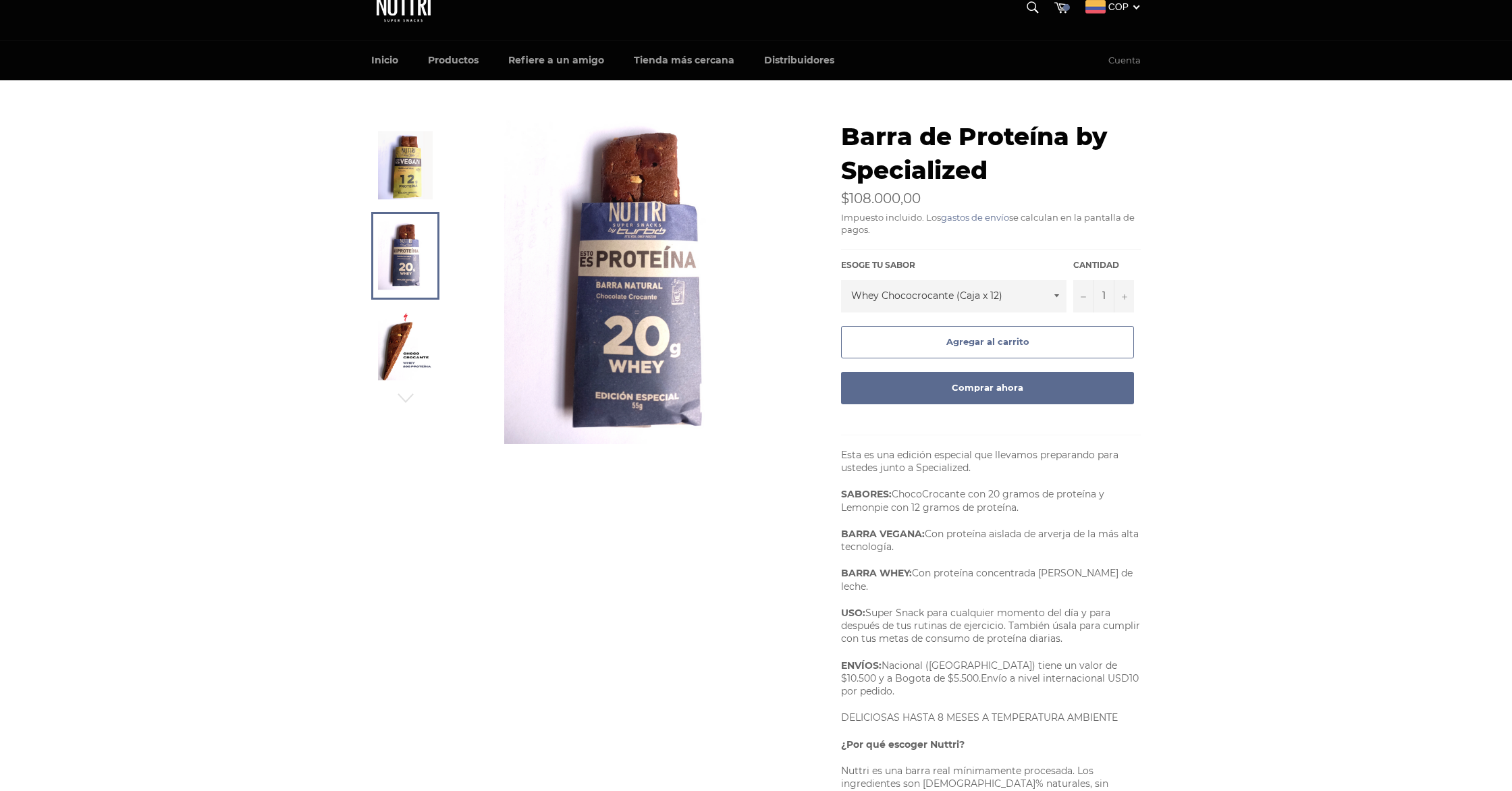
click at [416, 201] on link at bounding box center [405, 166] width 68 height 88
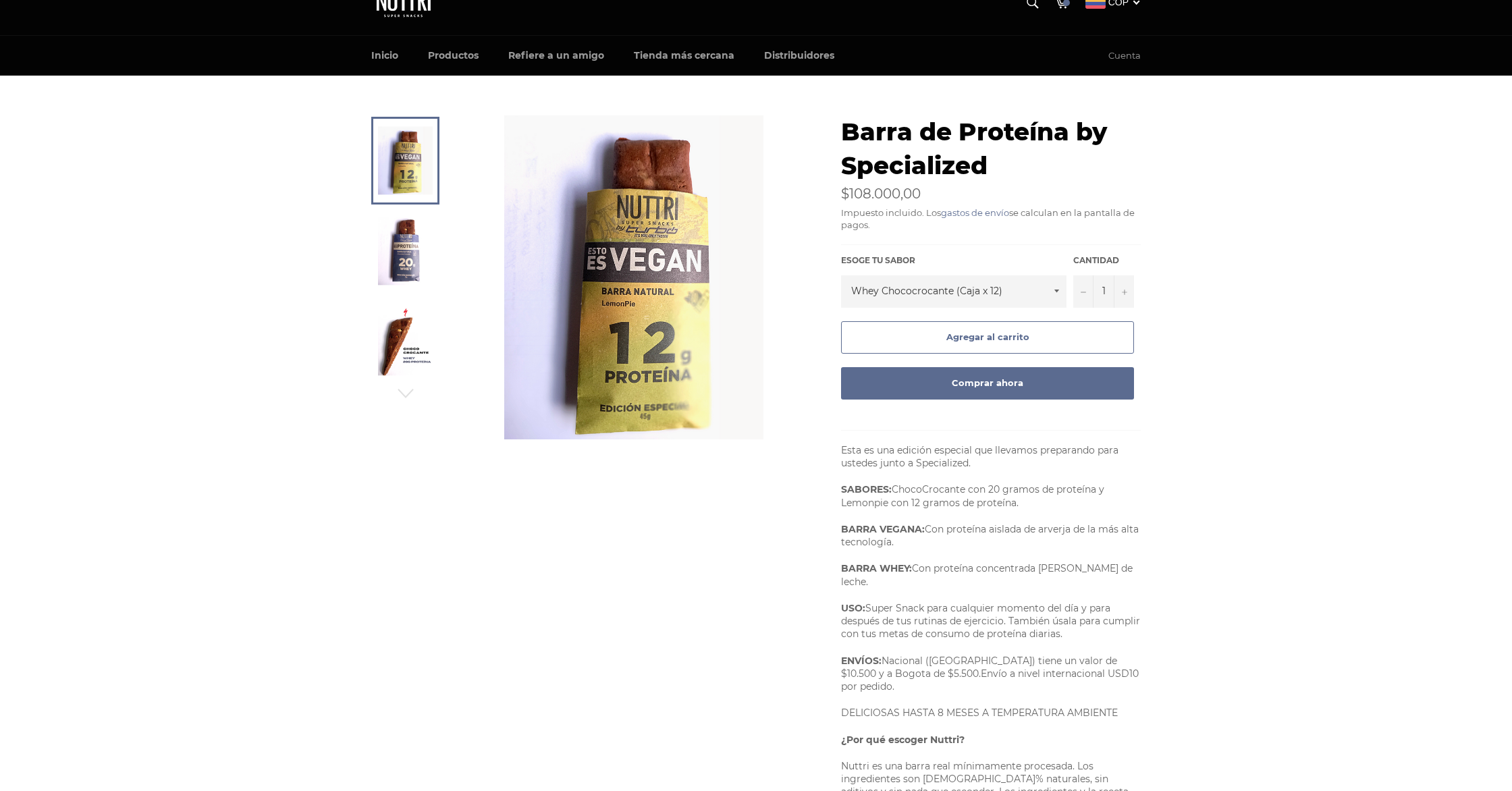
scroll to position [29, 0]
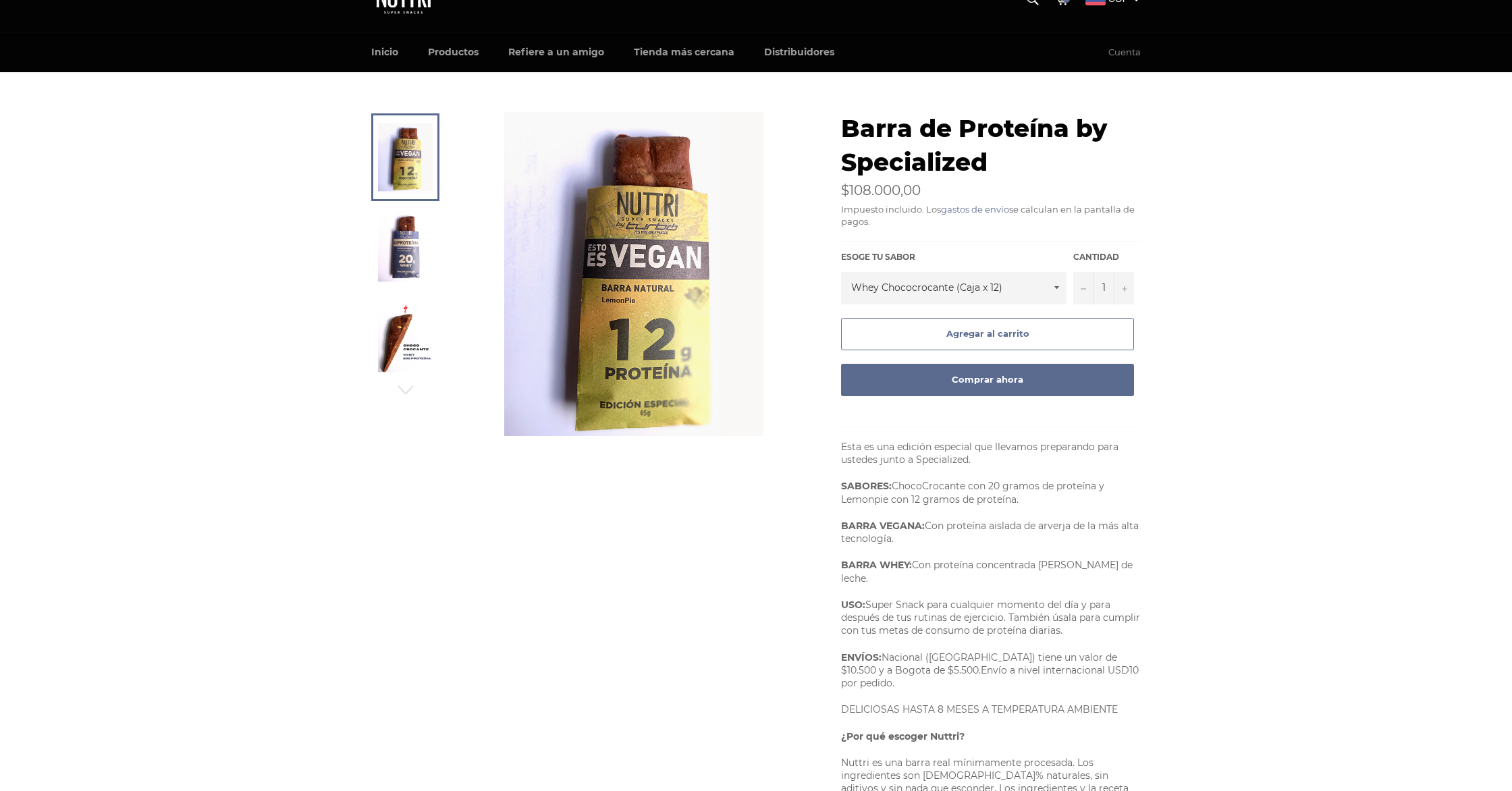
click at [417, 229] on img at bounding box center [405, 247] width 55 height 68
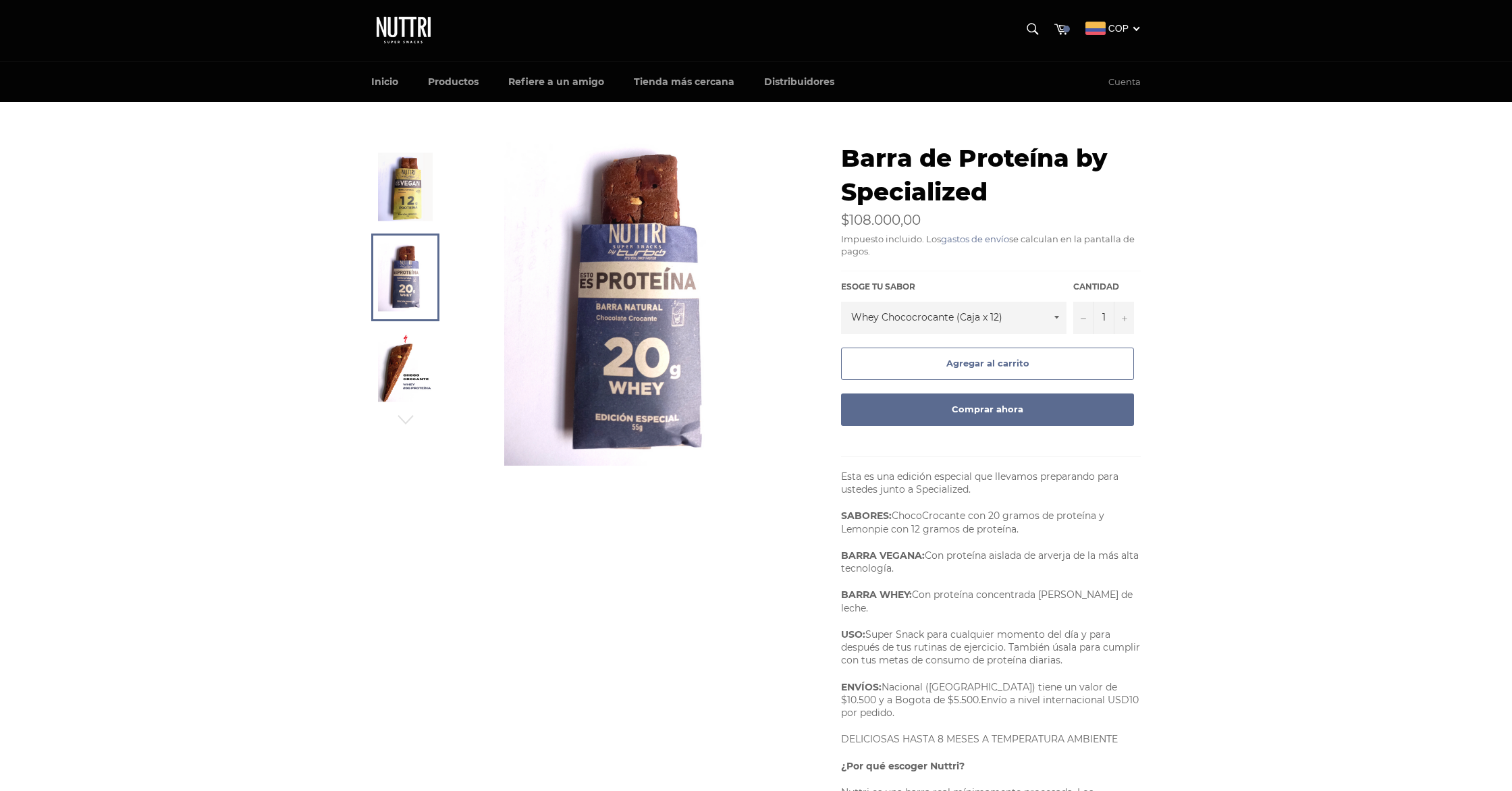
scroll to position [0, 0]
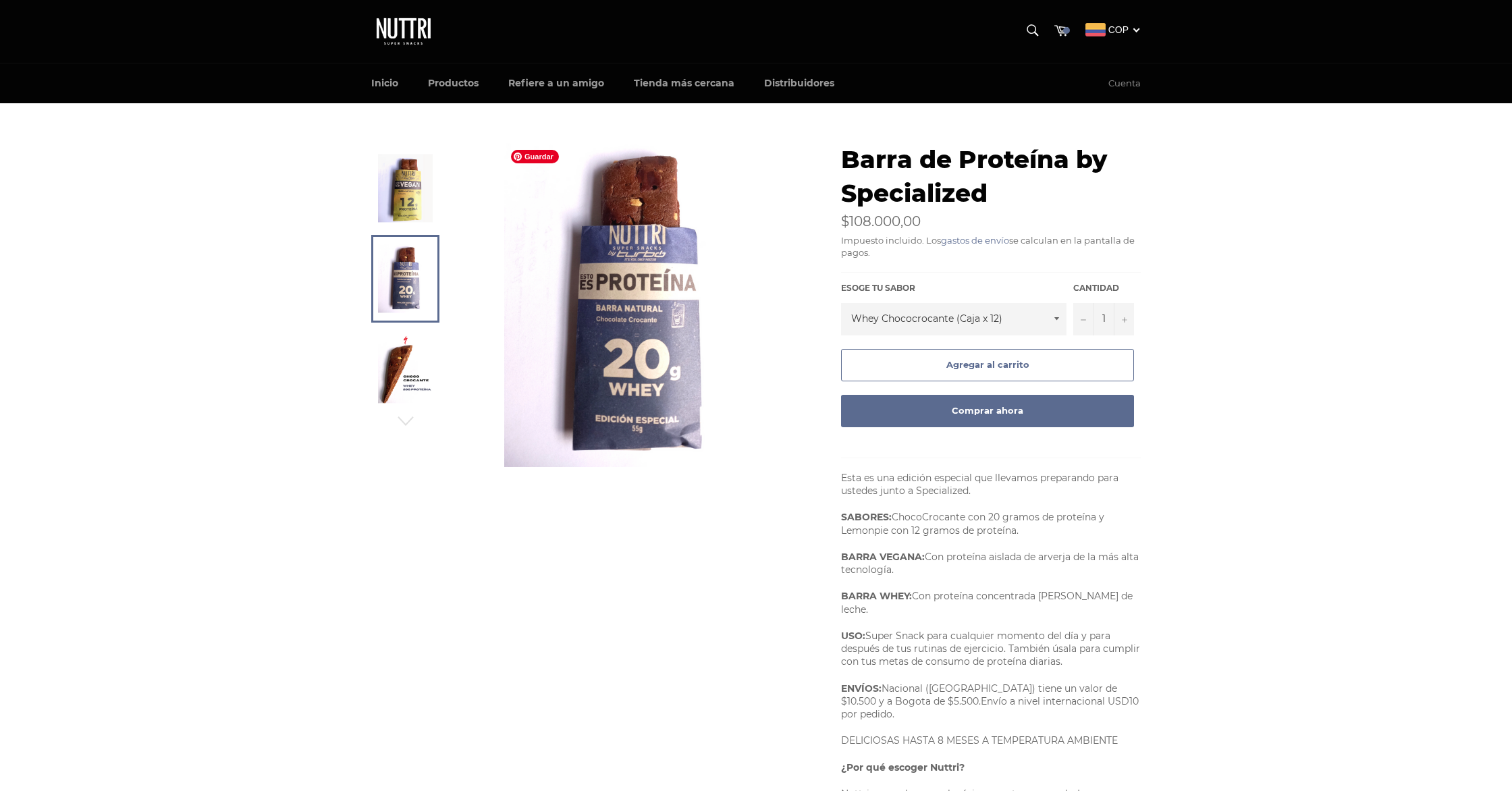
click at [612, 304] on img at bounding box center [633, 305] width 259 height 324
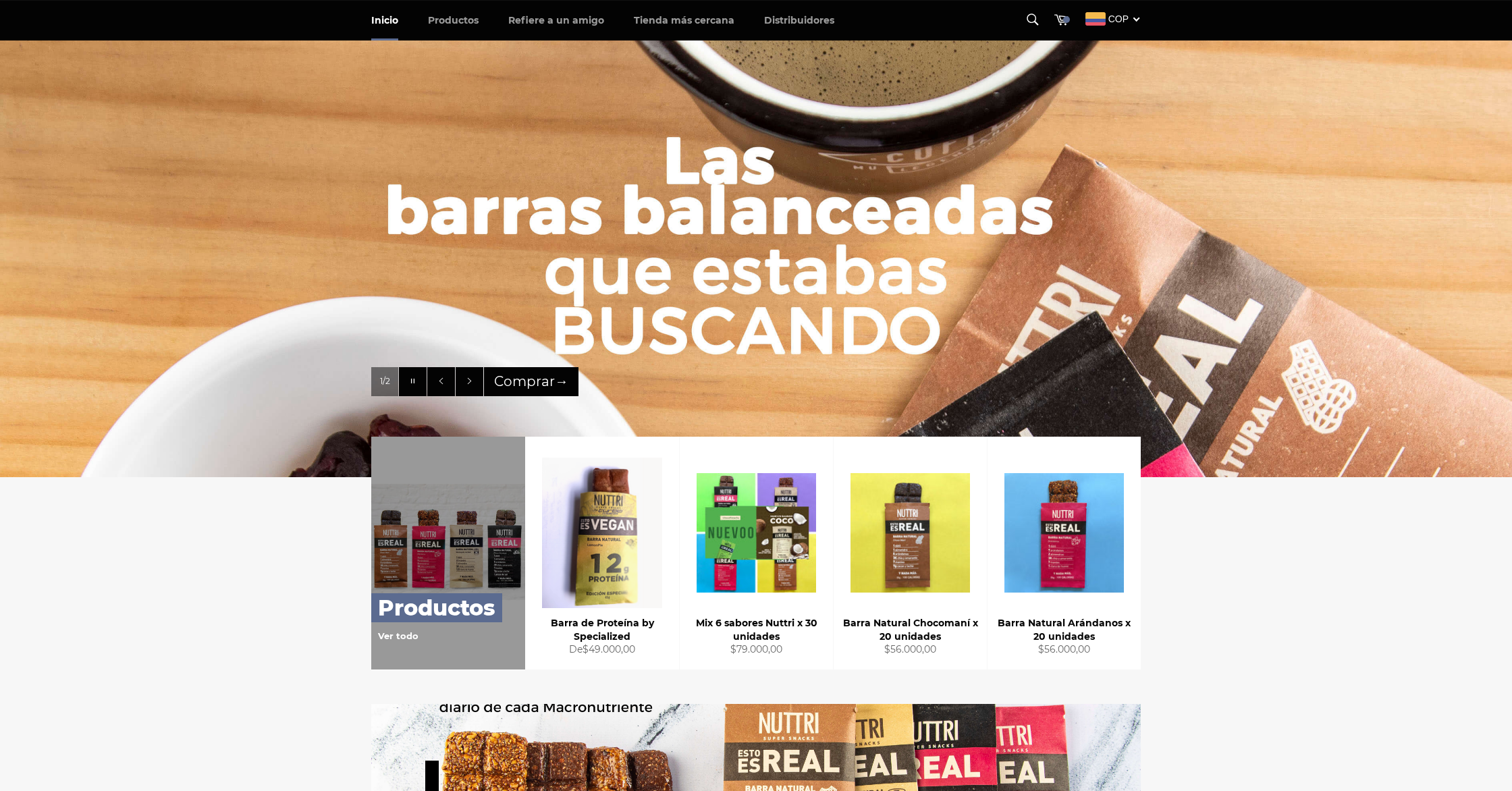
scroll to position [125, 0]
click at [459, 25] on link "Productos" at bounding box center [453, 21] width 78 height 40
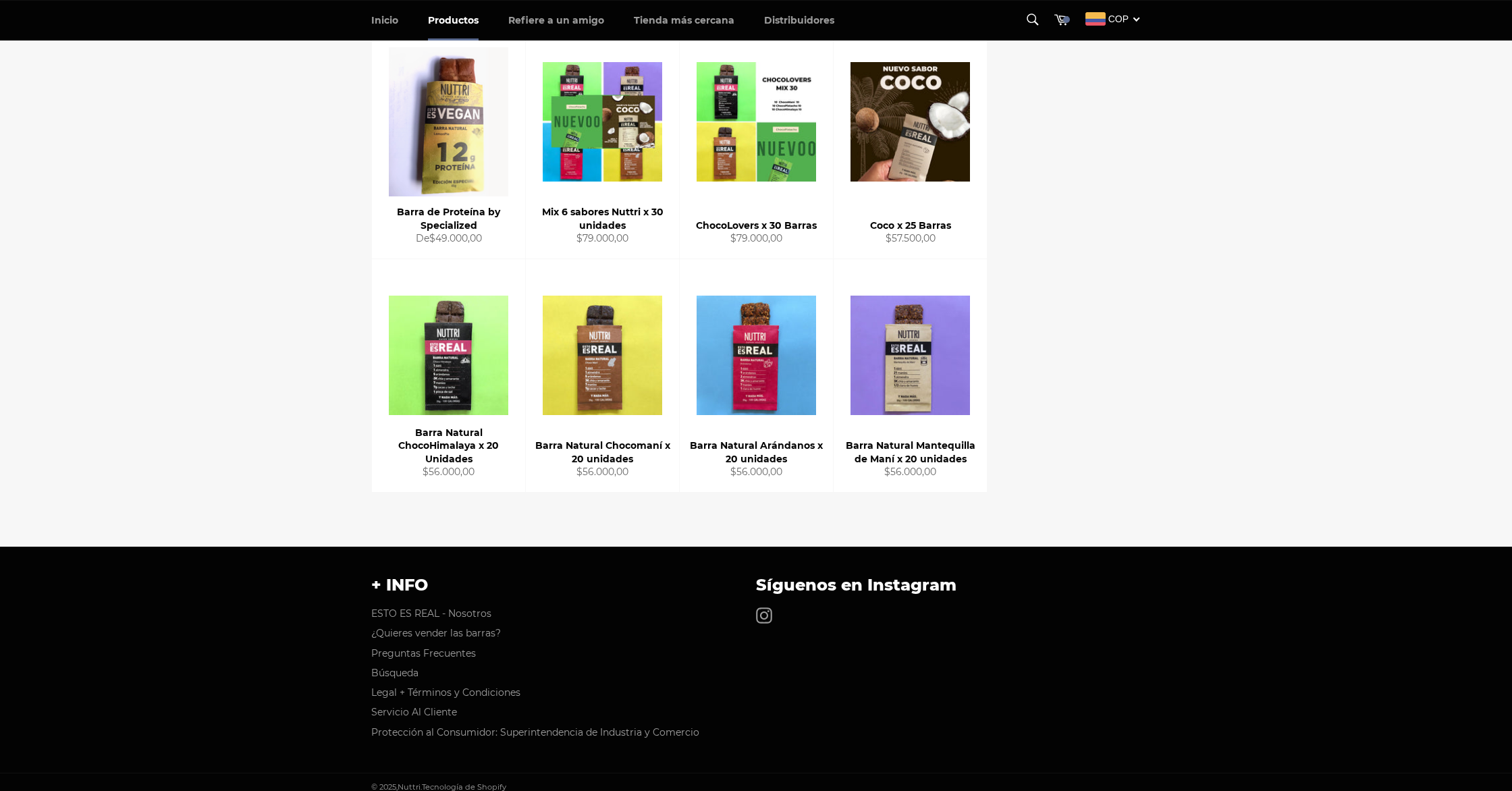
scroll to position [220, 0]
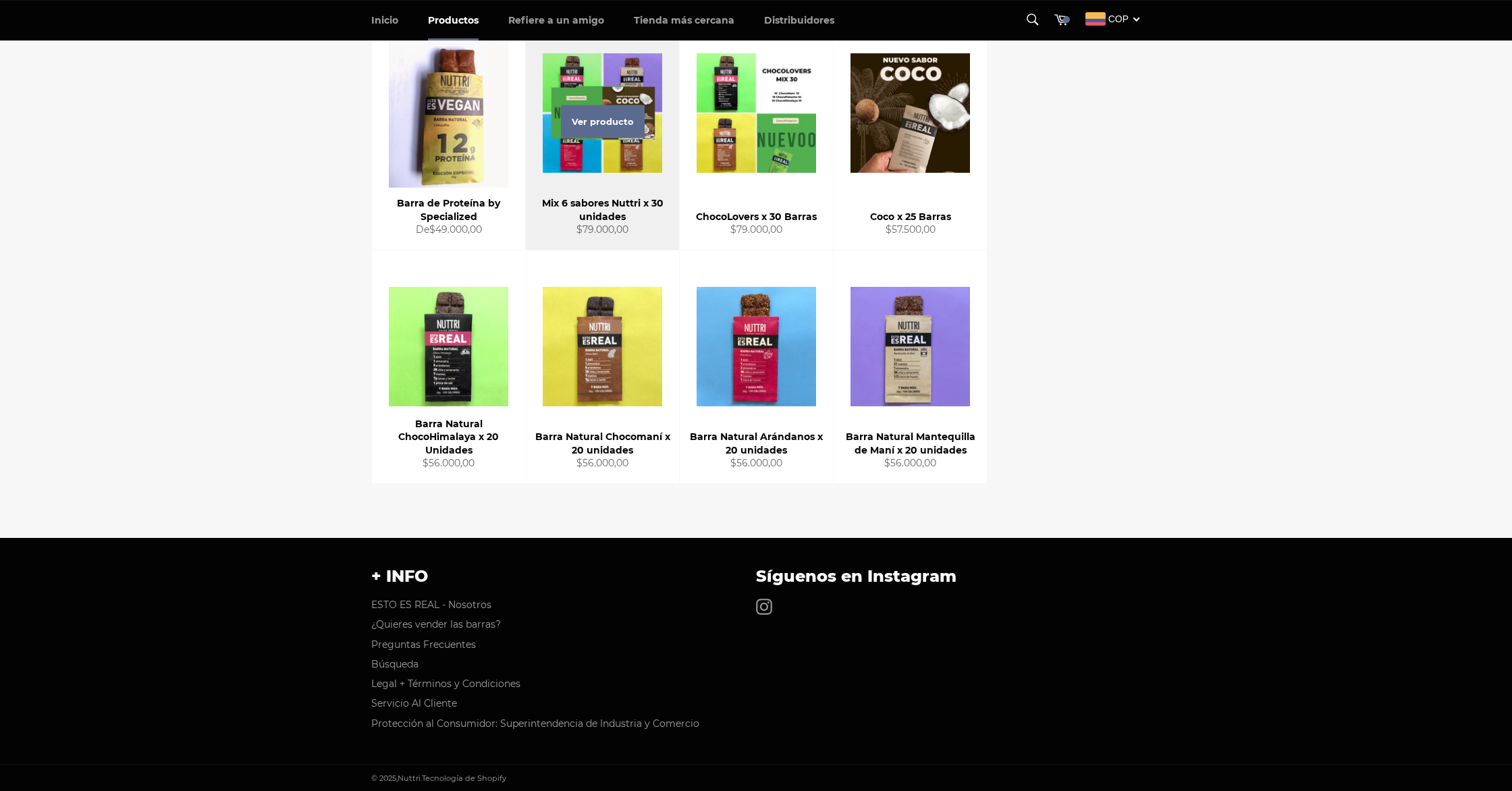
click at [641, 168] on div "Ver producto" at bounding box center [602, 133] width 153 height 233
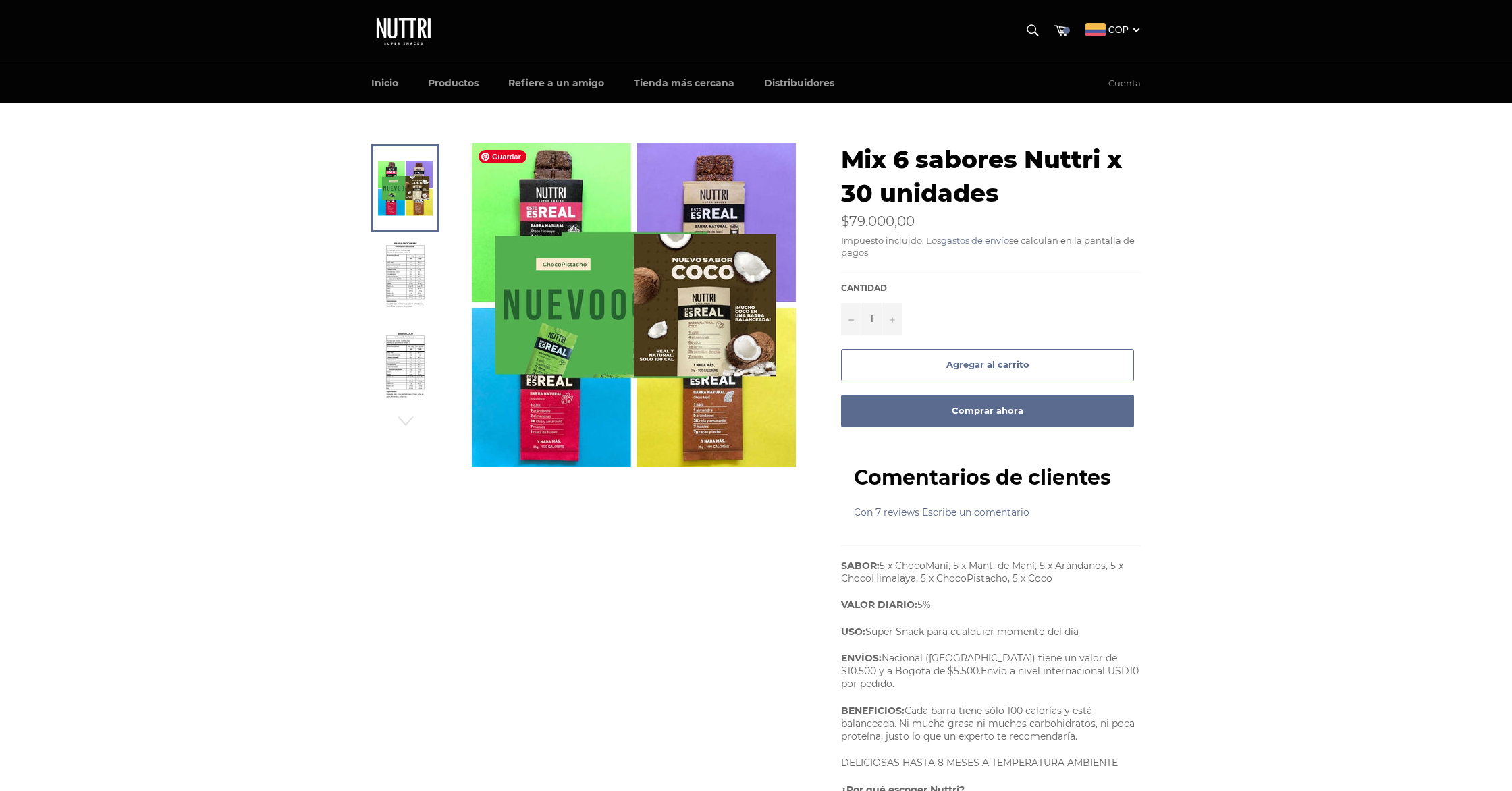
click at [708, 336] on img at bounding box center [633, 305] width 324 height 324
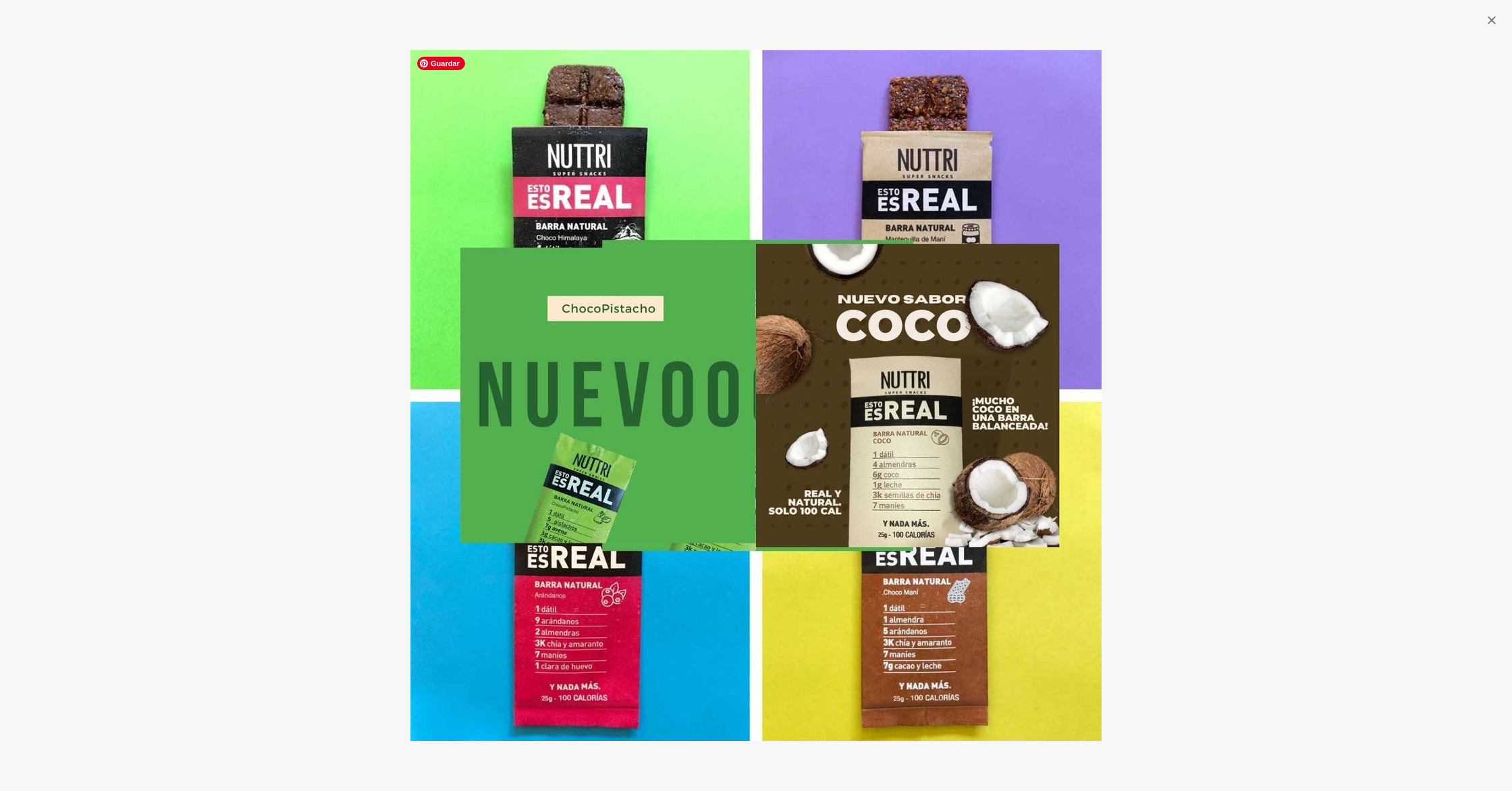
click at [698, 149] on img at bounding box center [756, 396] width 691 height 692
drag, startPoint x: 1283, startPoint y: 233, endPoint x: 1154, endPoint y: 198, distance: 133.7
click at [1283, 233] on div at bounding box center [756, 396] width 1512 height 791
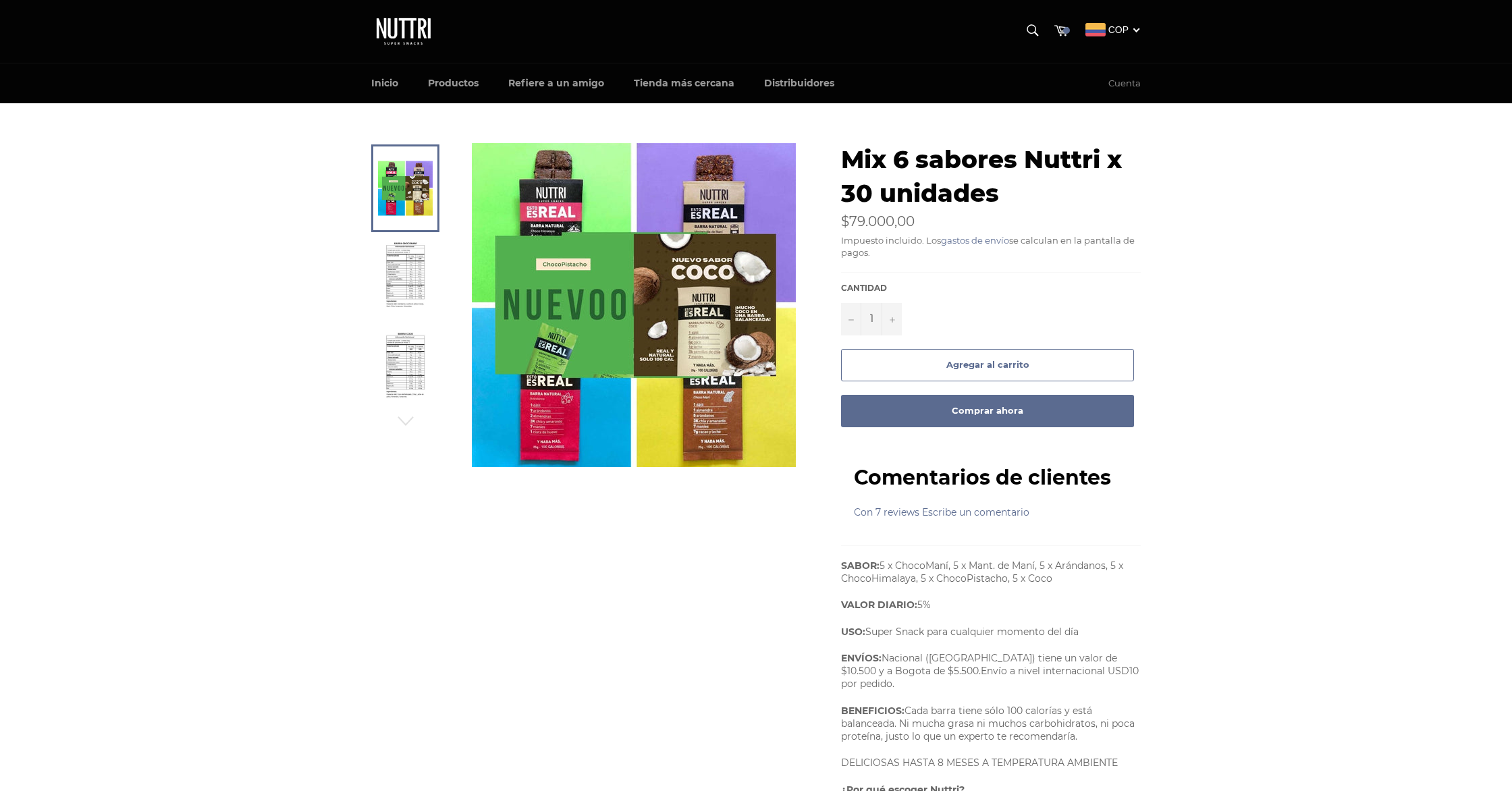
click at [415, 283] on img at bounding box center [405, 279] width 41 height 75
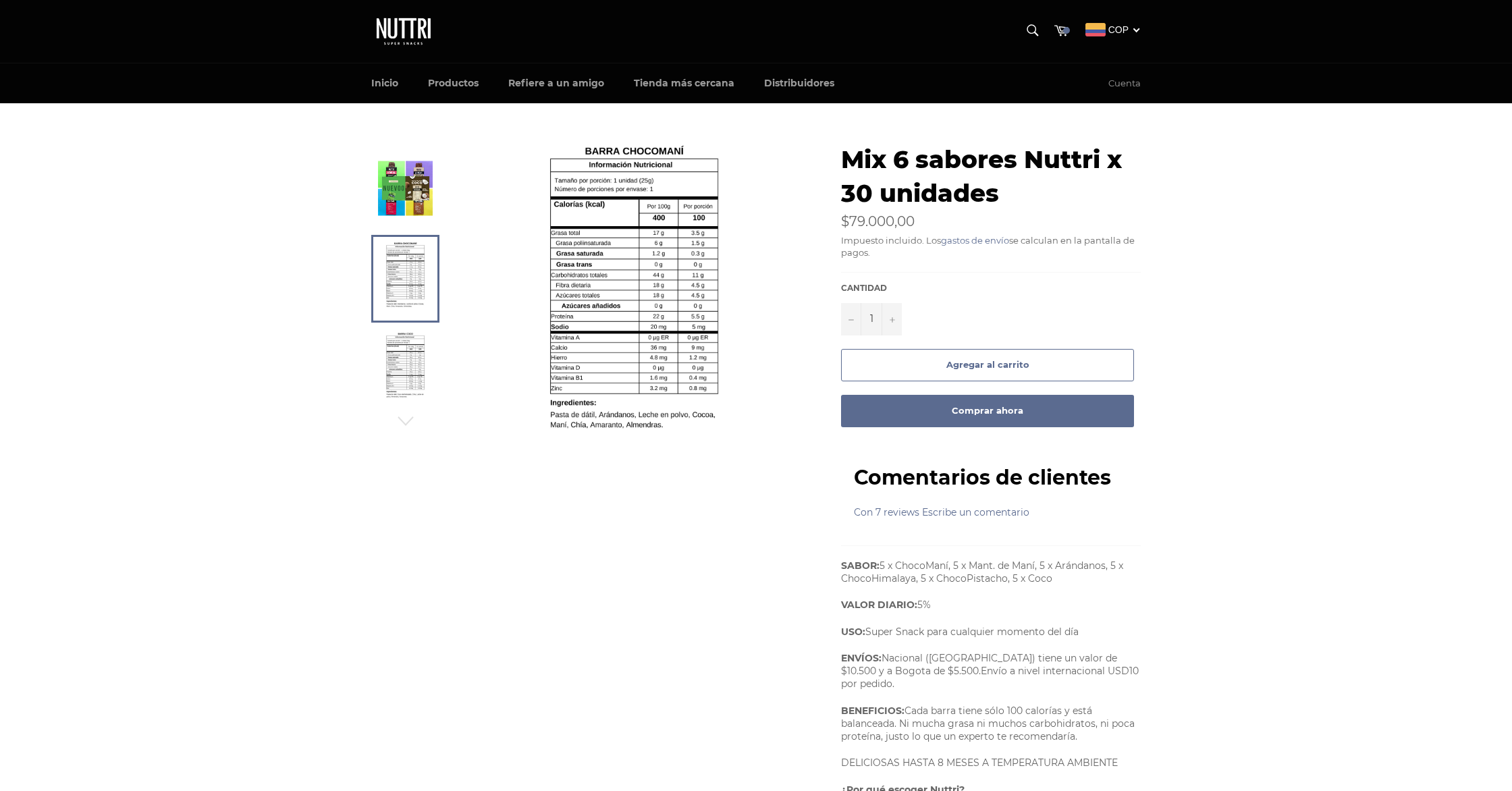
click at [390, 372] on img at bounding box center [405, 370] width 41 height 75
click at [427, 282] on link at bounding box center [405, 279] width 68 height 88
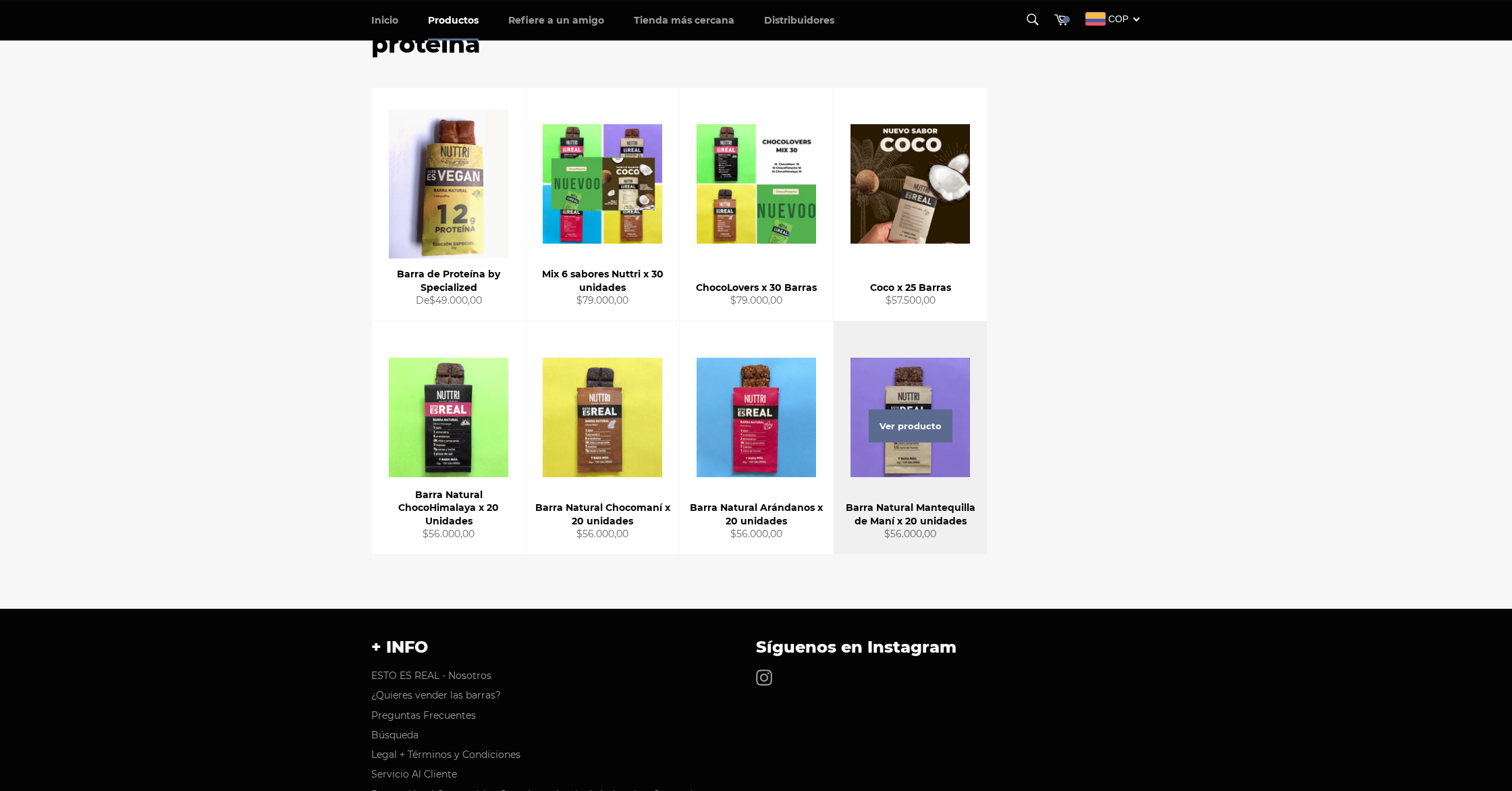
scroll to position [129, 0]
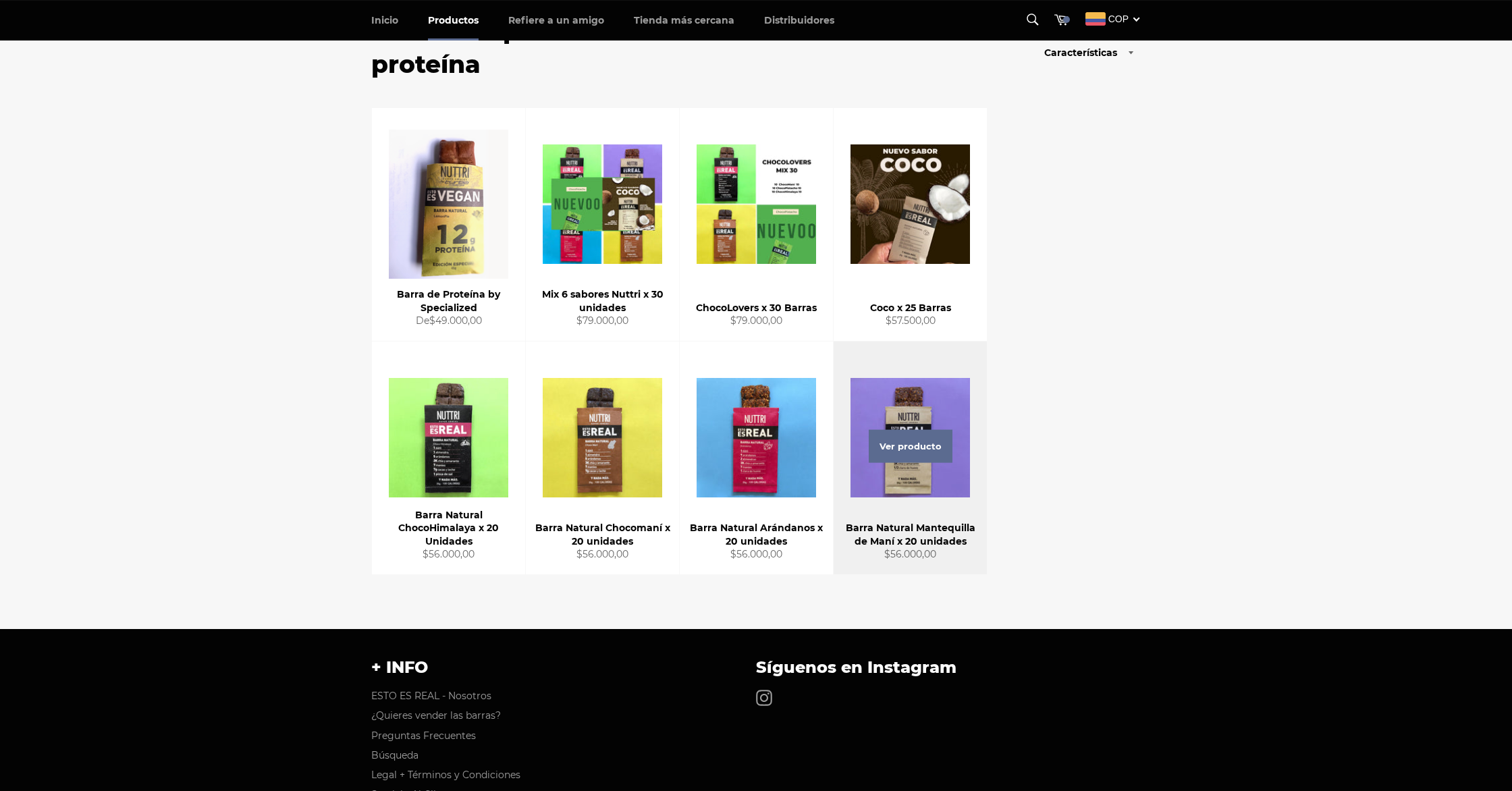
click at [930, 405] on div "Ver producto" at bounding box center [910, 458] width 153 height 233
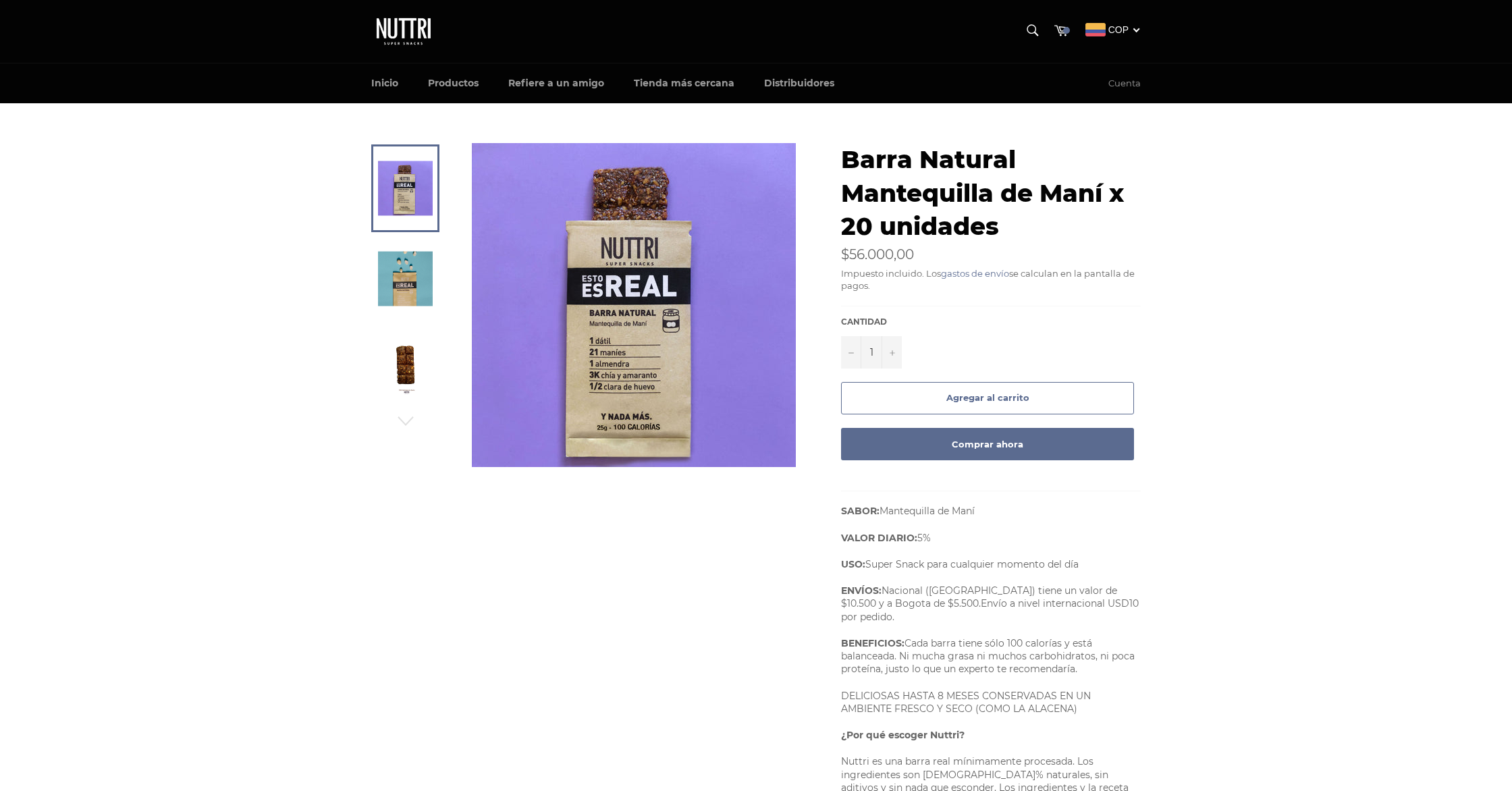
click at [433, 284] on link at bounding box center [405, 279] width 68 height 88
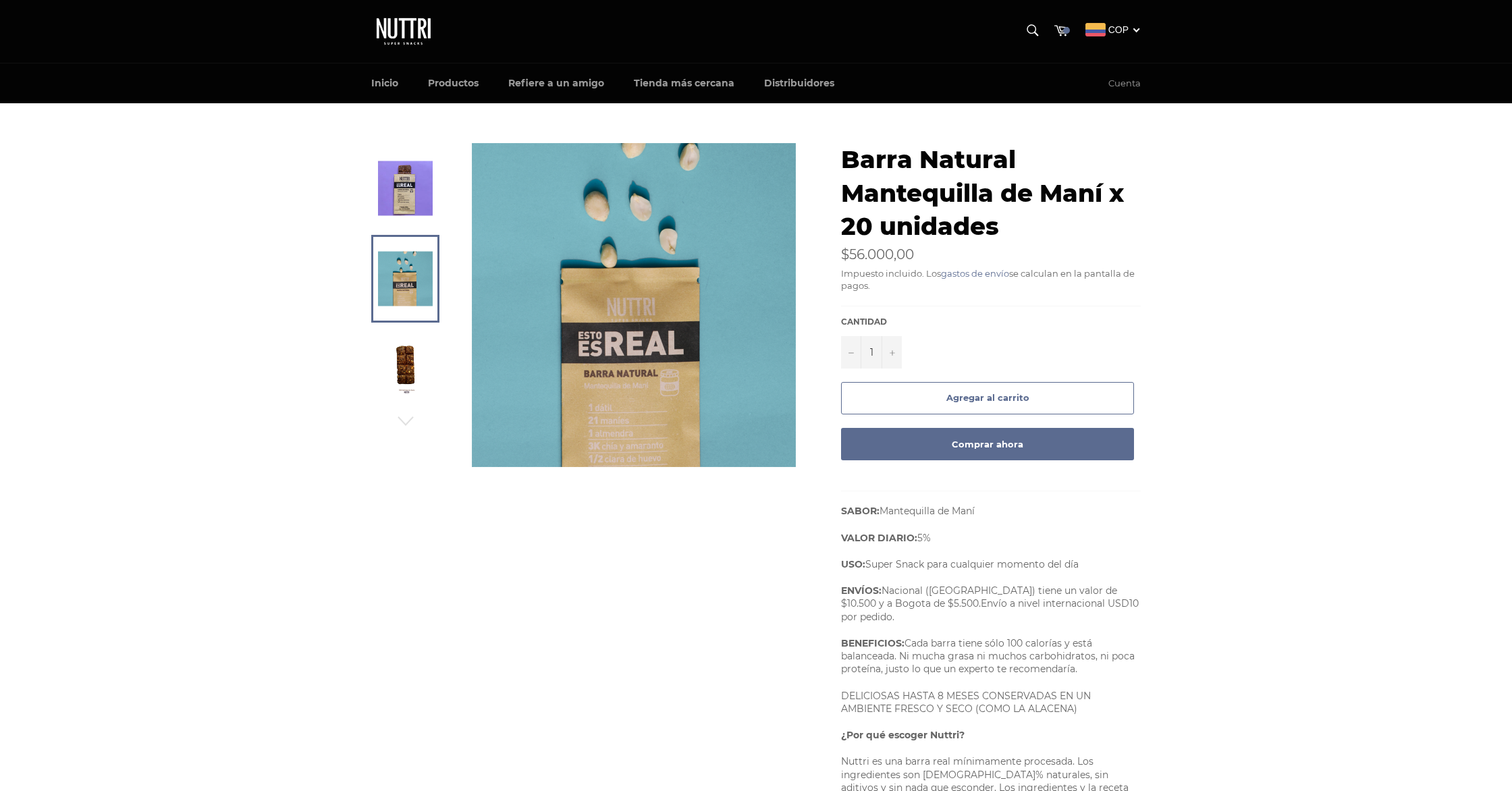
click at [412, 352] on img at bounding box center [405, 370] width 55 height 55
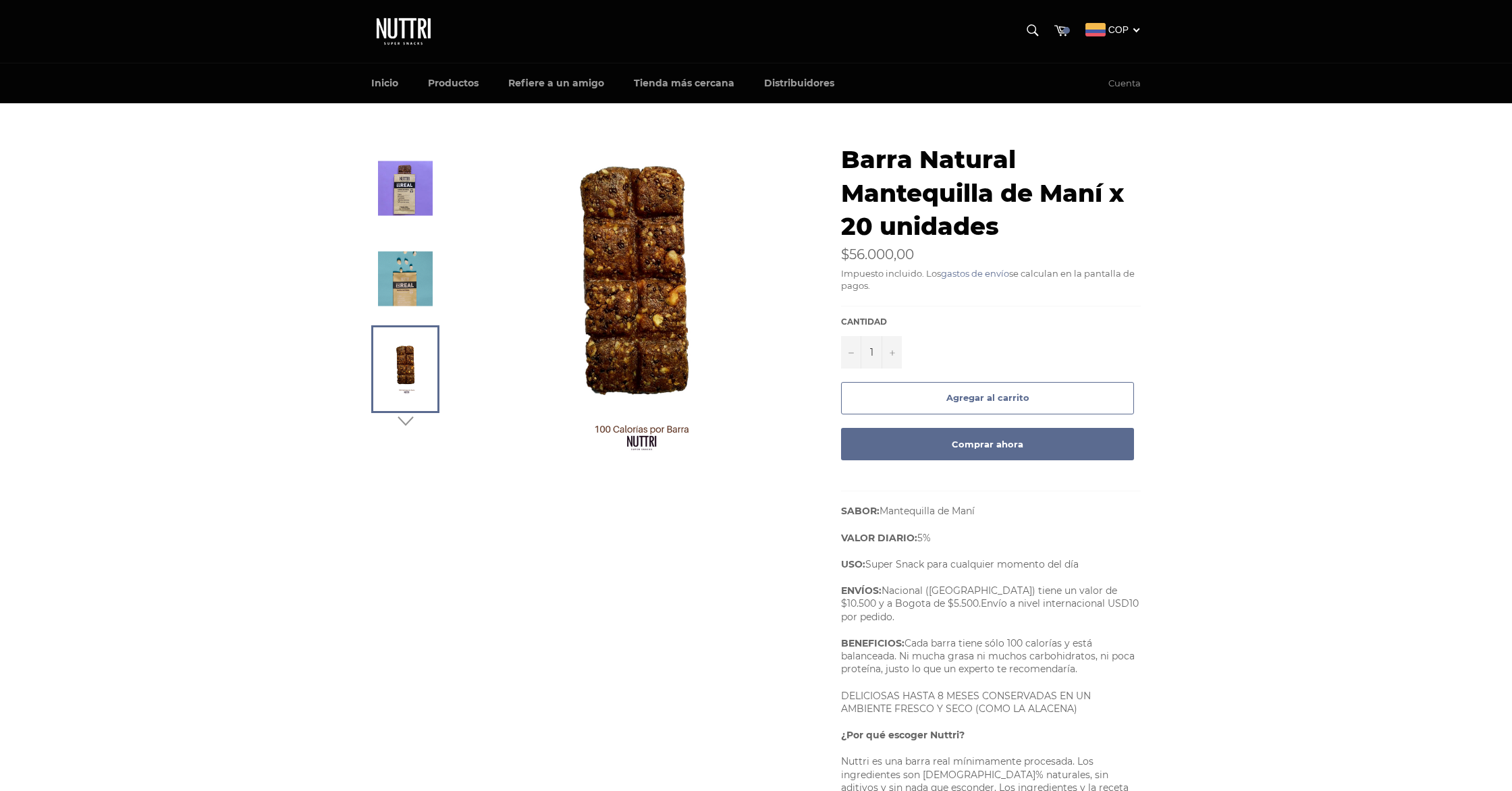
click at [405, 425] on icon "button" at bounding box center [405, 420] width 16 height 9
click at [409, 360] on img at bounding box center [405, 370] width 41 height 75
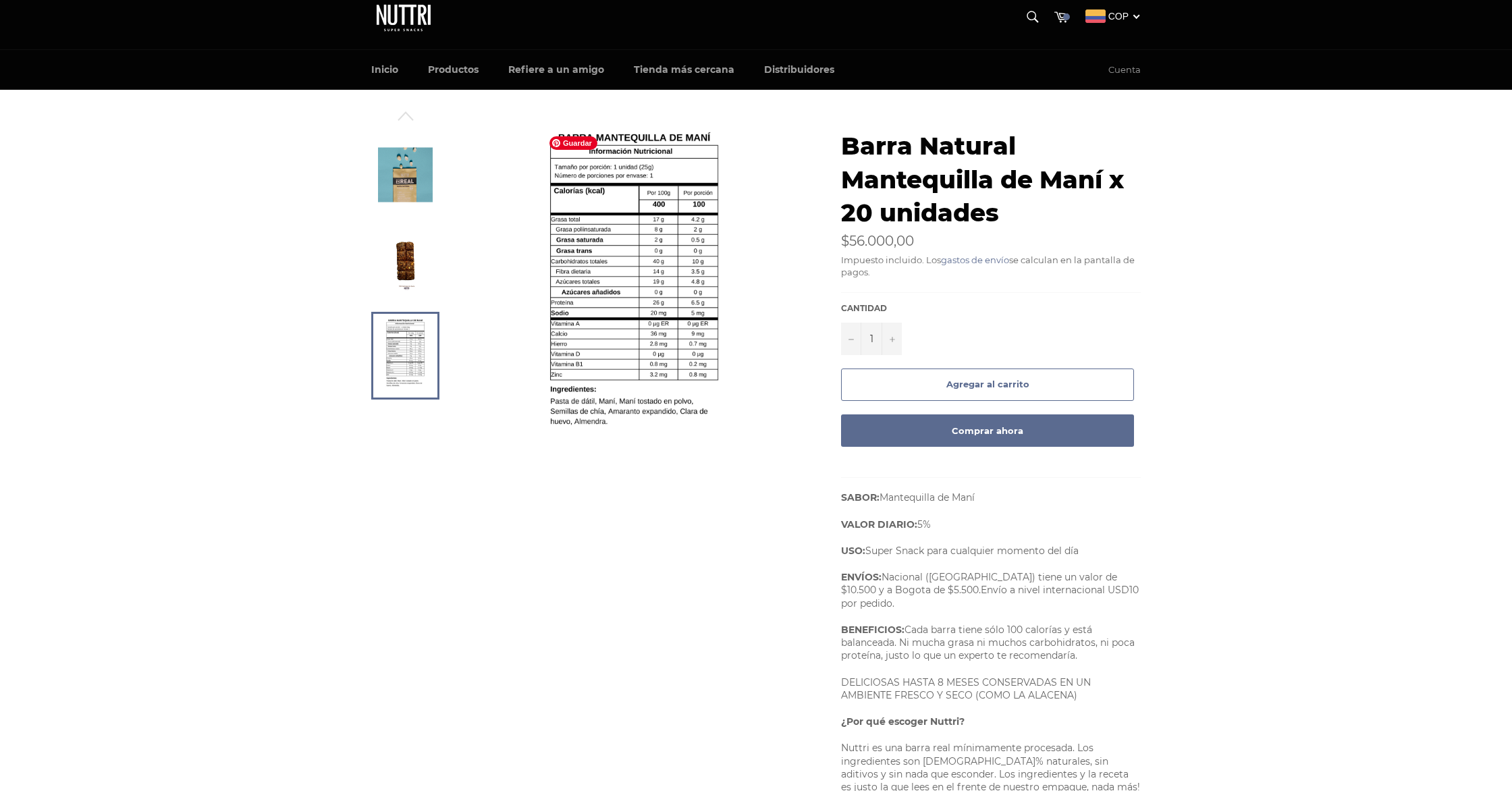
scroll to position [18, 0]
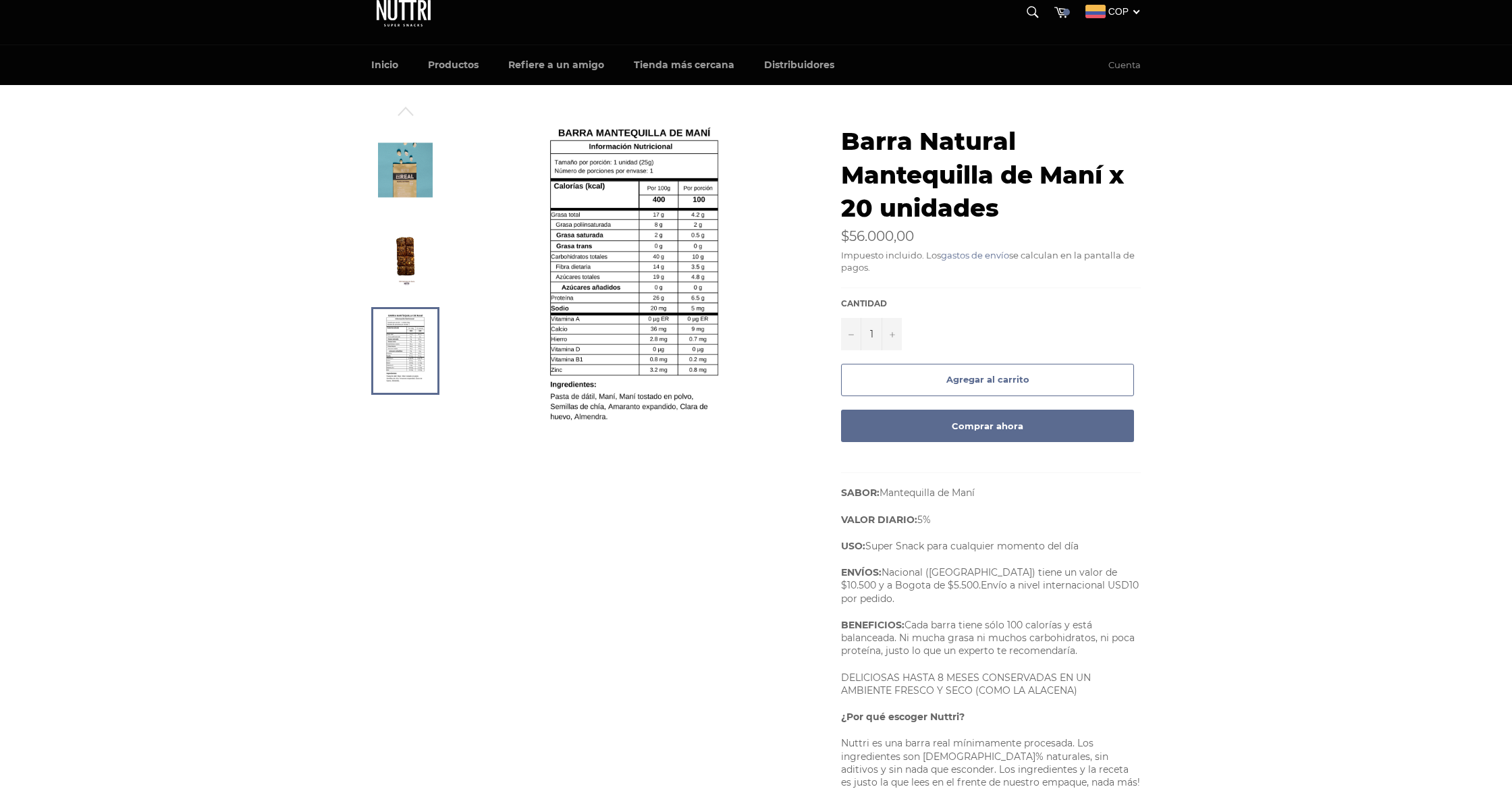
click at [1004, 382] on span "Agregar al carrito" at bounding box center [987, 379] width 83 height 11
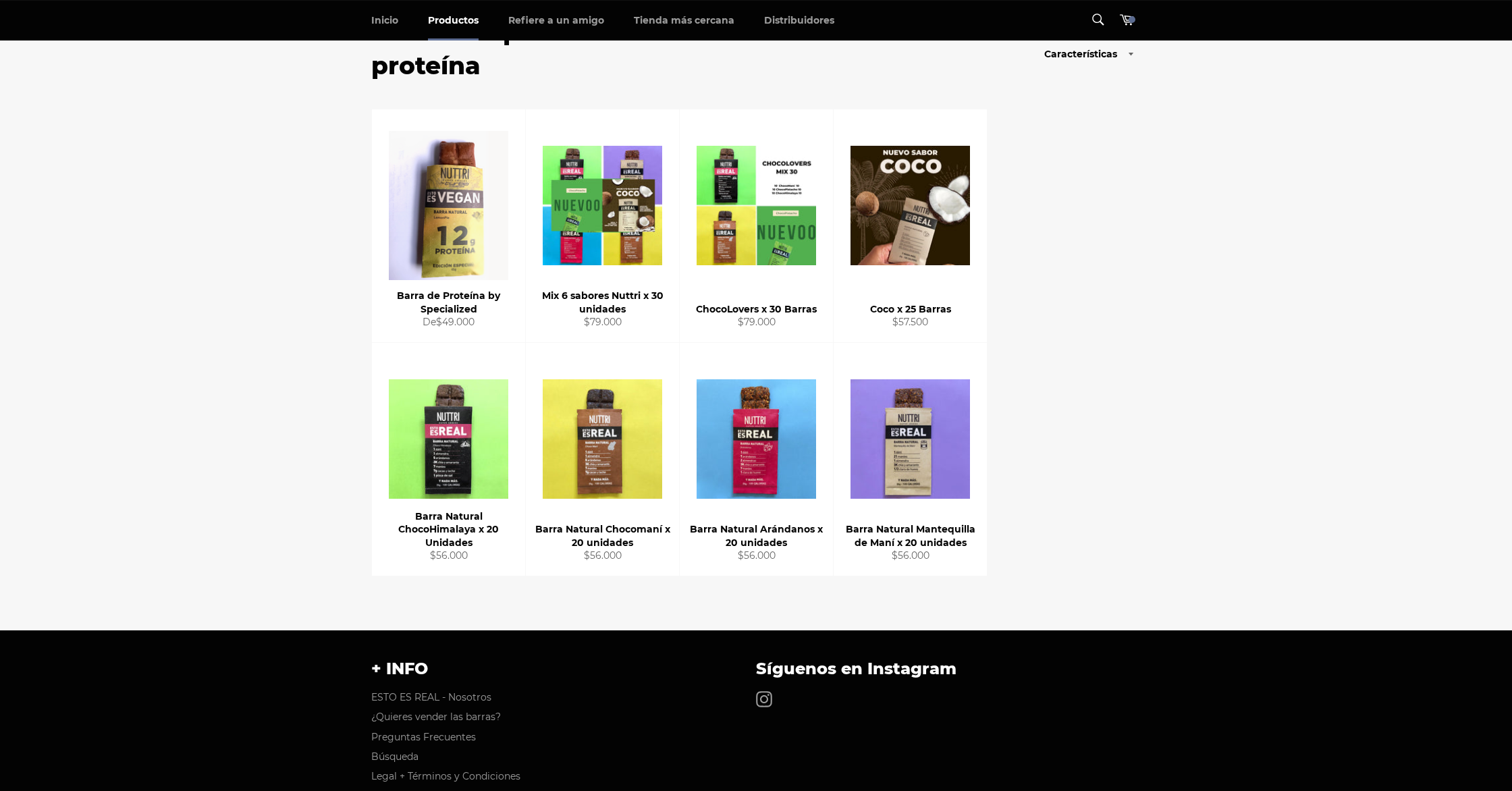
scroll to position [129, 0]
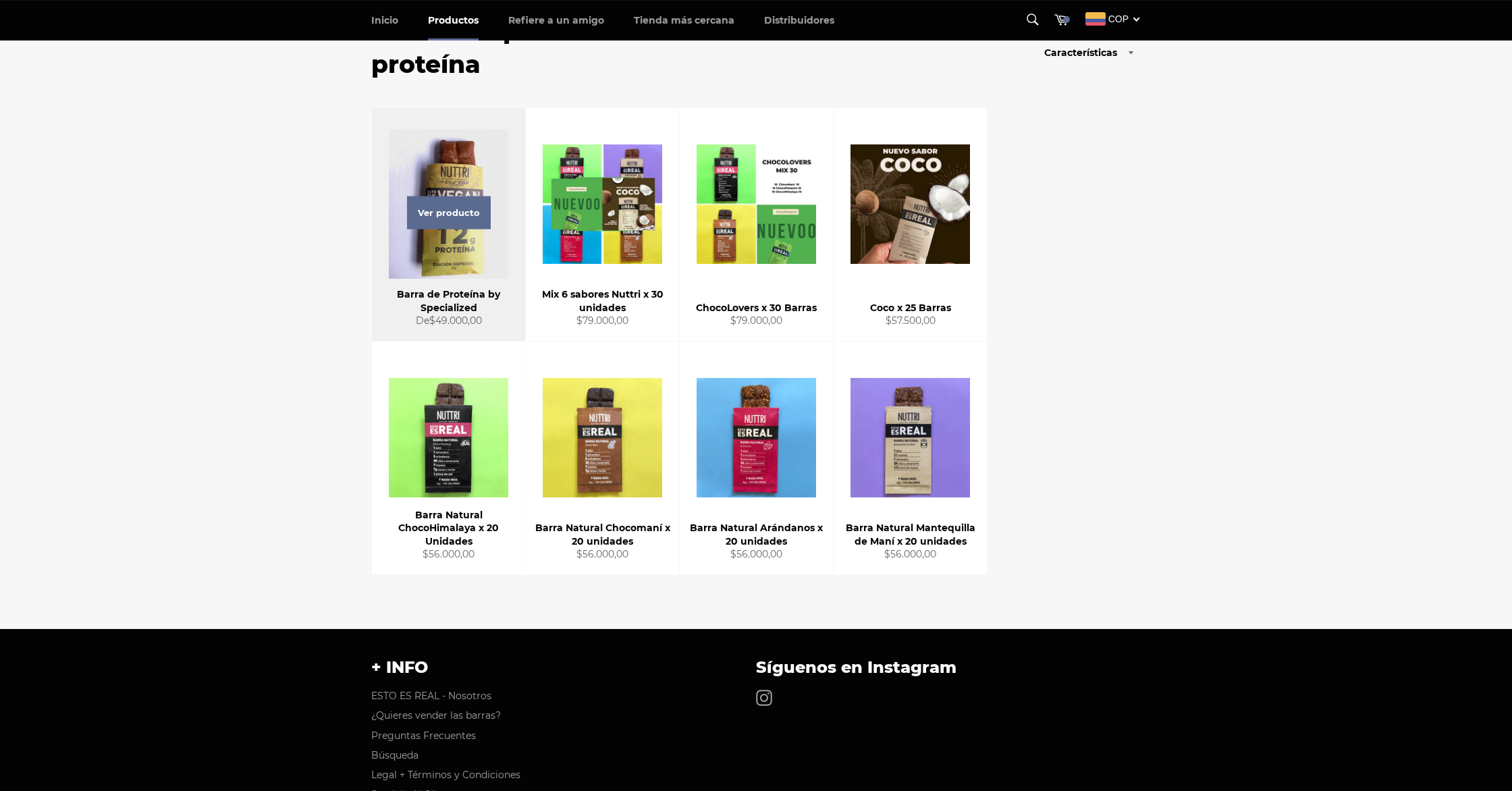
click at [482, 235] on div "Ver producto" at bounding box center [448, 224] width 153 height 233
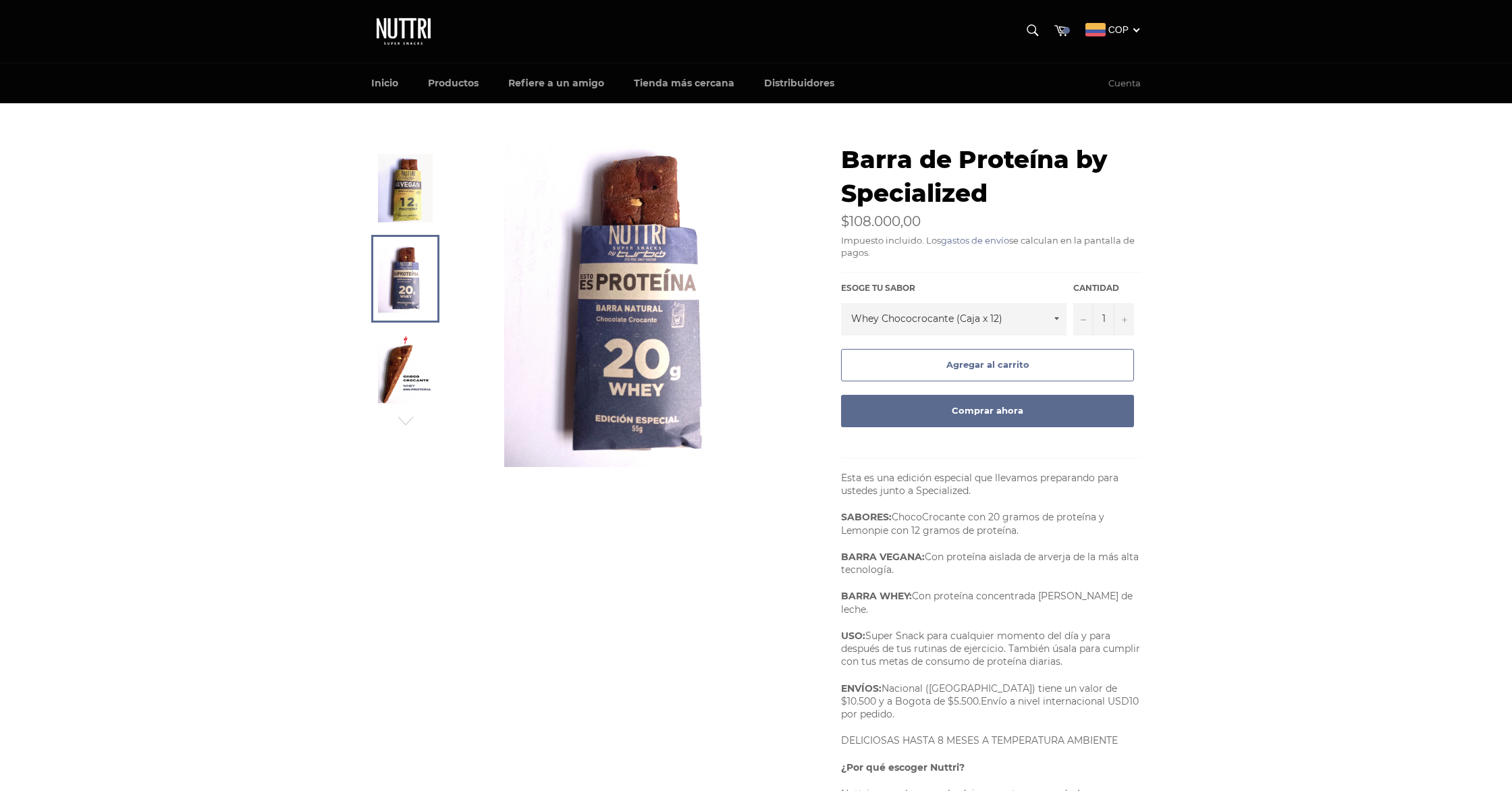
click at [411, 205] on img at bounding box center [405, 188] width 55 height 68
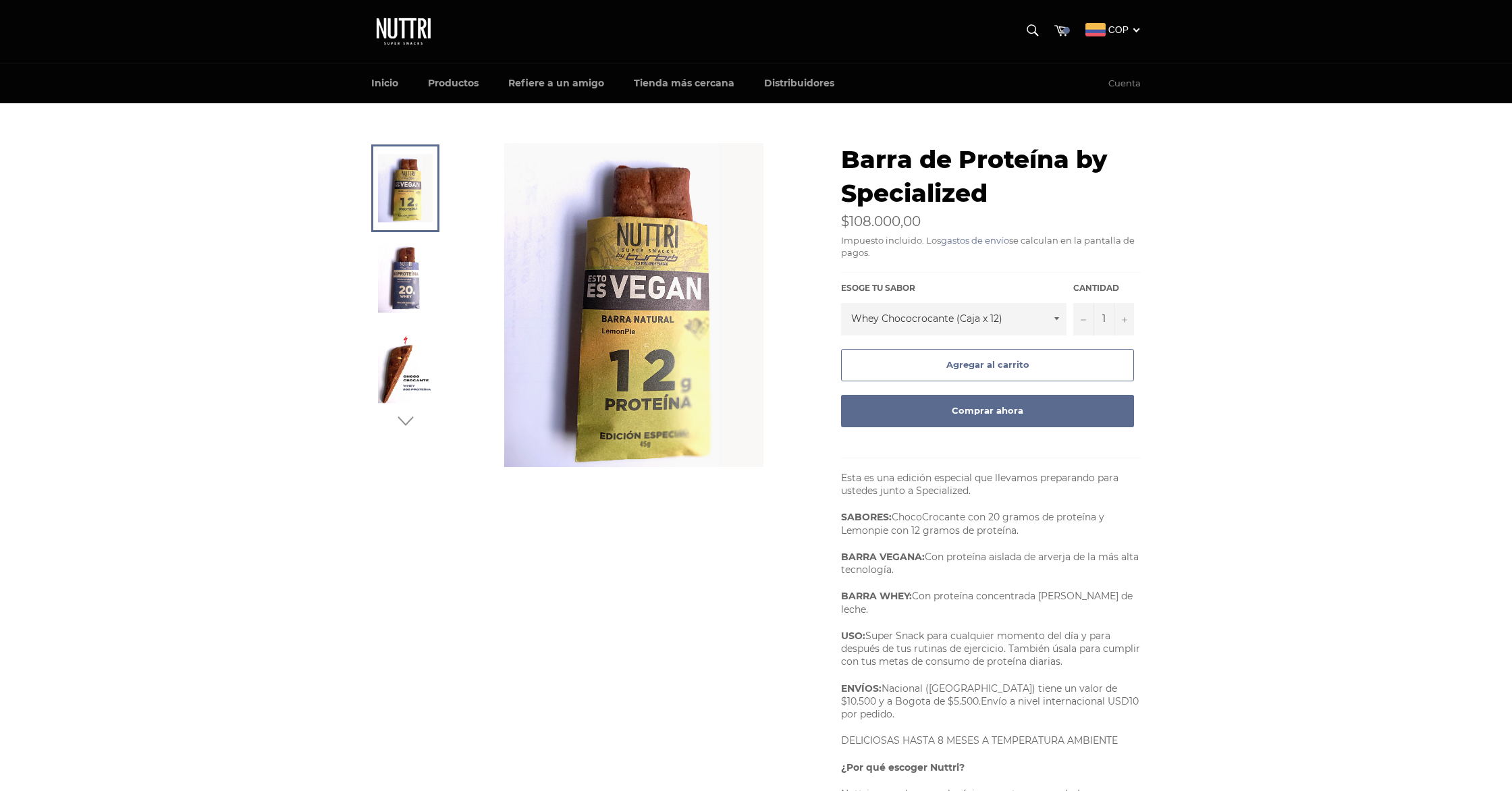
click at [408, 427] on icon "button" at bounding box center [405, 421] width 20 height 20
click at [410, 422] on icon "button" at bounding box center [405, 421] width 20 height 20
click at [414, 282] on img at bounding box center [405, 279] width 41 height 75
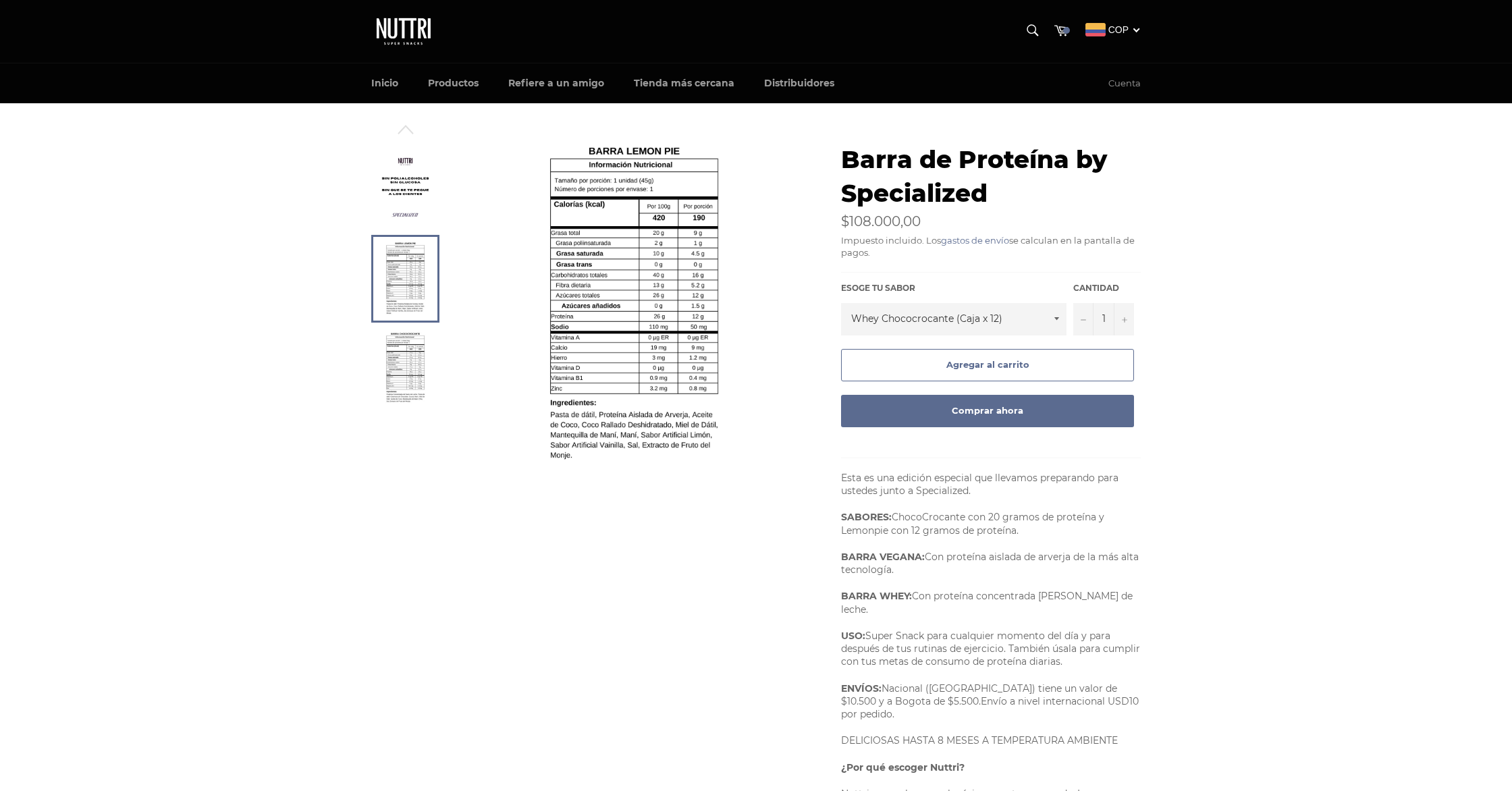
scroll to position [1, 0]
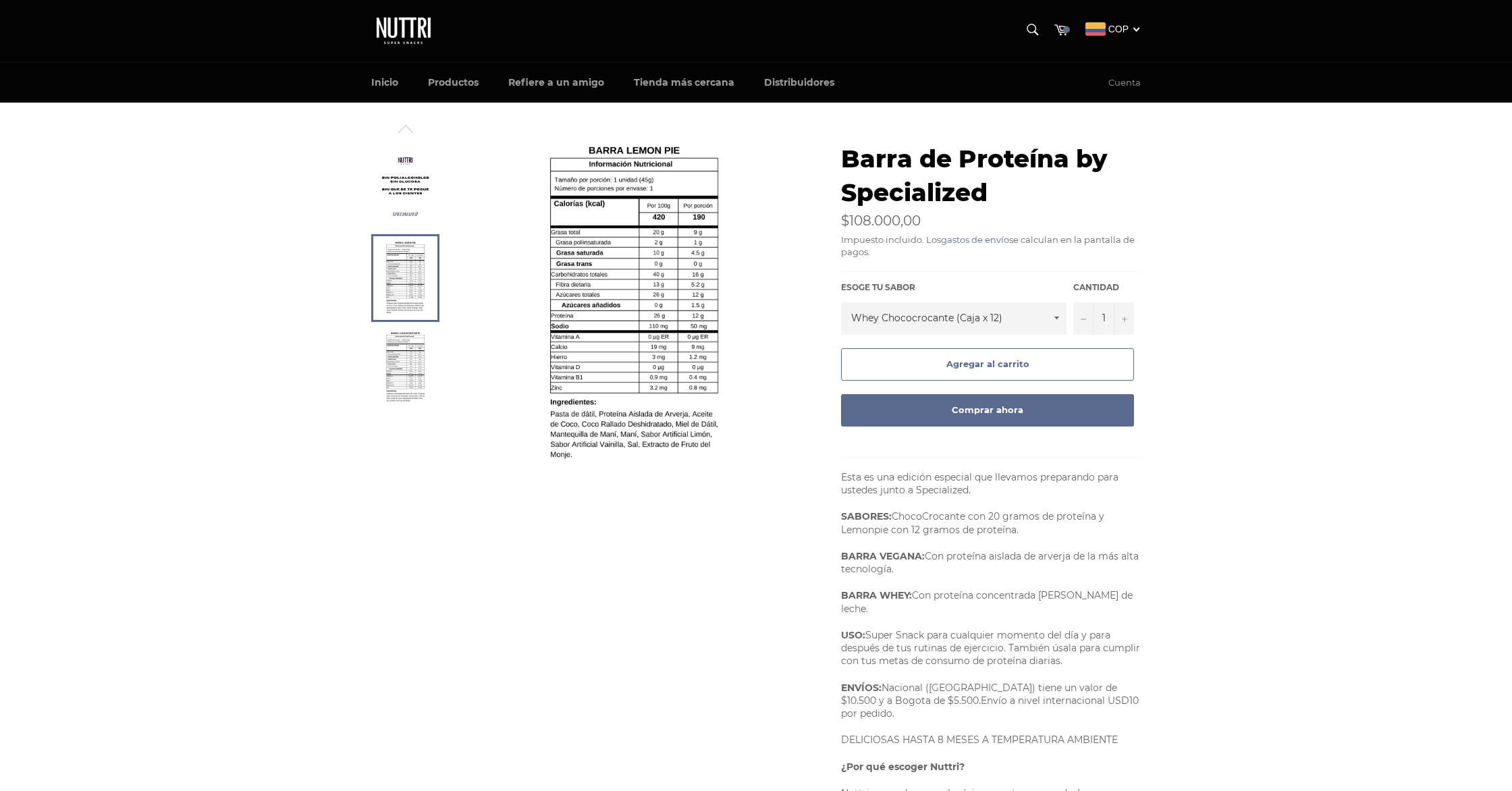
click at [388, 369] on img at bounding box center [405, 369] width 41 height 75
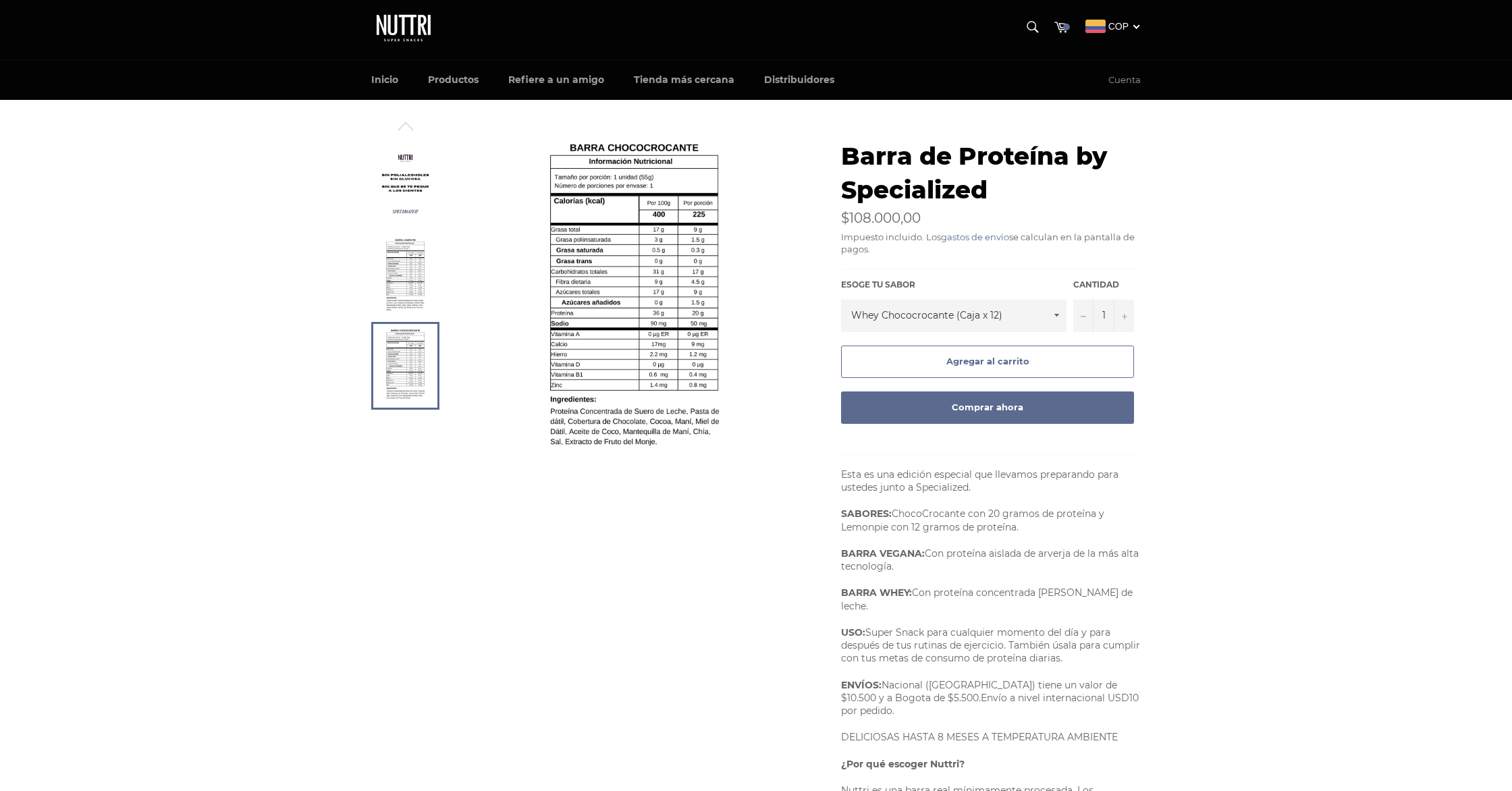
scroll to position [2, 0]
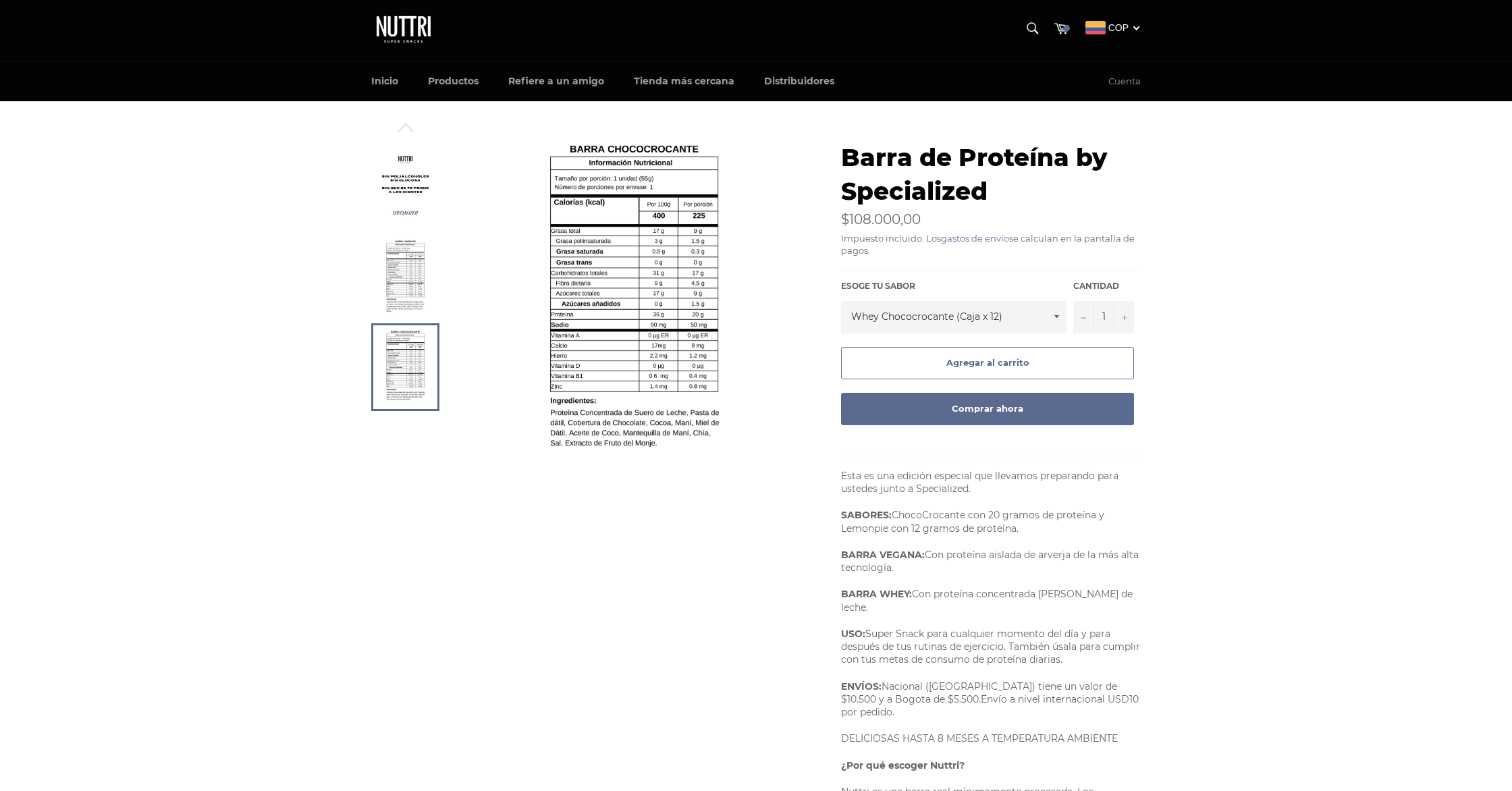
click at [408, 303] on img at bounding box center [405, 277] width 41 height 75
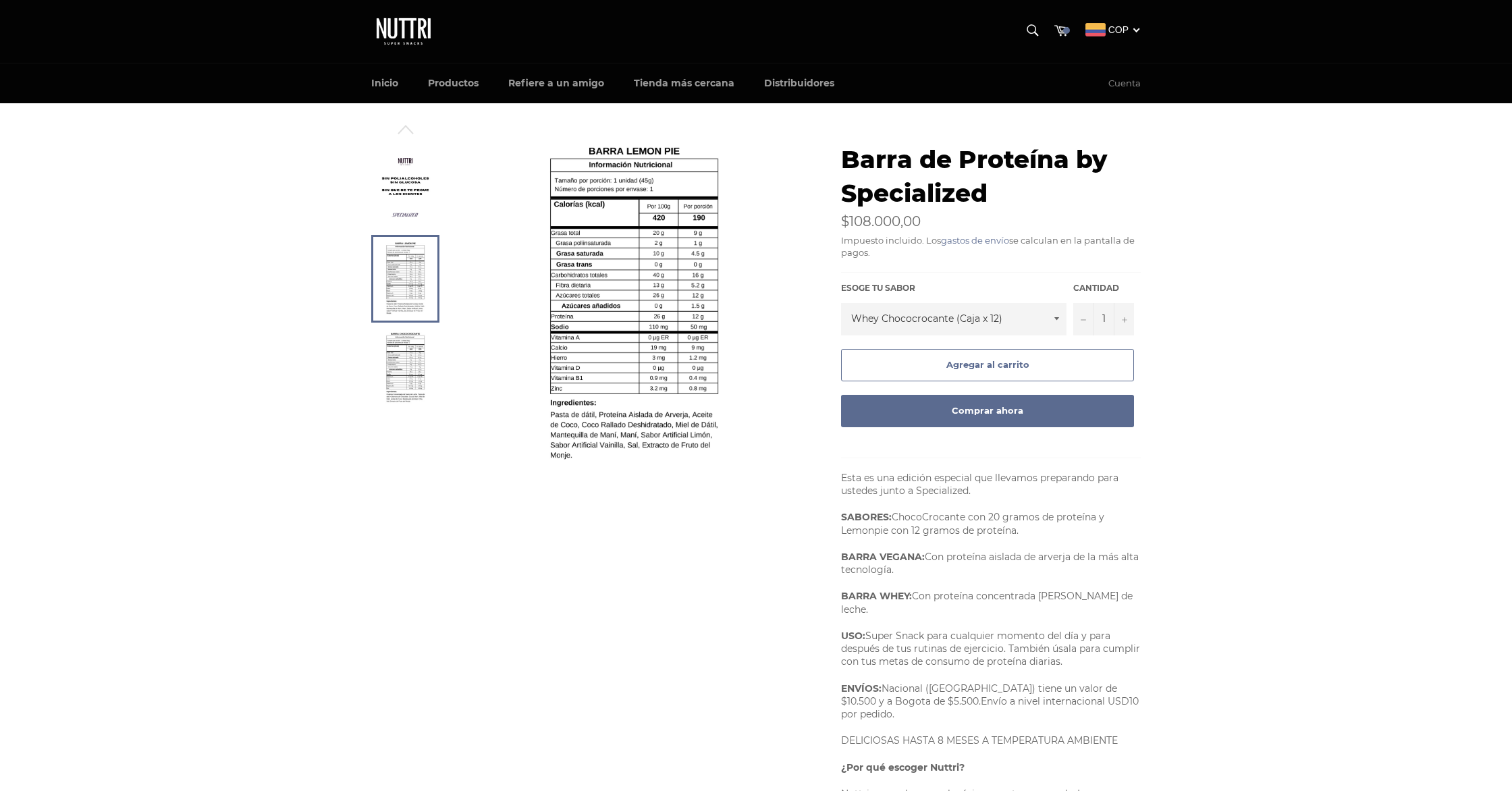
scroll to position [1, 0]
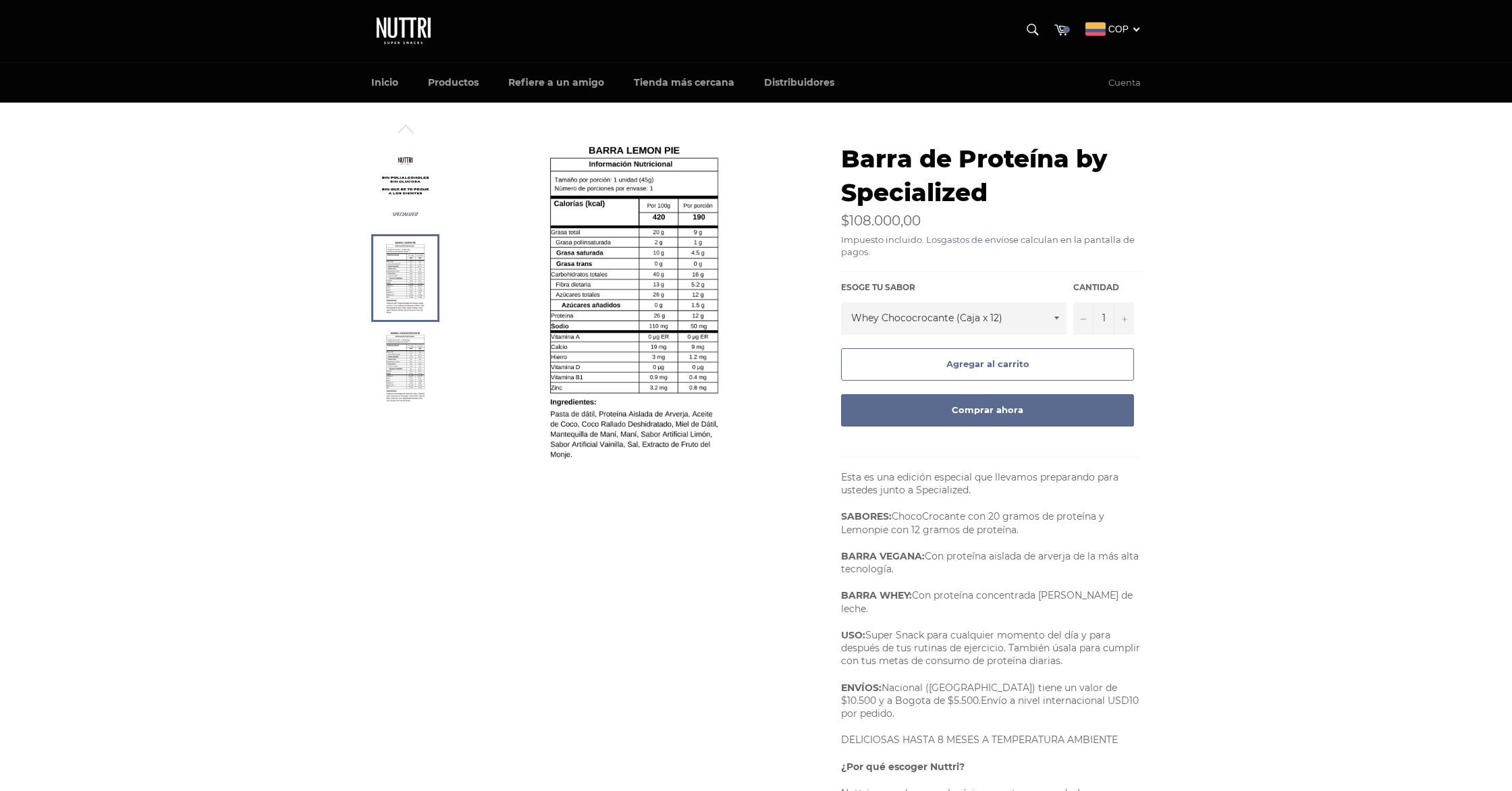
click at [398, 358] on img at bounding box center [405, 369] width 41 height 75
click at [628, 282] on img at bounding box center [634, 304] width 182 height 324
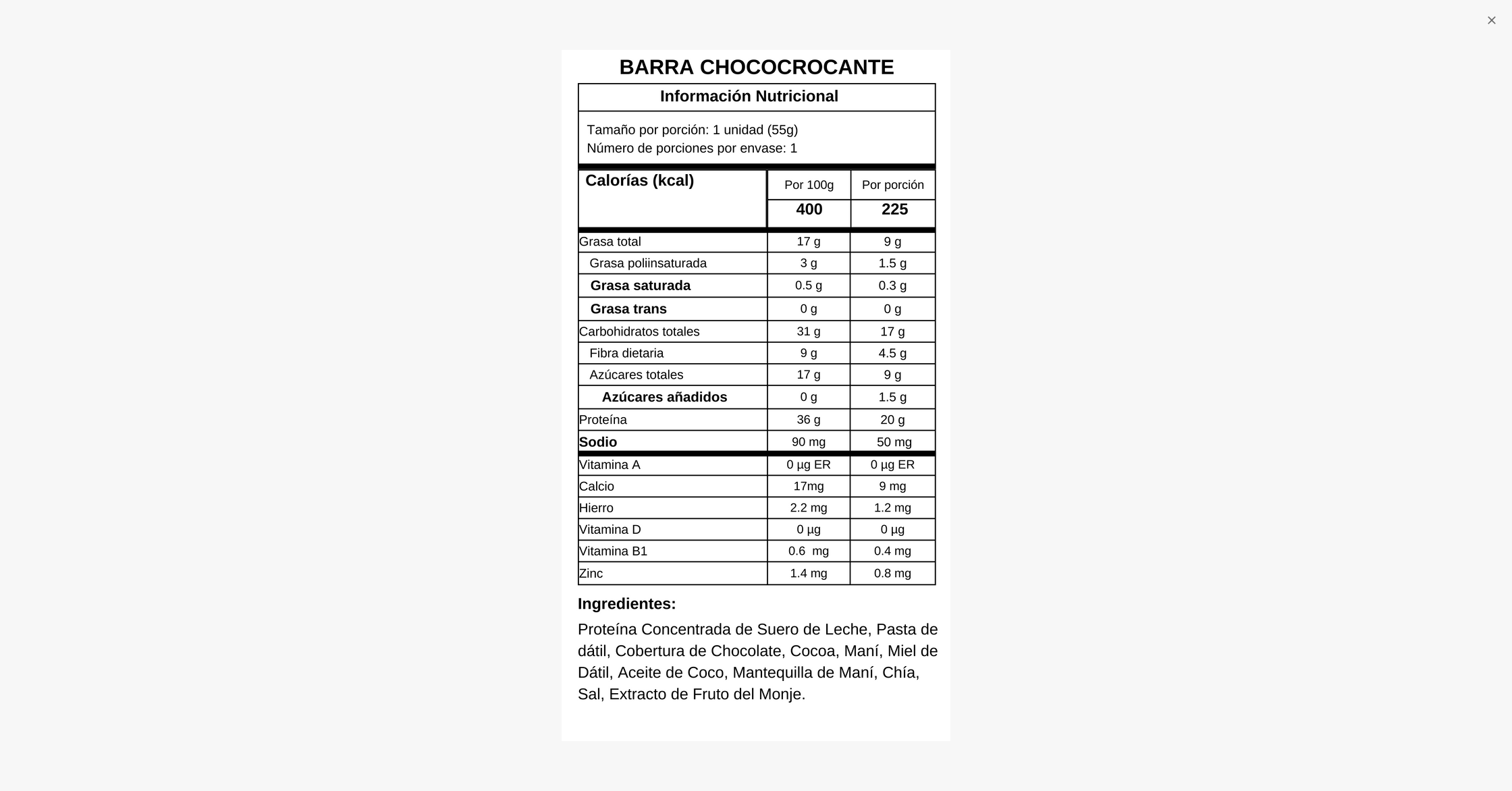
click at [1339, 212] on div at bounding box center [756, 396] width 1512 height 791
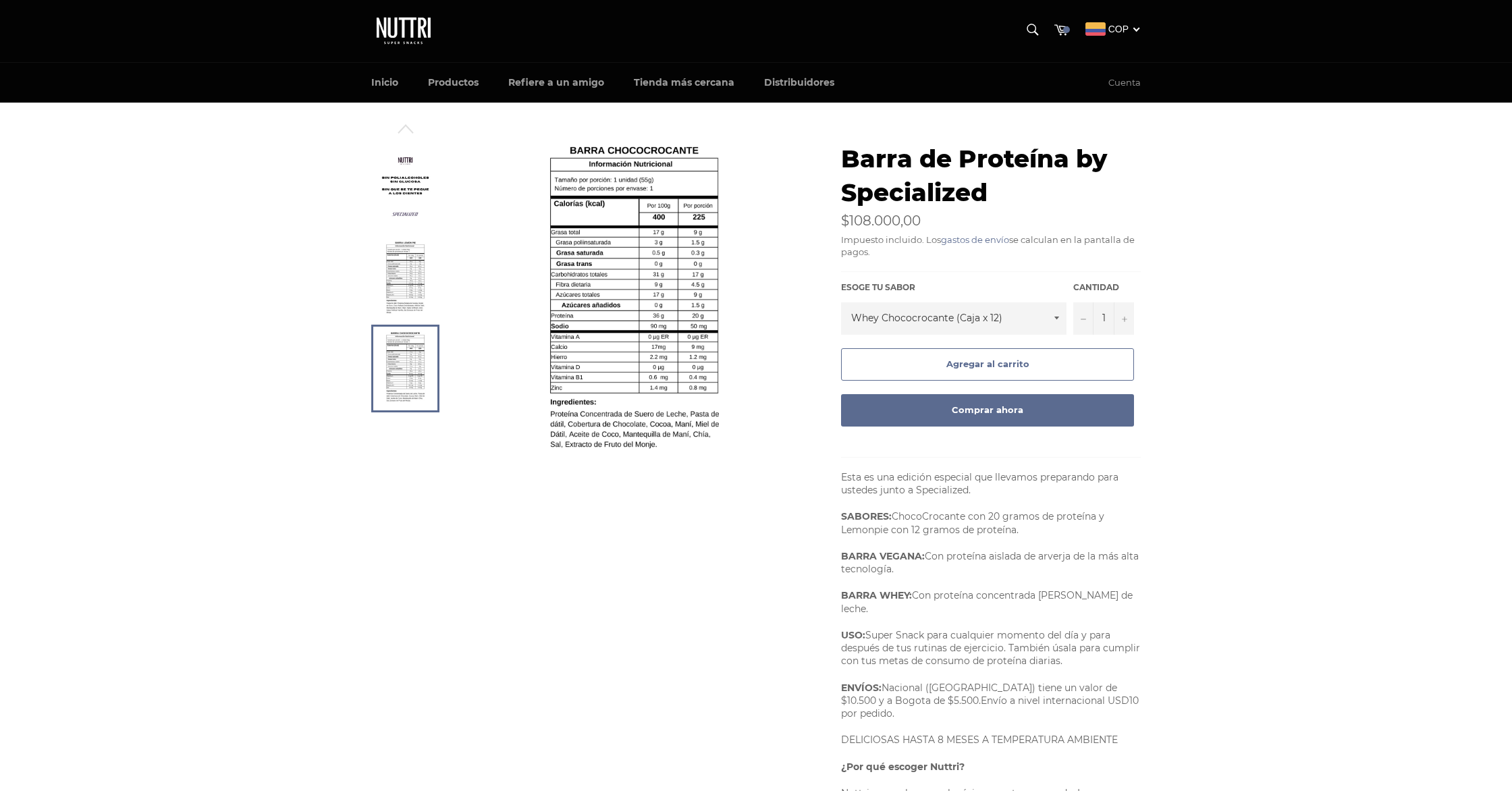
scroll to position [0, 0]
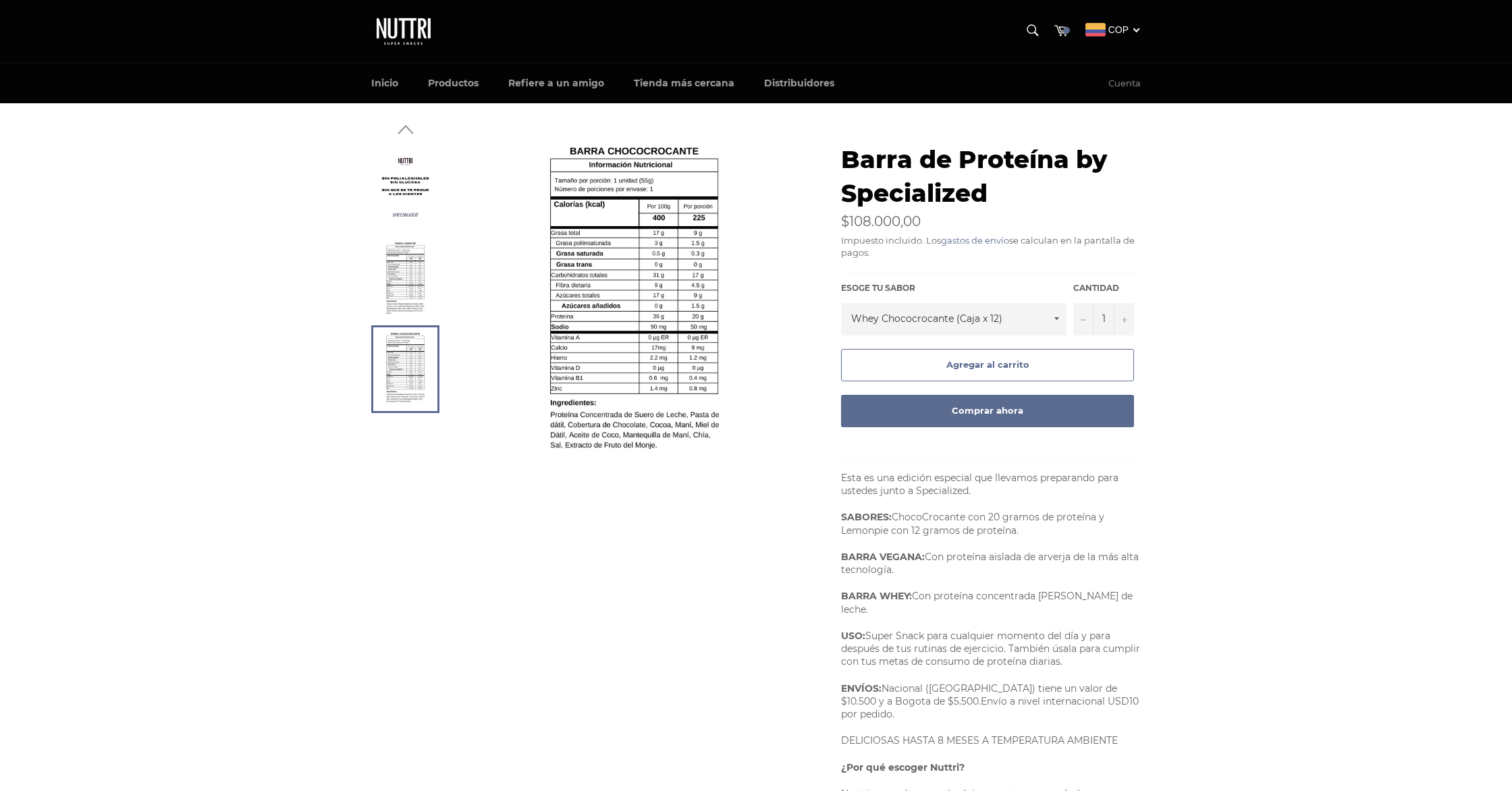
click at [402, 136] on icon "button" at bounding box center [405, 129] width 20 height 20
click at [407, 124] on icon "button" at bounding box center [405, 129] width 20 height 20
click at [405, 250] on img at bounding box center [405, 279] width 55 height 68
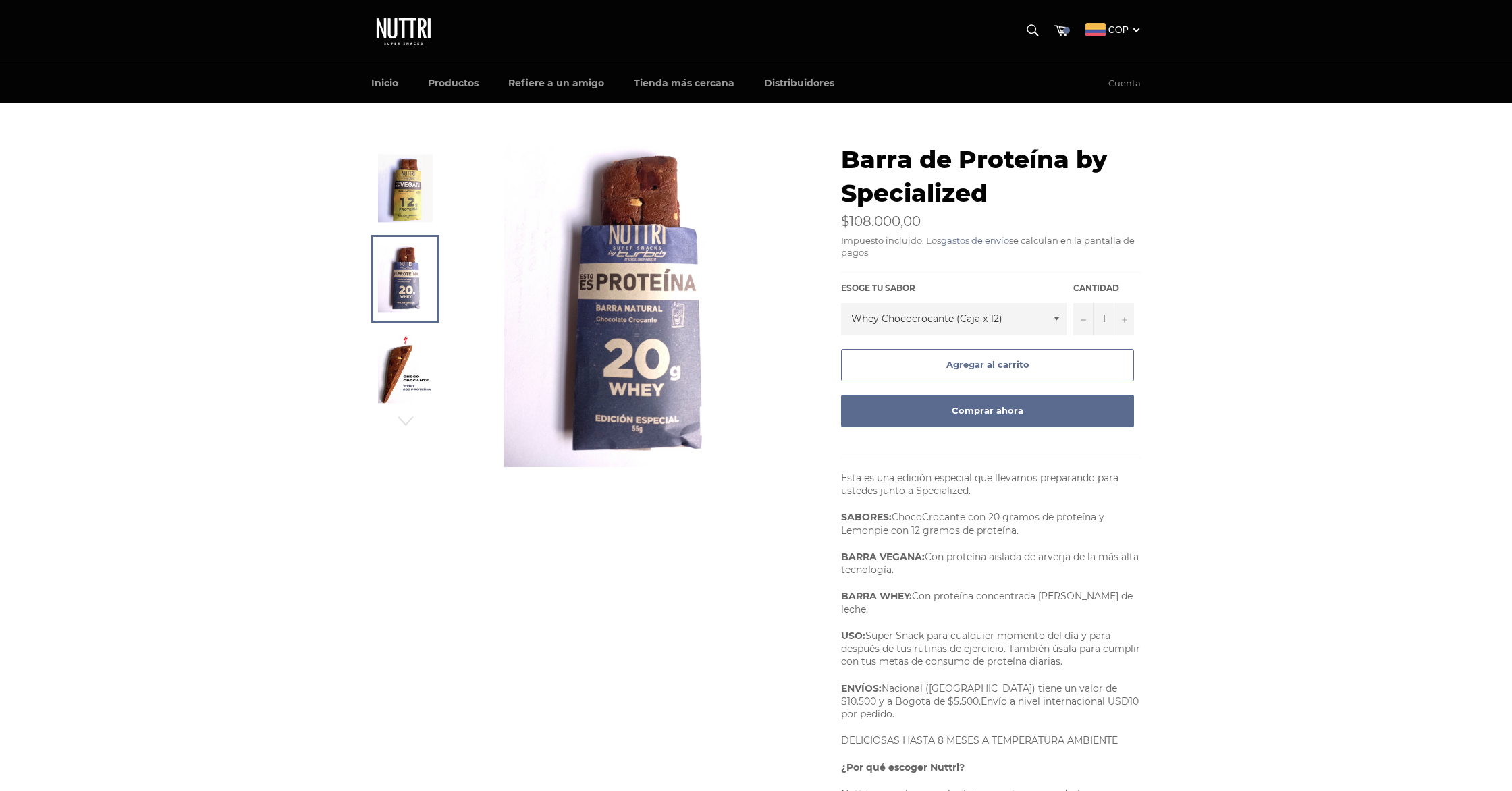
click at [408, 182] on img at bounding box center [405, 188] width 55 height 68
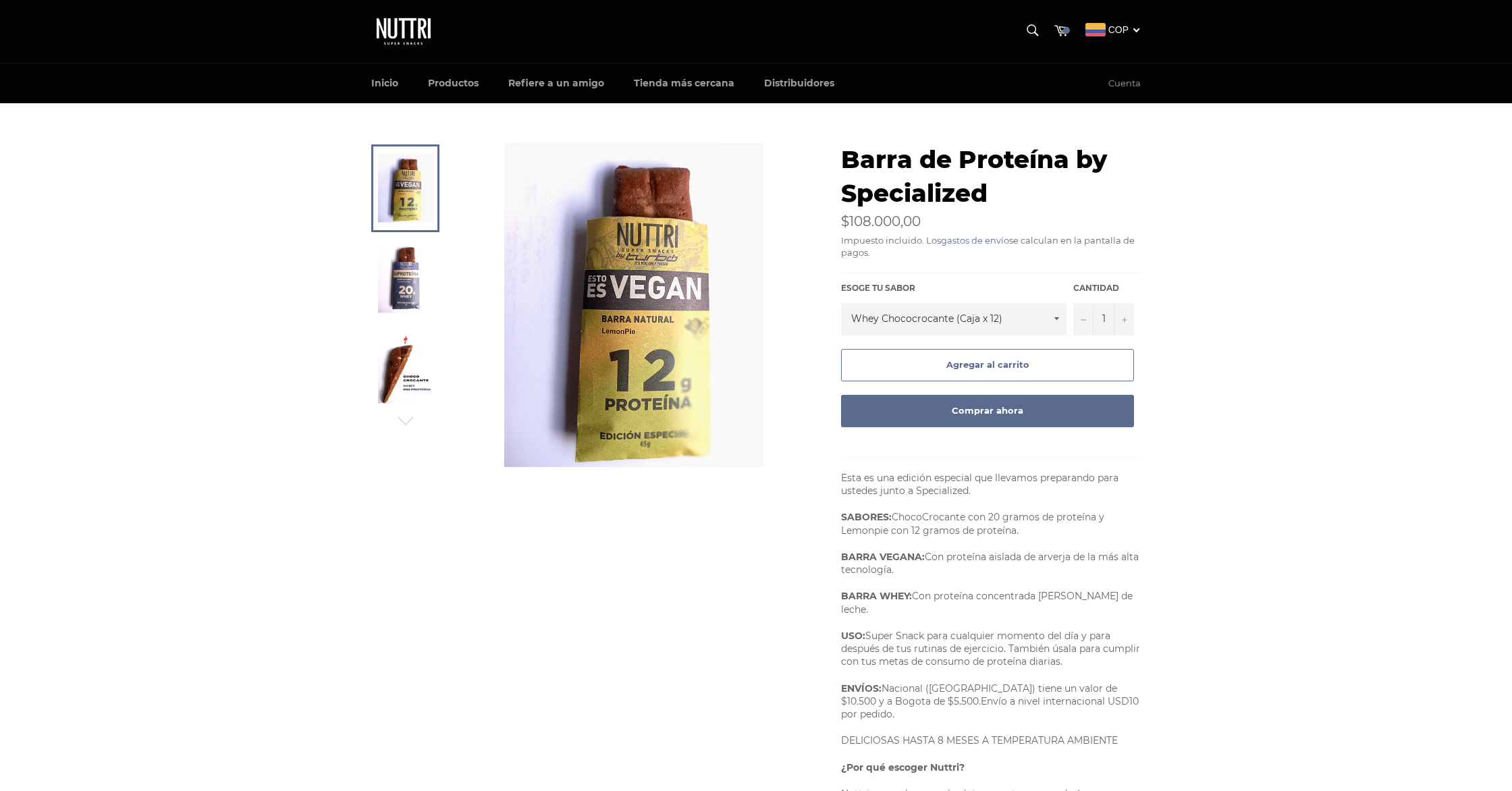
click at [407, 248] on img at bounding box center [405, 279] width 55 height 68
